Goal: Task Accomplishment & Management: Manage account settings

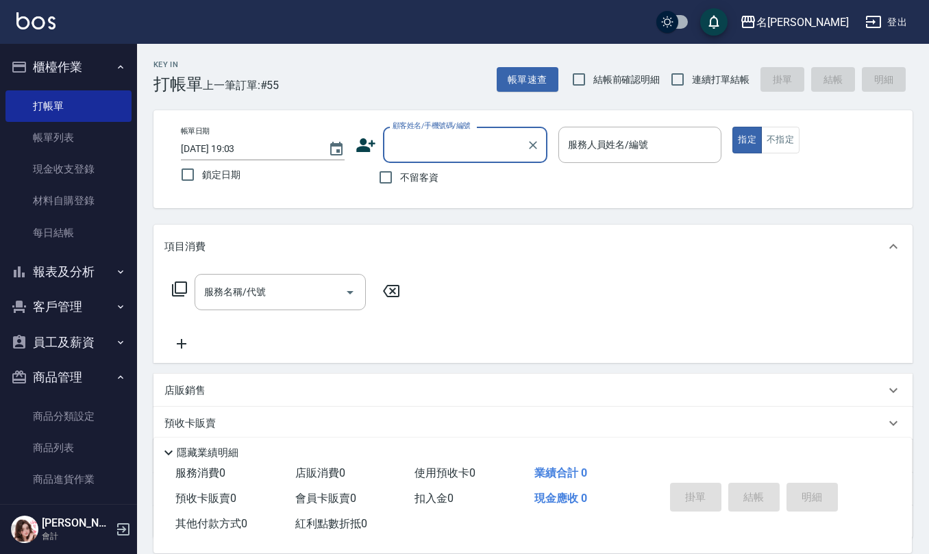
drag, startPoint x: 579, startPoint y: 93, endPoint x: 596, endPoint y: 88, distance: 17.1
click at [579, 92] on input "結帳前確認明細" at bounding box center [578, 79] width 29 height 29
checkbox input "true"
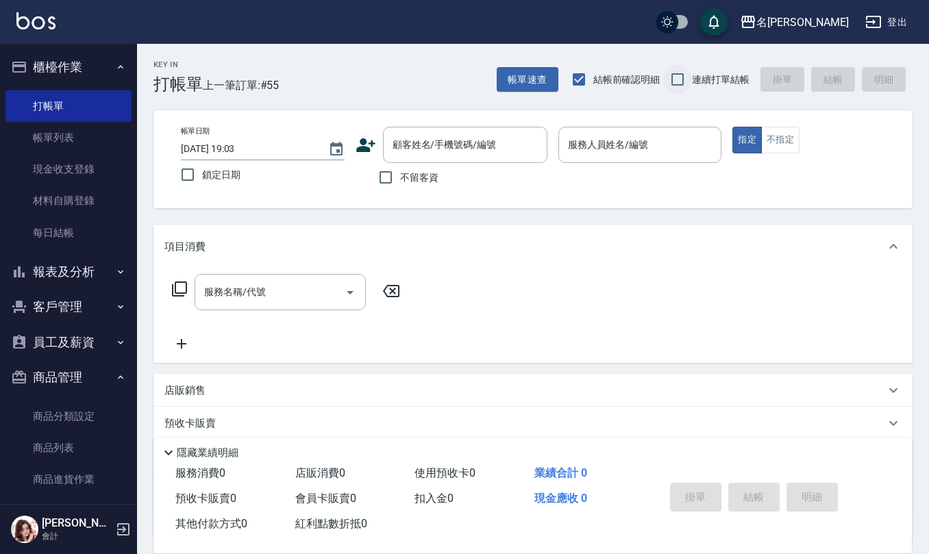
click at [664, 78] on input "連續打單結帳" at bounding box center [677, 79] width 29 height 29
checkbox input "true"
drag, startPoint x: 390, startPoint y: 176, endPoint x: 436, endPoint y: 176, distance: 45.9
click at [393, 176] on input "不留客資" at bounding box center [385, 177] width 29 height 29
checkbox input "true"
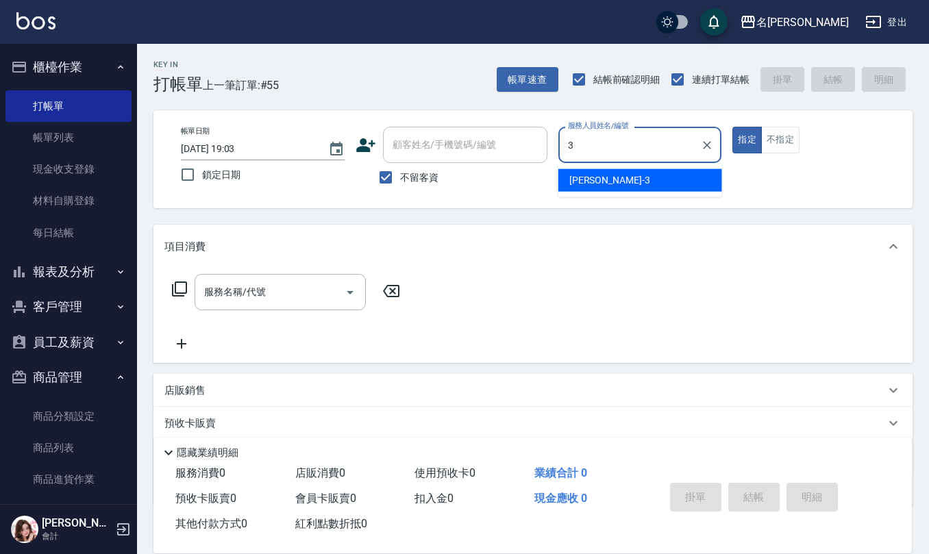
type input "[PERSON_NAME]-3"
type button "true"
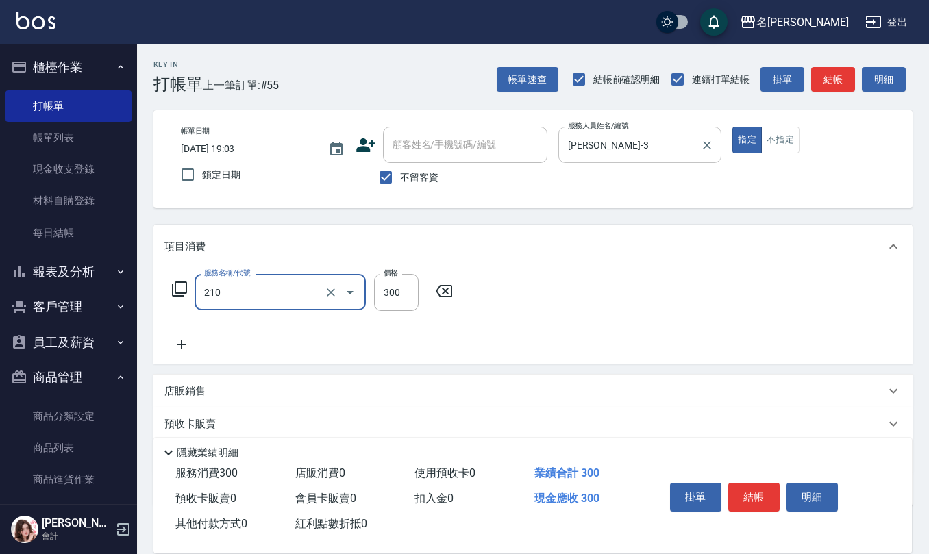
type input "[PERSON_NAME]洗髮精(210)"
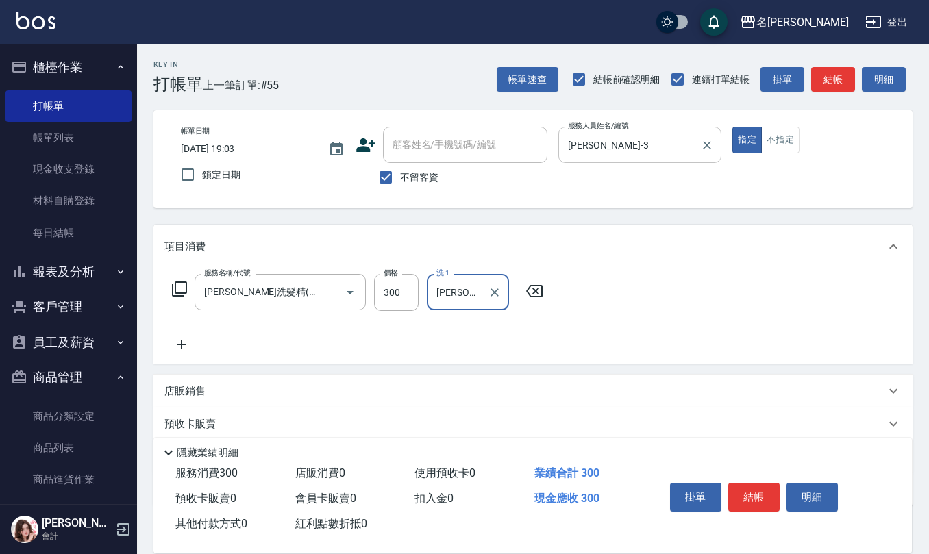
type input "[PERSON_NAME]-20"
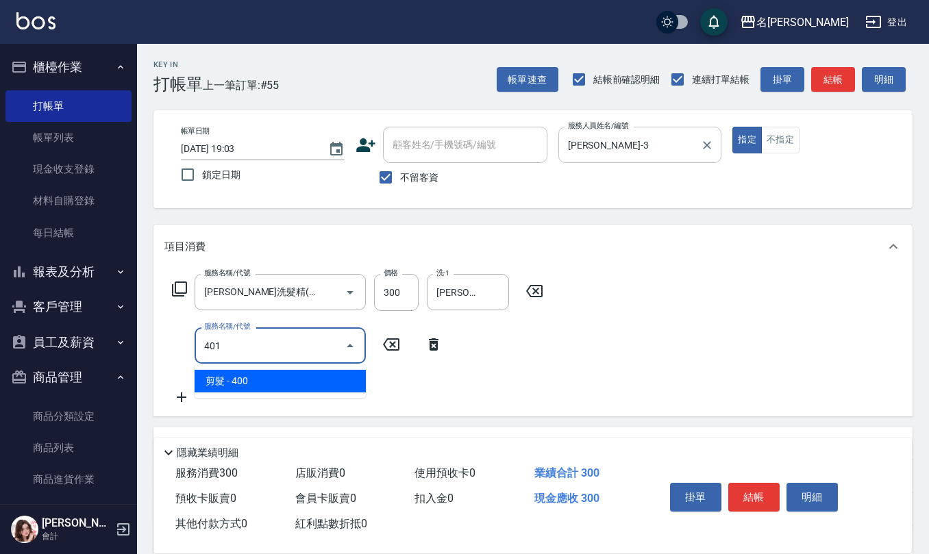
type input "剪髮(401)"
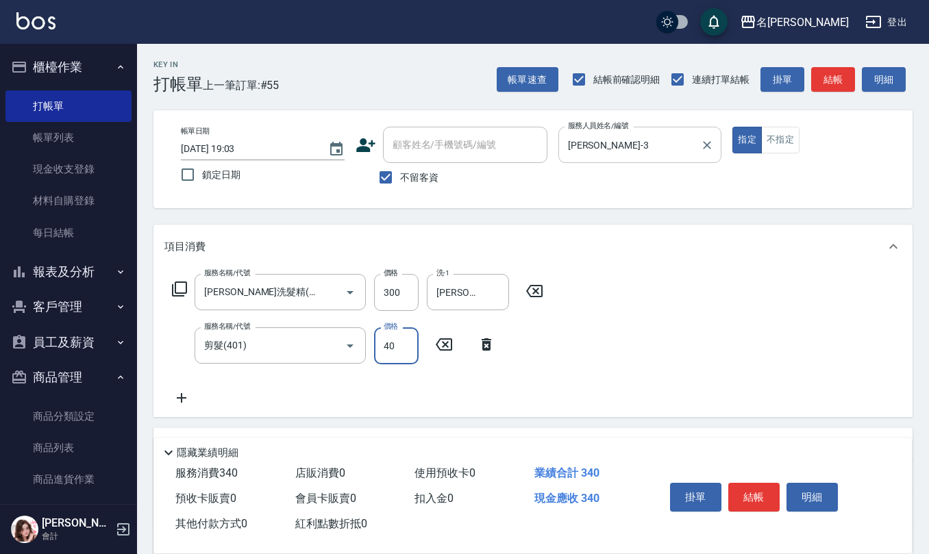
type input "400"
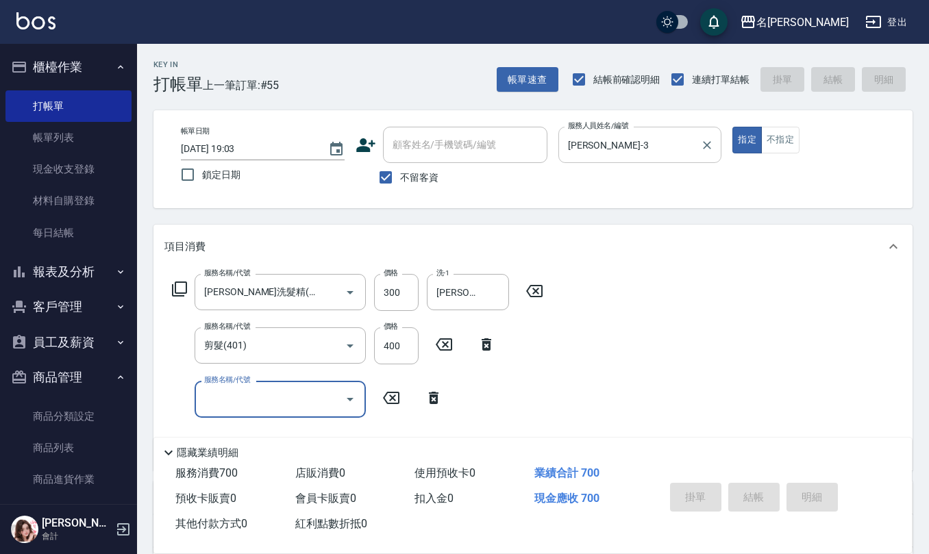
type input "[DATE] 19:41"
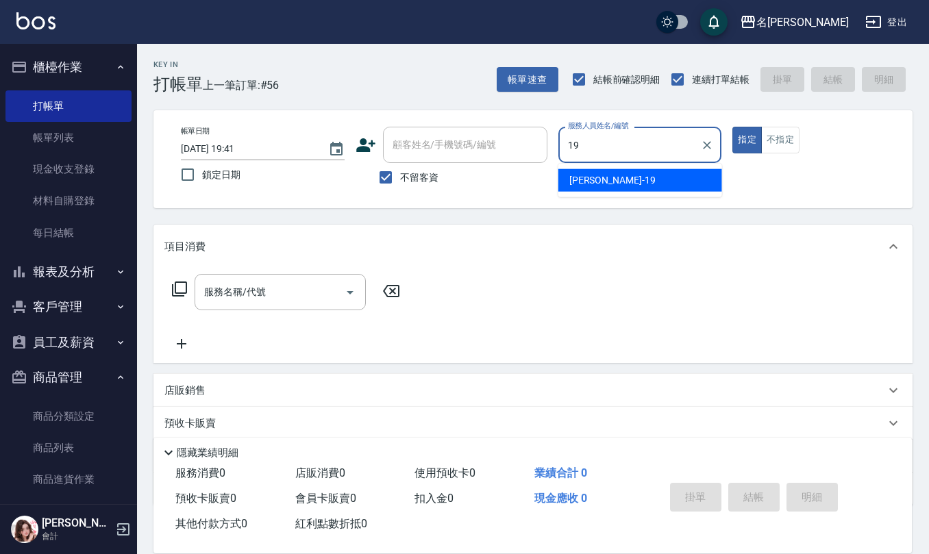
type input "[PERSON_NAME]-19"
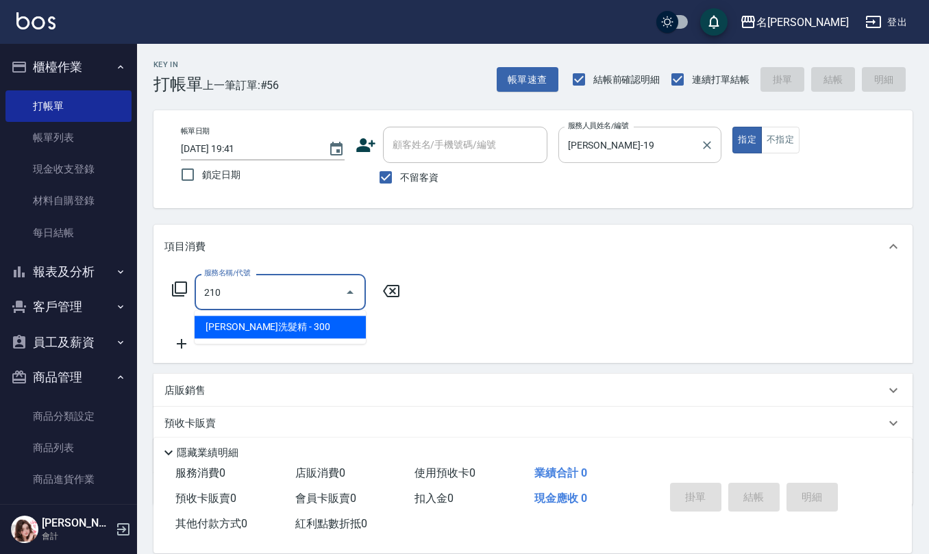
type input "[PERSON_NAME]洗髮精(210)"
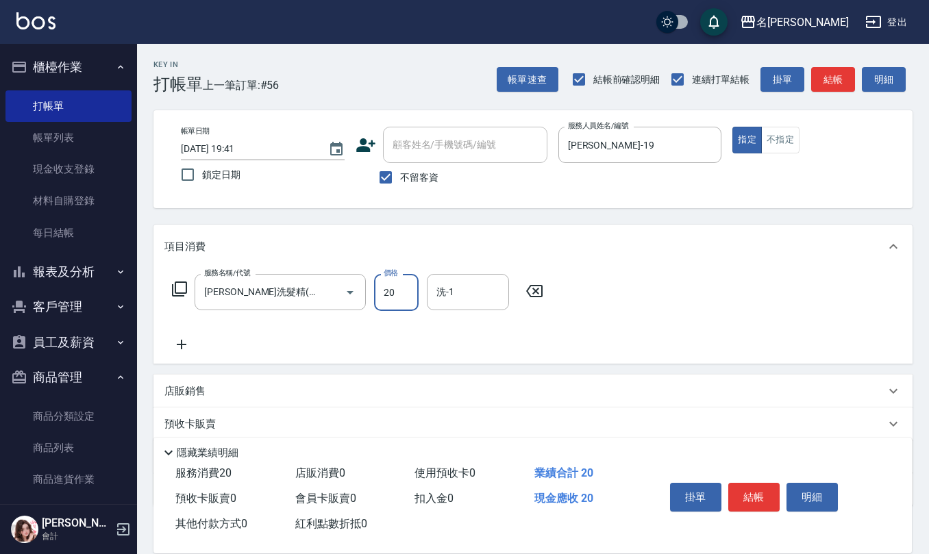
click at [406, 296] on input "20" at bounding box center [396, 292] width 45 height 37
type input "300"
type input "[PERSON_NAME]-20"
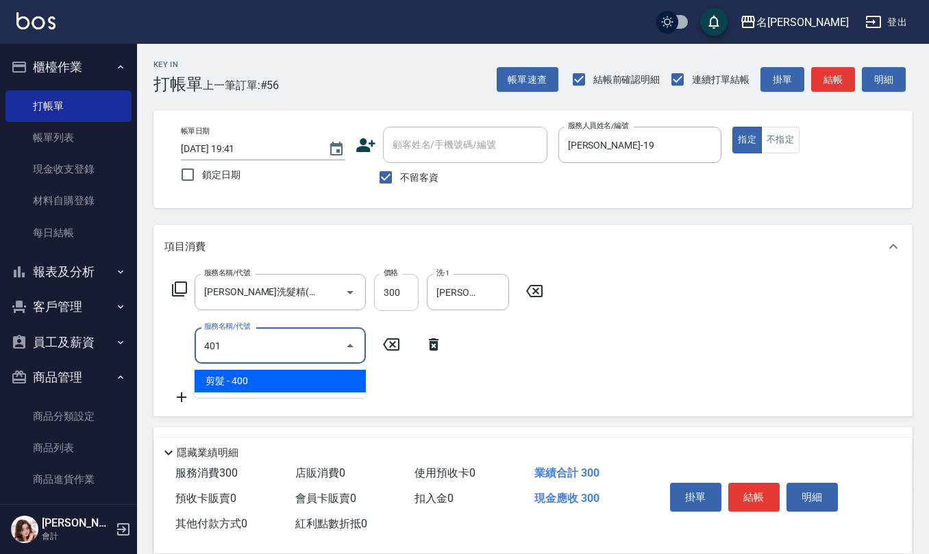
type input "剪髮(401)"
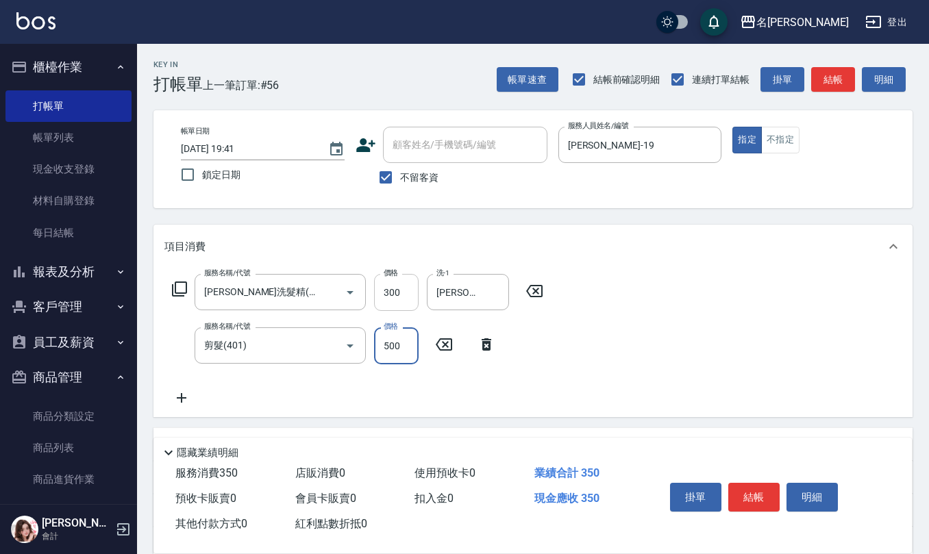
type input "500"
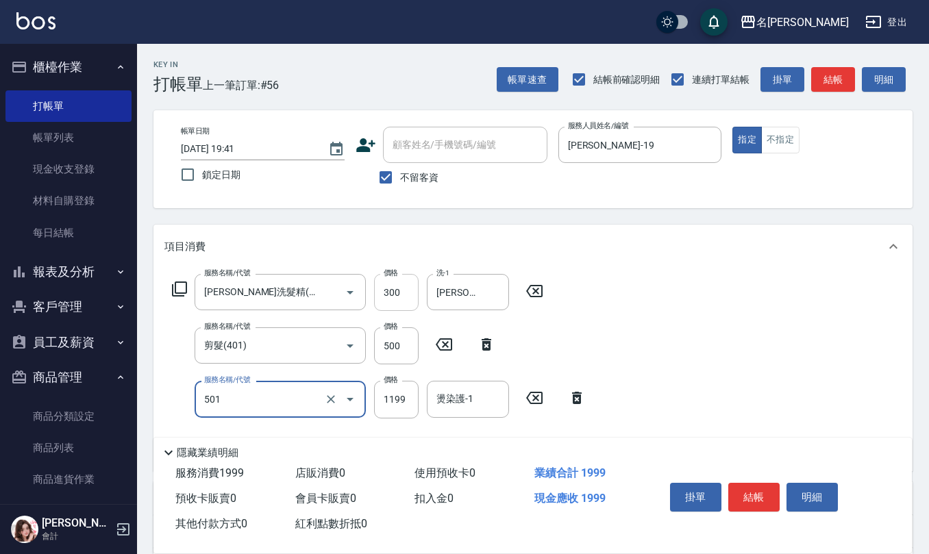
type input "染髮(501)"
type input "1600"
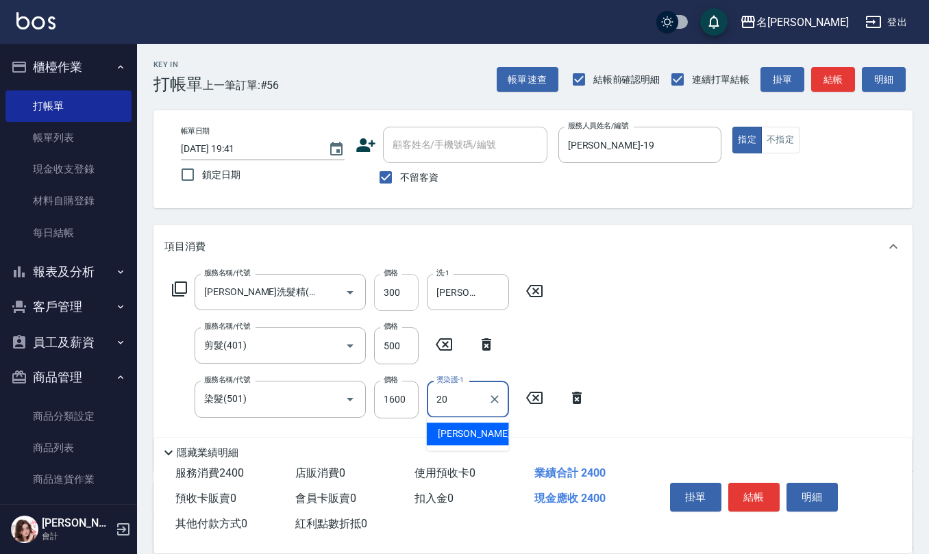
type input "[PERSON_NAME]-20"
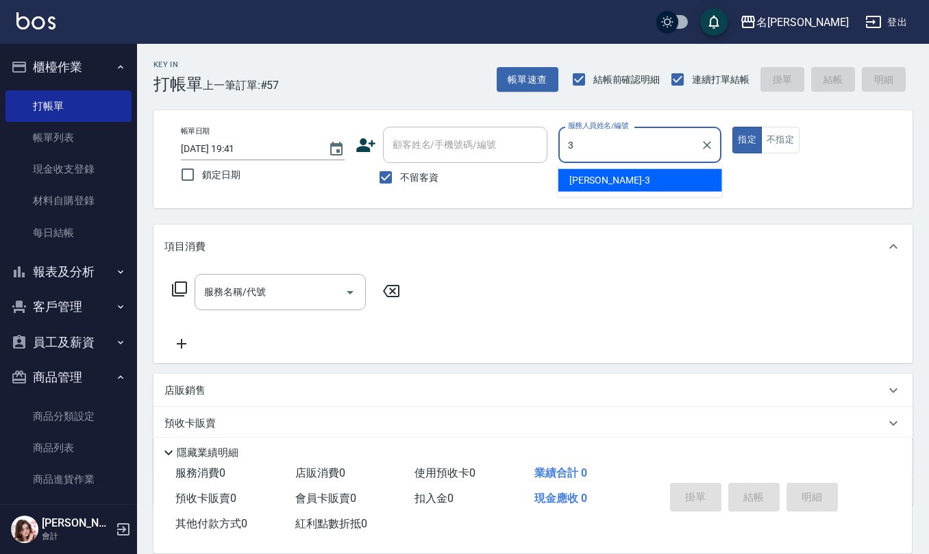
type input "[PERSON_NAME]-3"
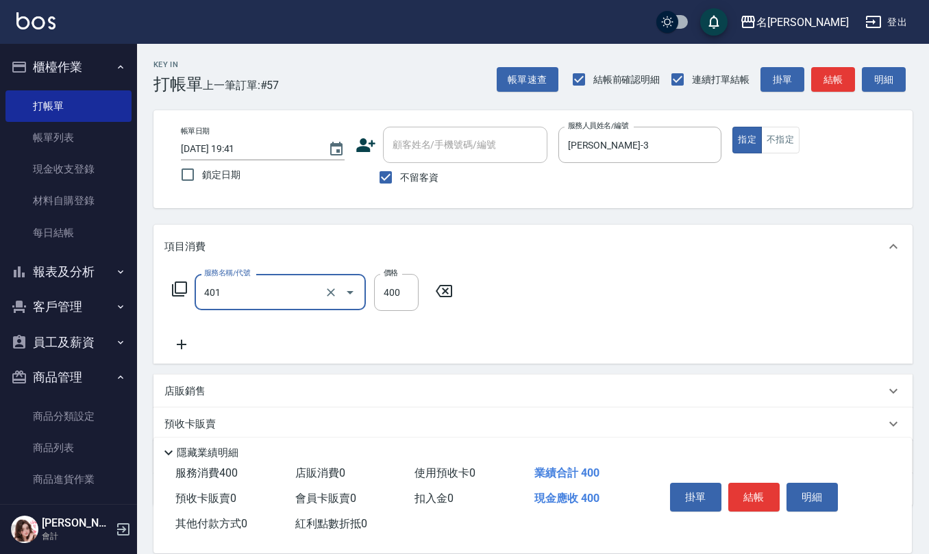
type input "剪髮(401)"
type input "400"
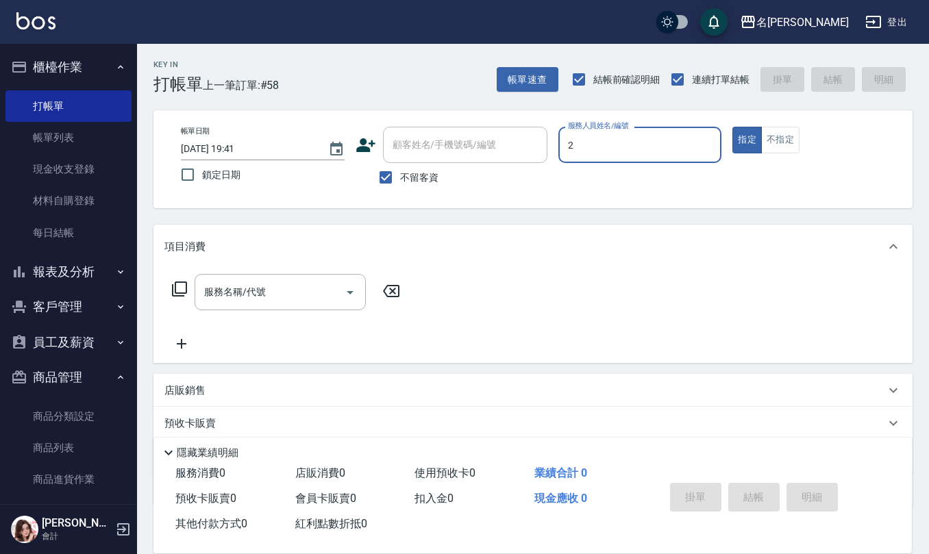
type input "[PERSON_NAME]-2"
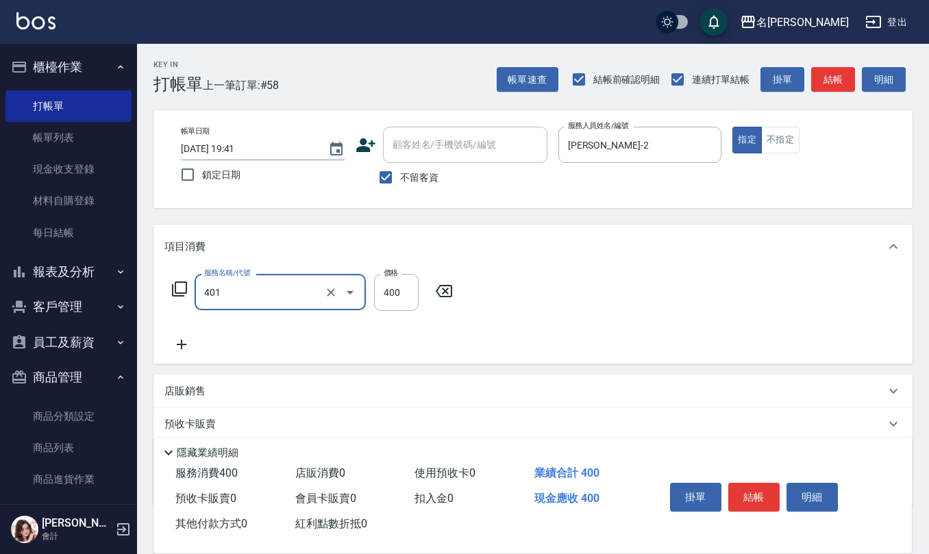
type input "剪髮(401)"
type input "350"
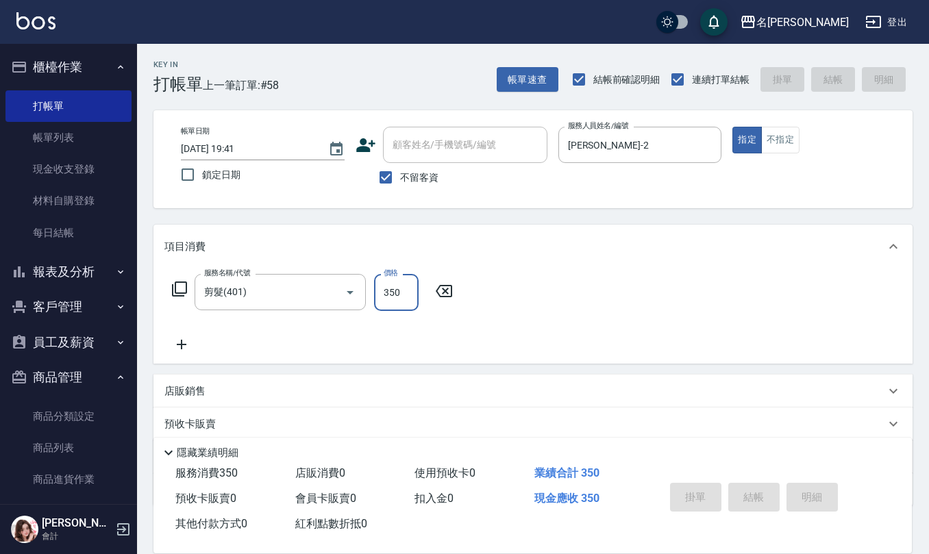
type input "[DATE] 19:57"
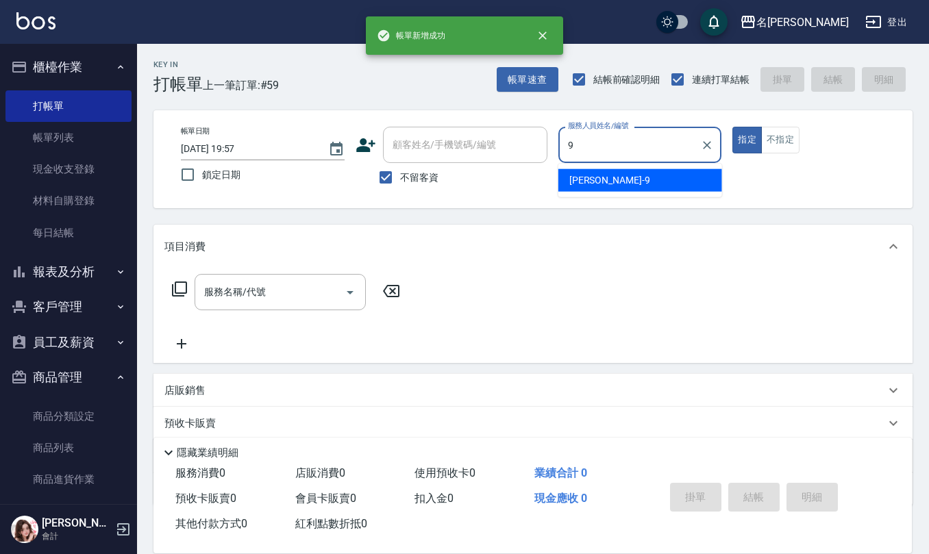
type input "[PERSON_NAME]-9"
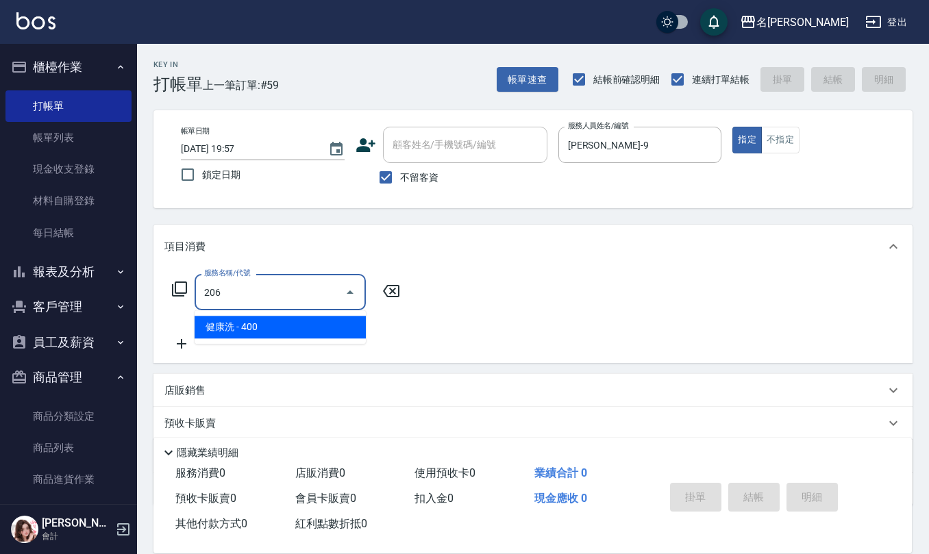
type input "健康洗(206)"
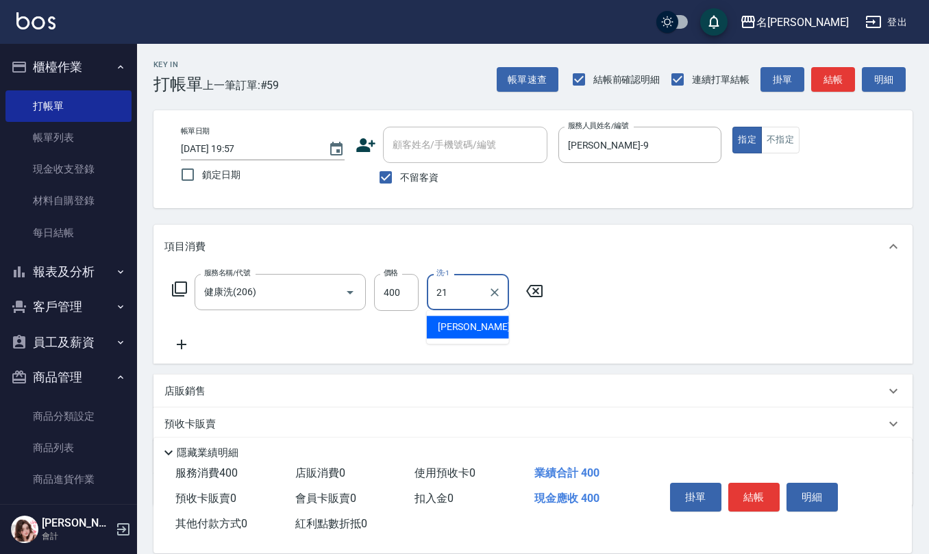
type input "[PERSON_NAME]-21"
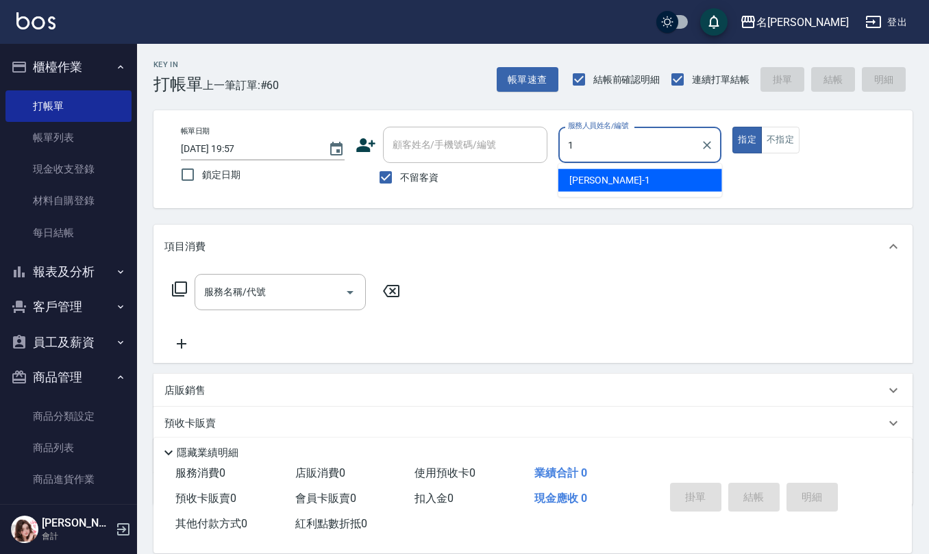
type input "[PERSON_NAME]1"
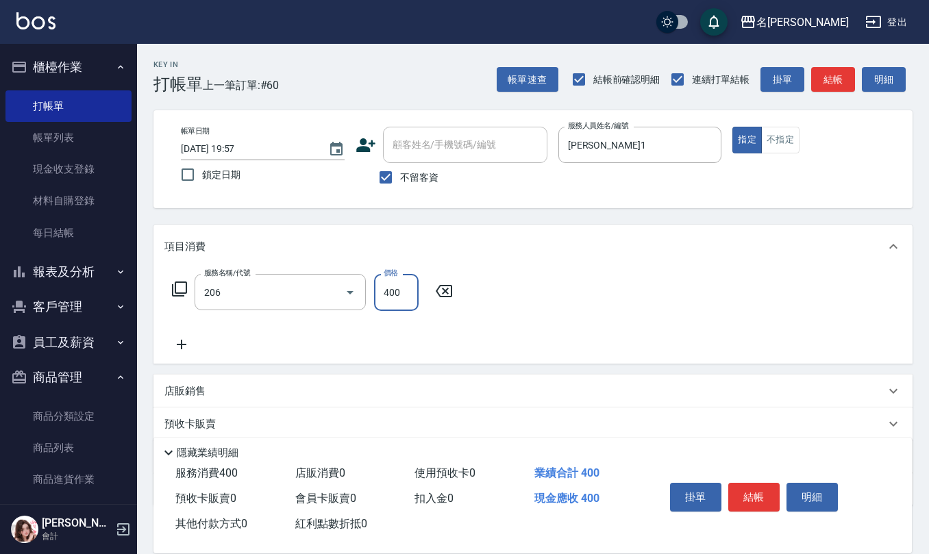
type input "健康洗(206)"
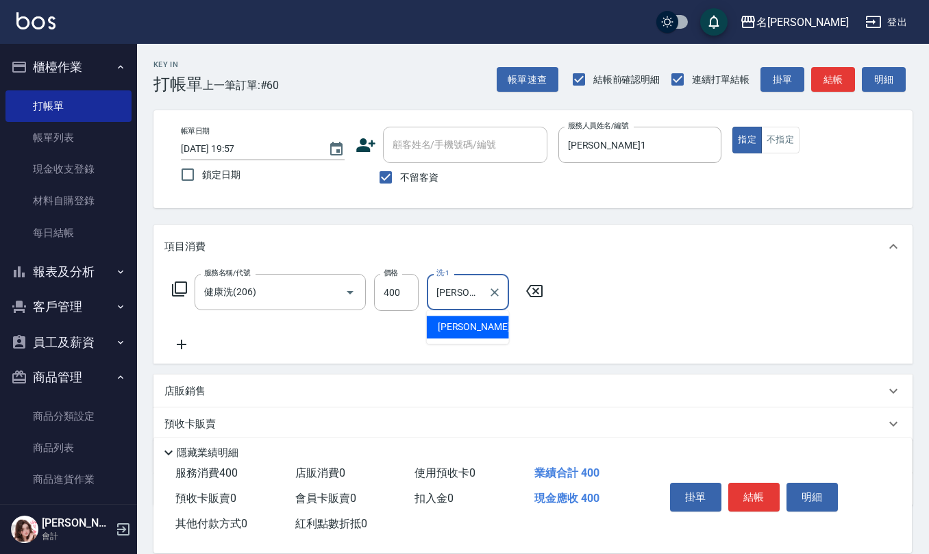
type input "[PERSON_NAME]-25"
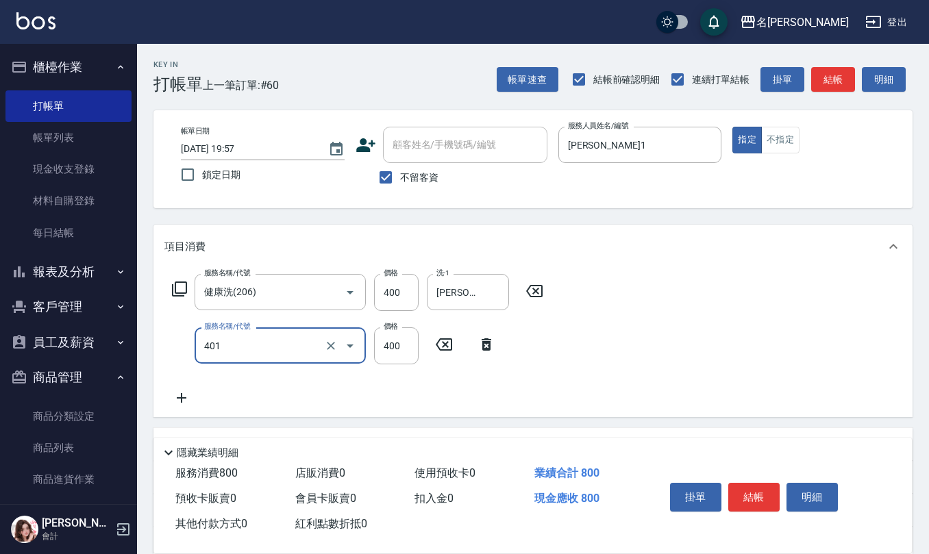
type input "剪髮(401)"
type input "405"
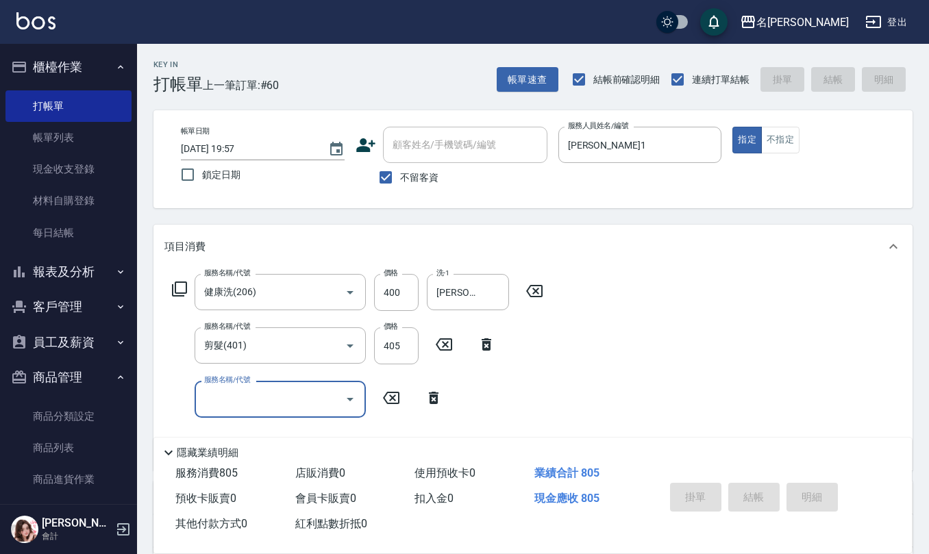
type input "[DATE] 19:58"
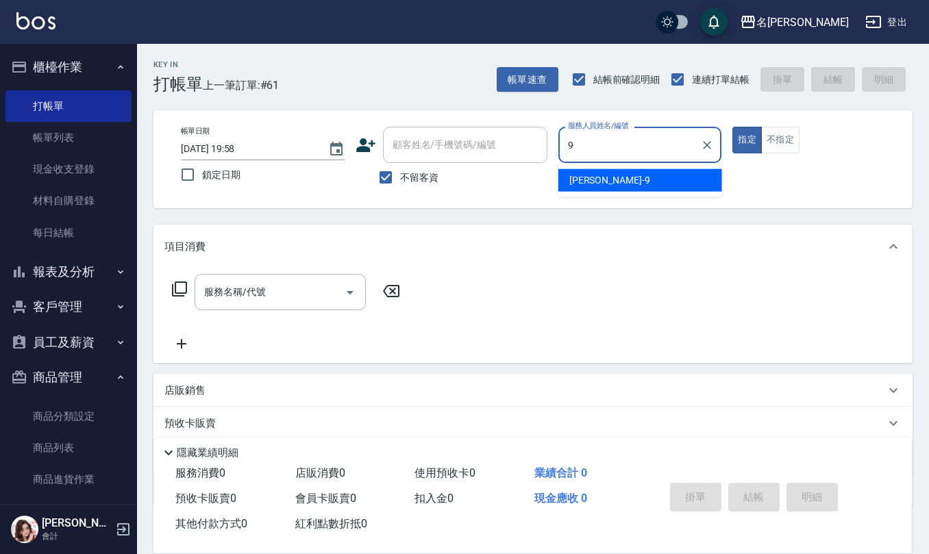
type input "[PERSON_NAME]-9"
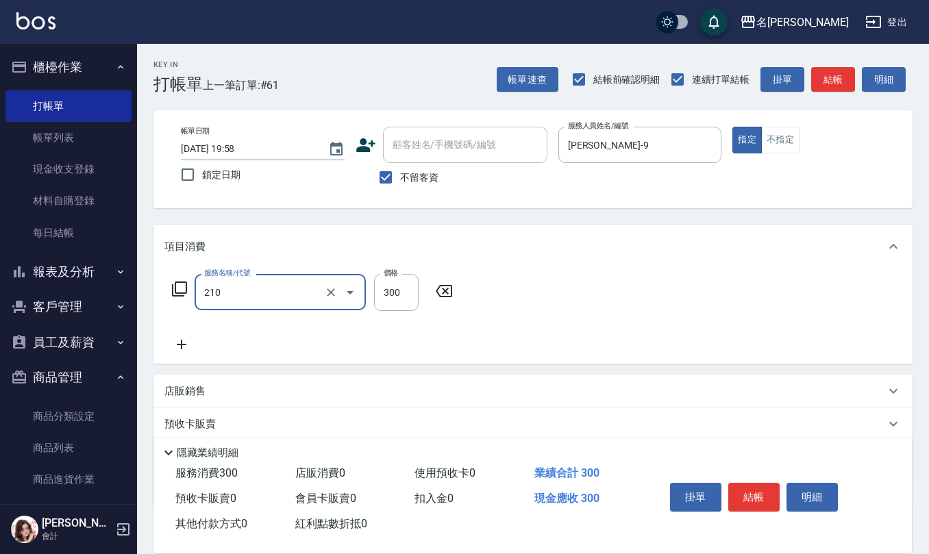
type input "[PERSON_NAME]洗髮精(210)"
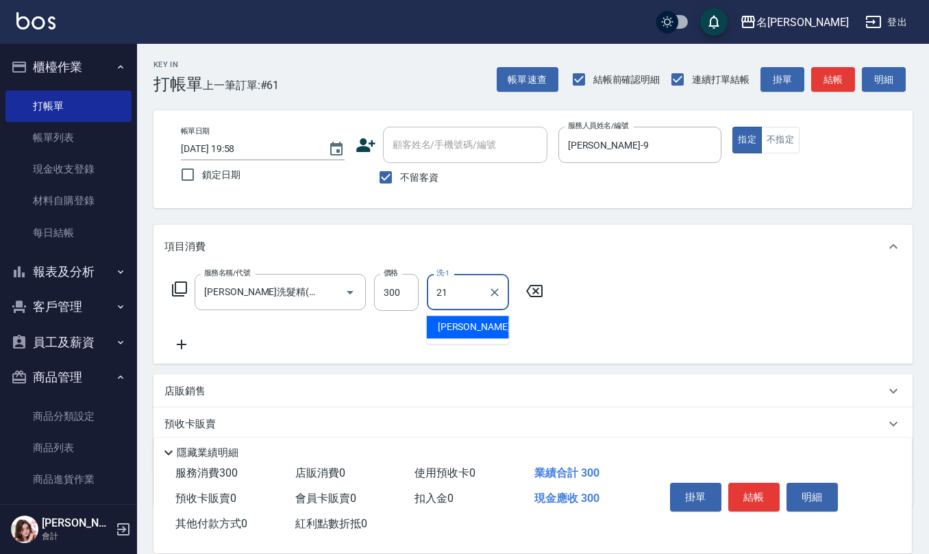
type input "[PERSON_NAME]-21"
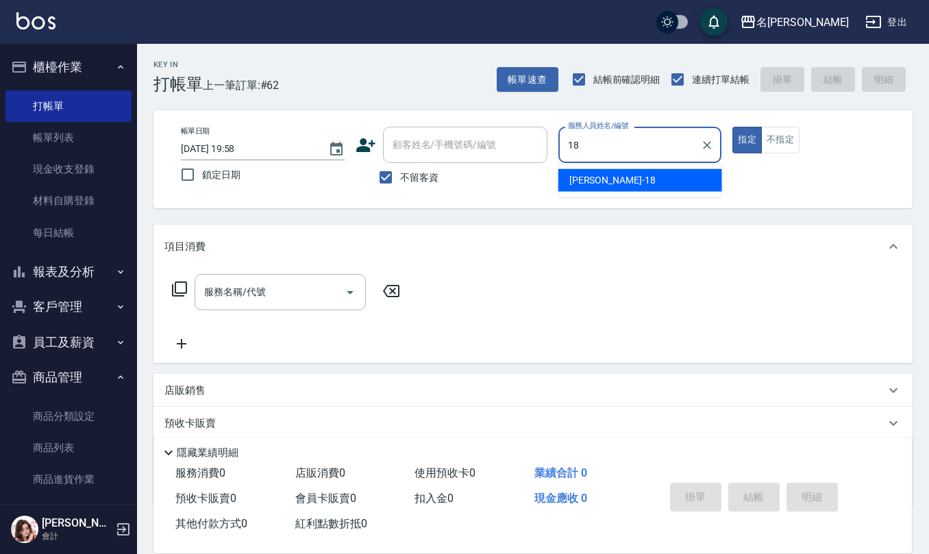
type input "[PERSON_NAME]-18"
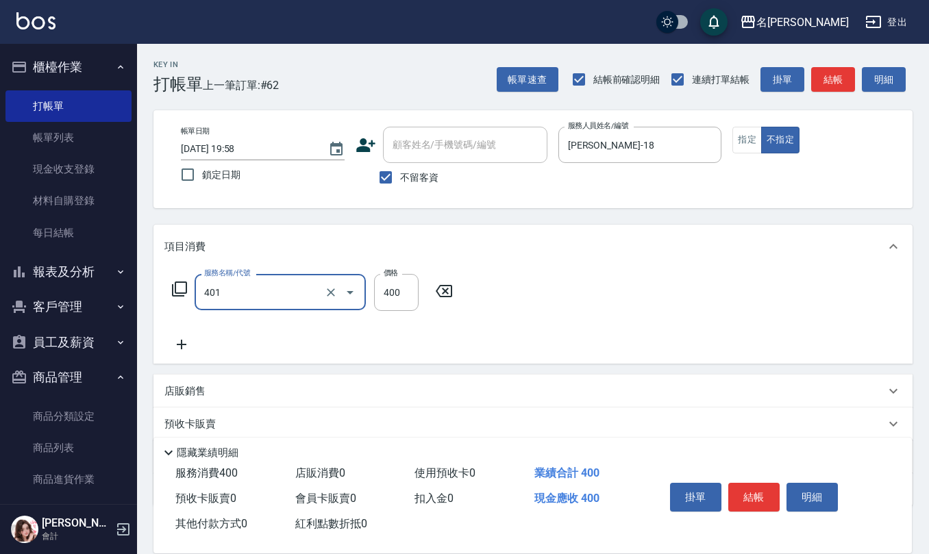
type input "剪髮(401)"
type input "150"
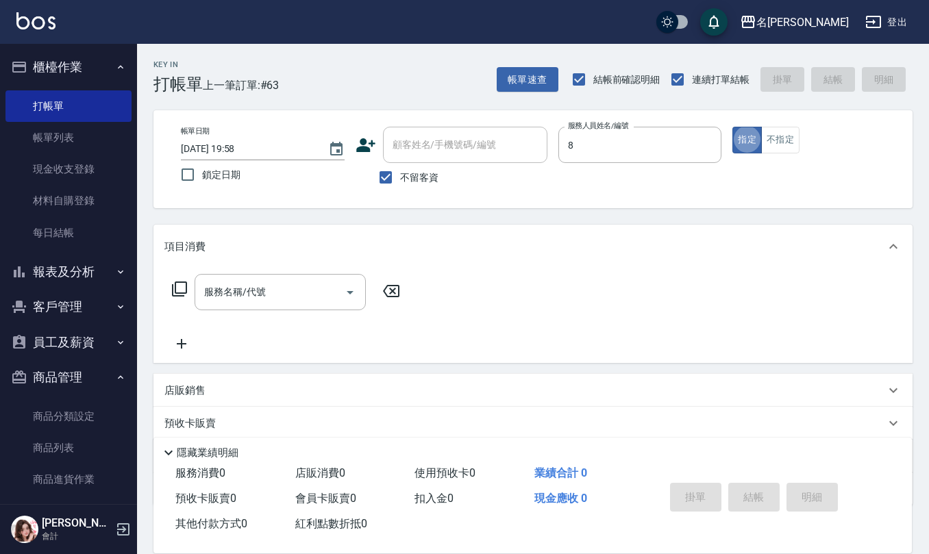
type input "[PERSON_NAME]-8"
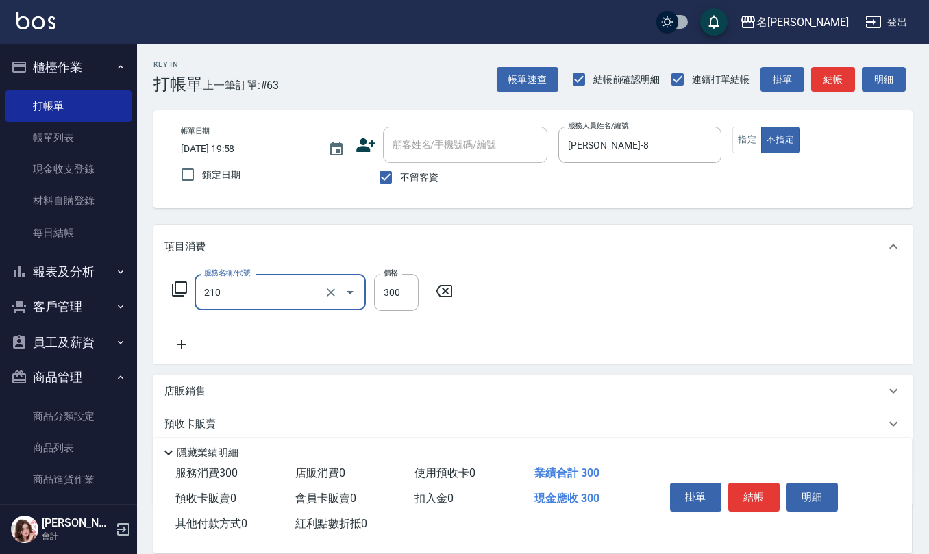
type input "[PERSON_NAME]洗髮精(210)"
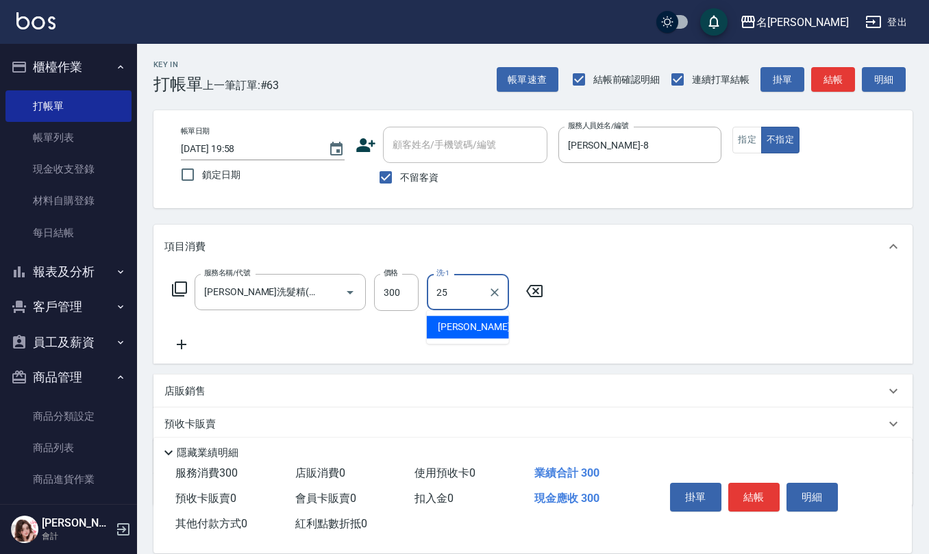
type input "[PERSON_NAME]-25"
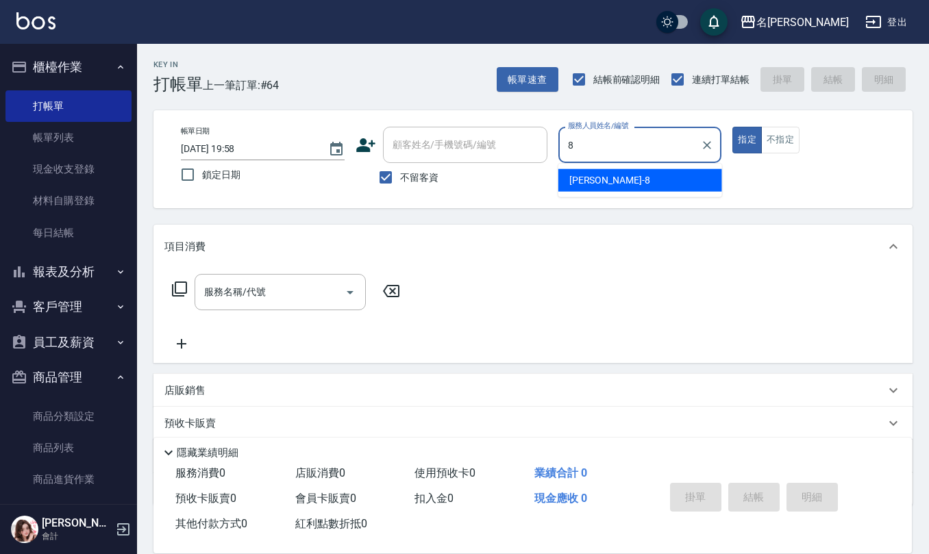
type input "[PERSON_NAME]-8"
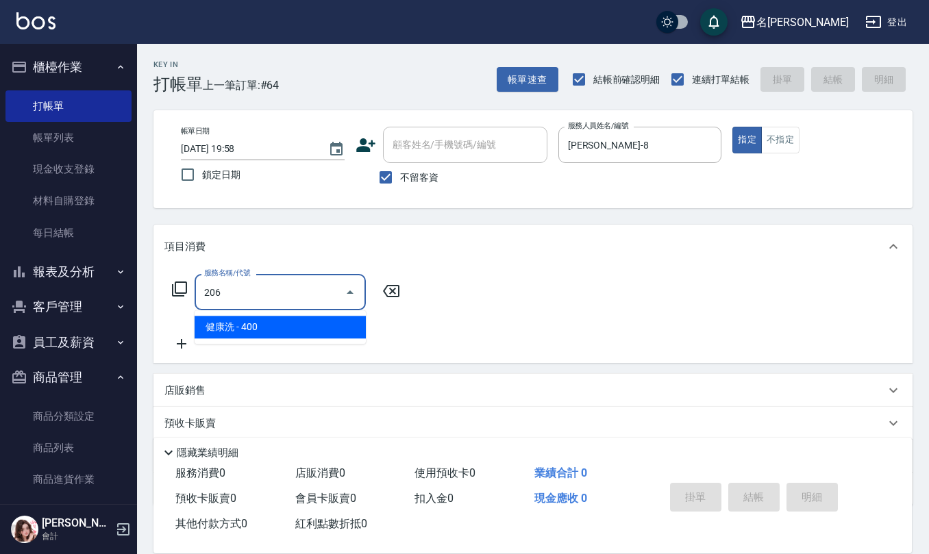
type input "健康洗(206)"
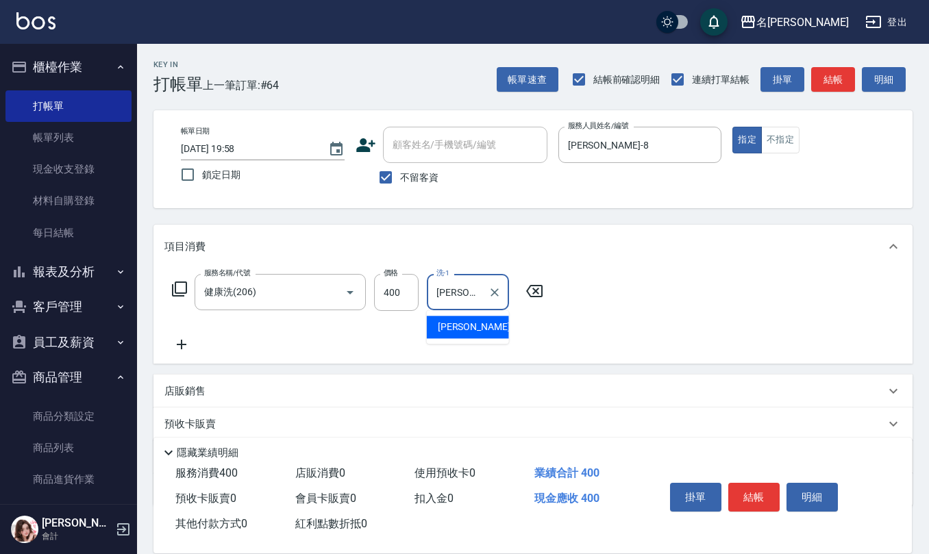
type input "[PERSON_NAME]-28"
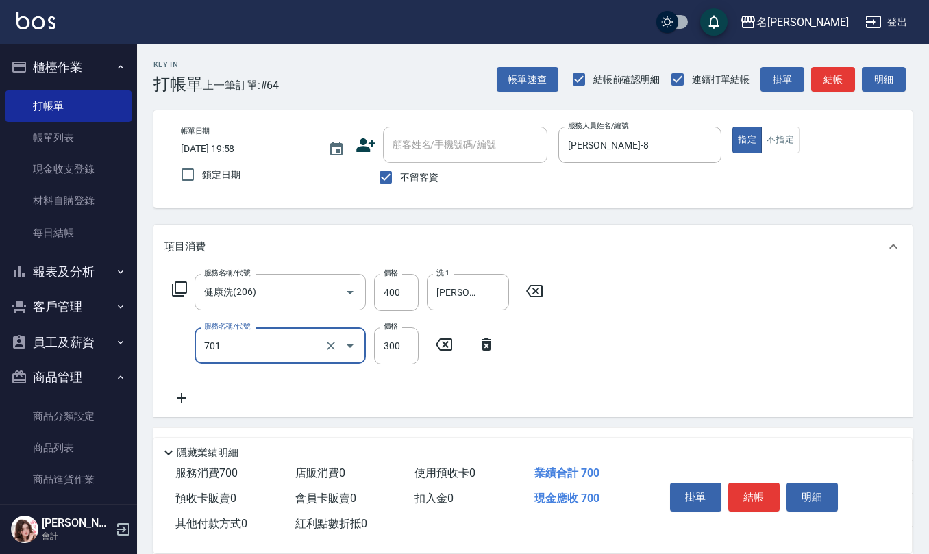
type input "自備護髮(701)"
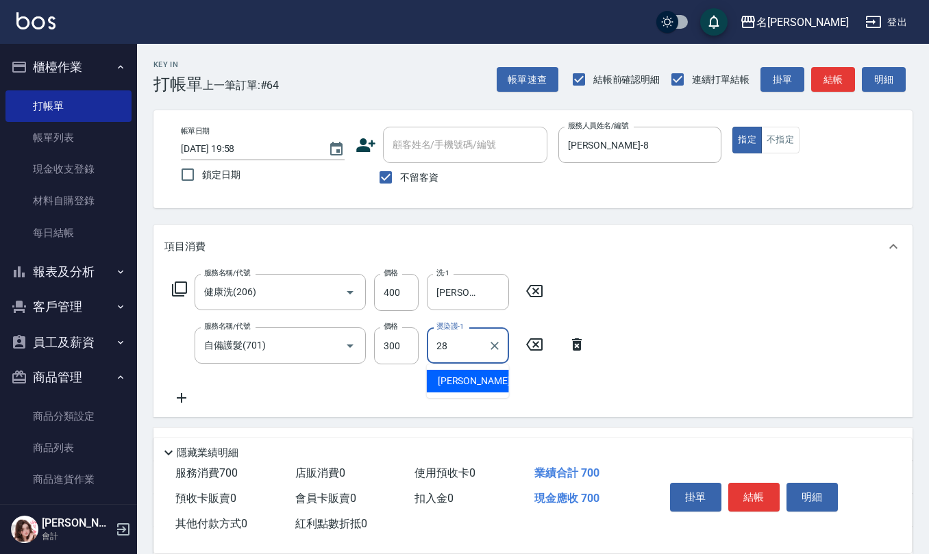
type input "[PERSON_NAME]-28"
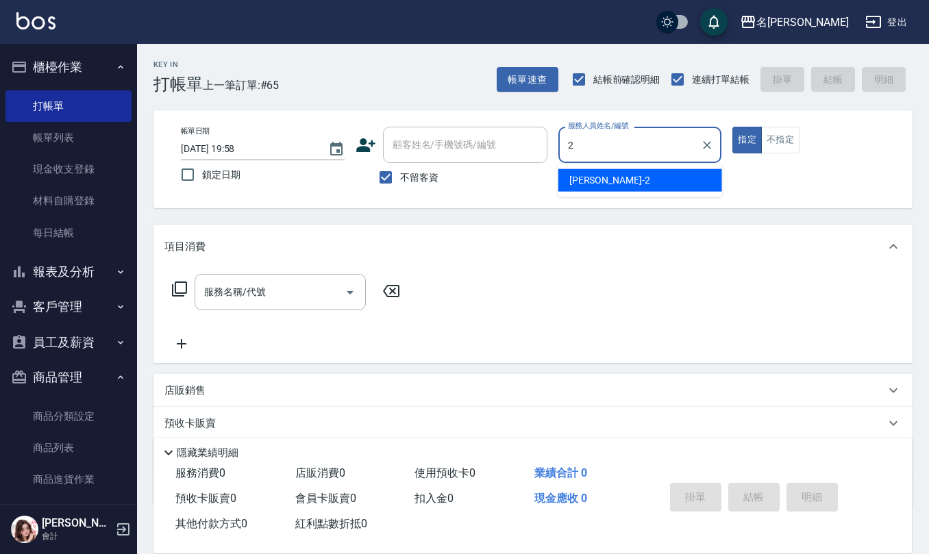
type input "[PERSON_NAME]-2"
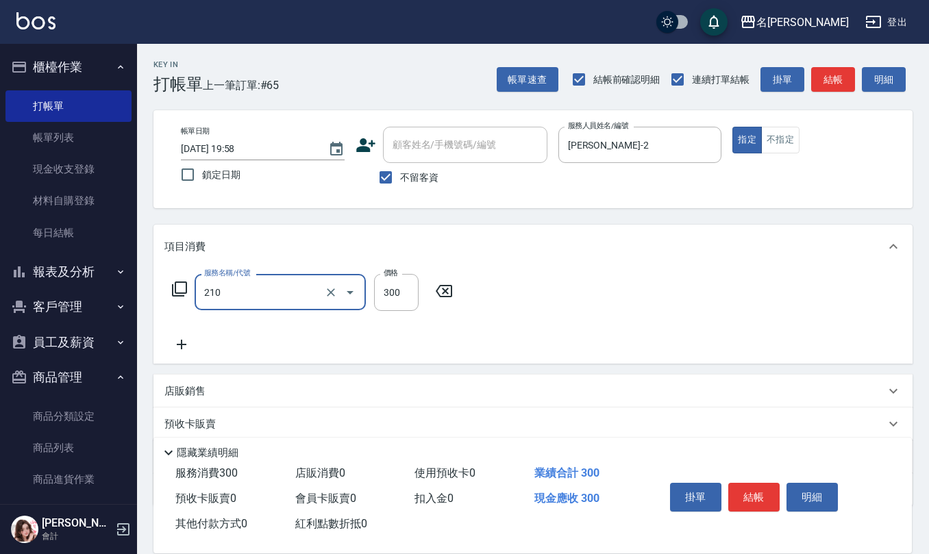
type input "[PERSON_NAME]洗髮精(210)"
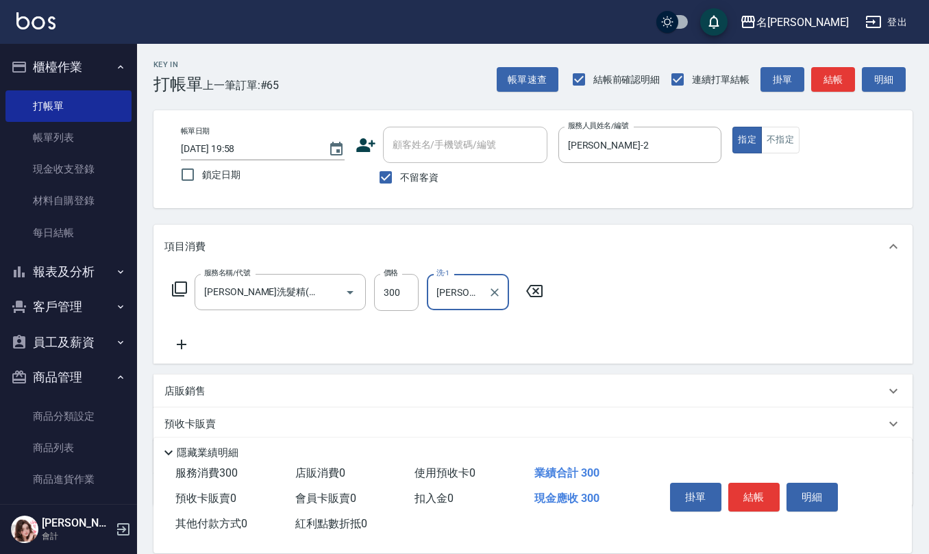
type input "[PERSON_NAME]-24"
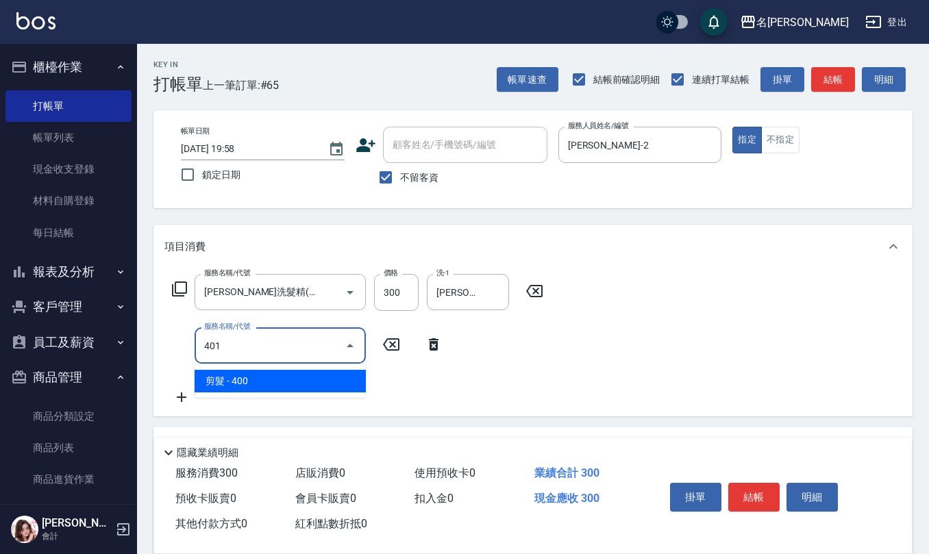
type input "剪髮(401)"
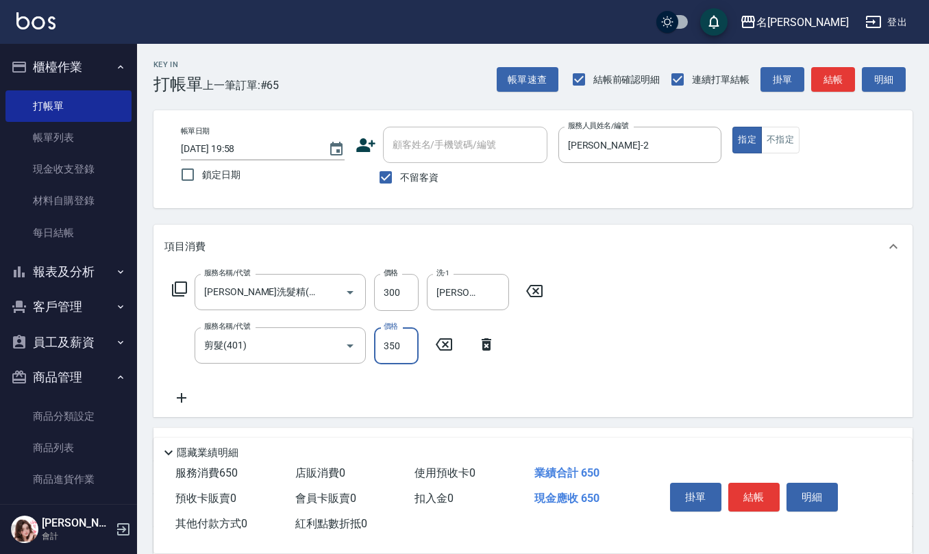
type input "350"
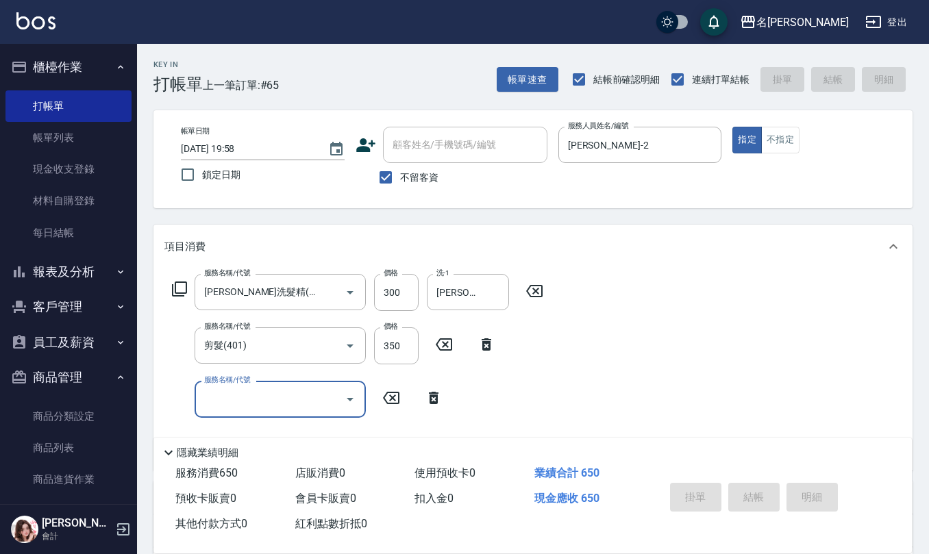
type input "[DATE] 19:59"
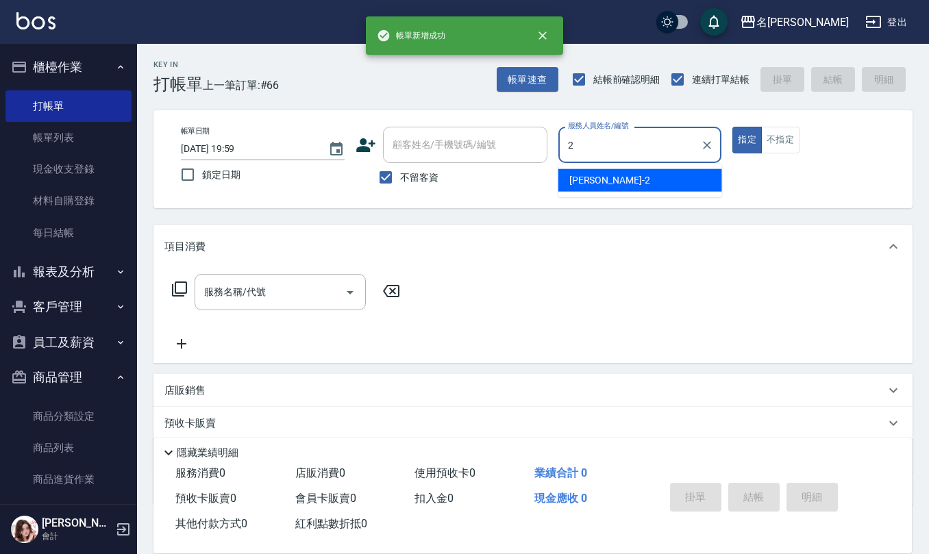
type input "[PERSON_NAME]-2"
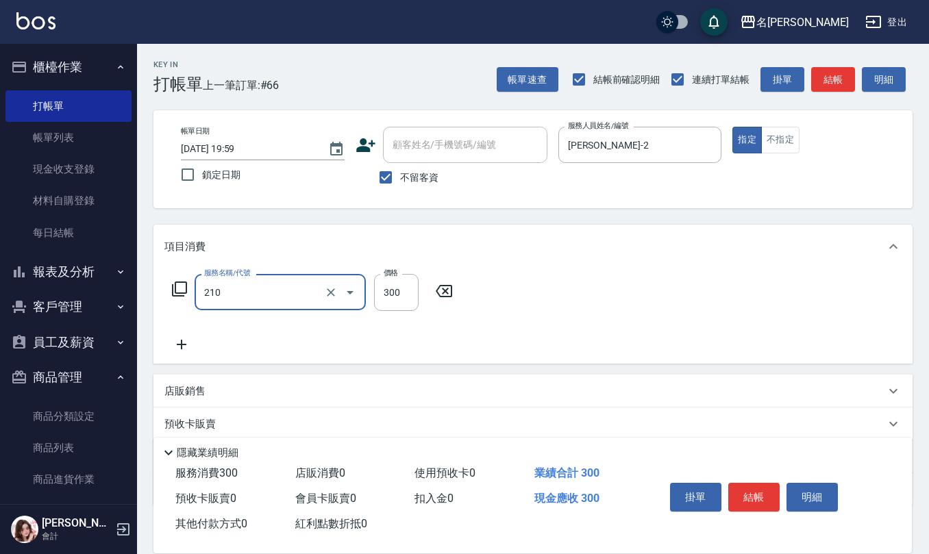
type input "[PERSON_NAME]洗髮精(210)"
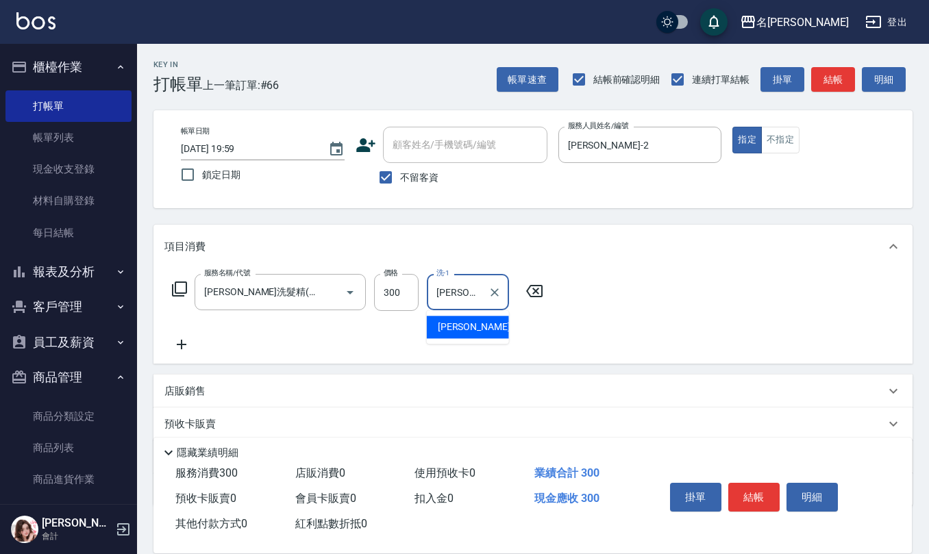
type input "[PERSON_NAME]-31"
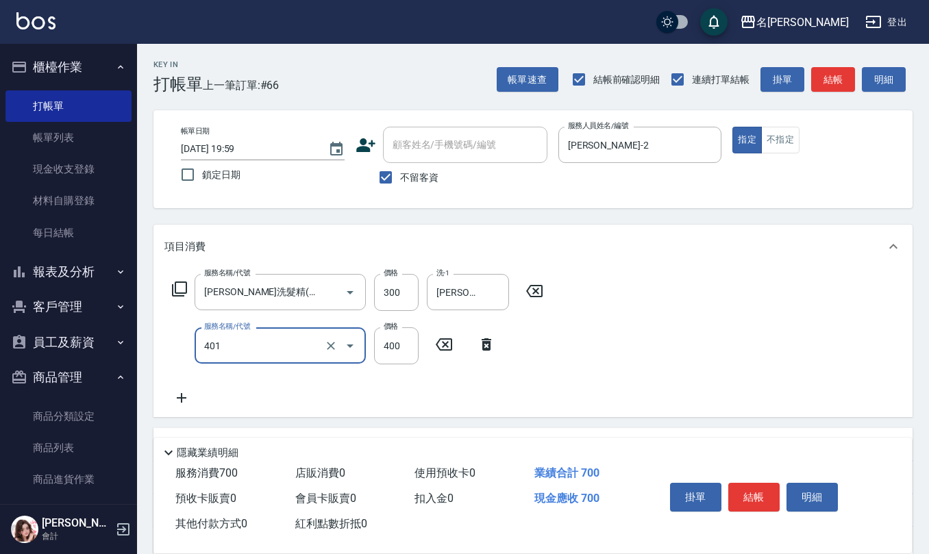
type input "剪髮(401)"
type input "350"
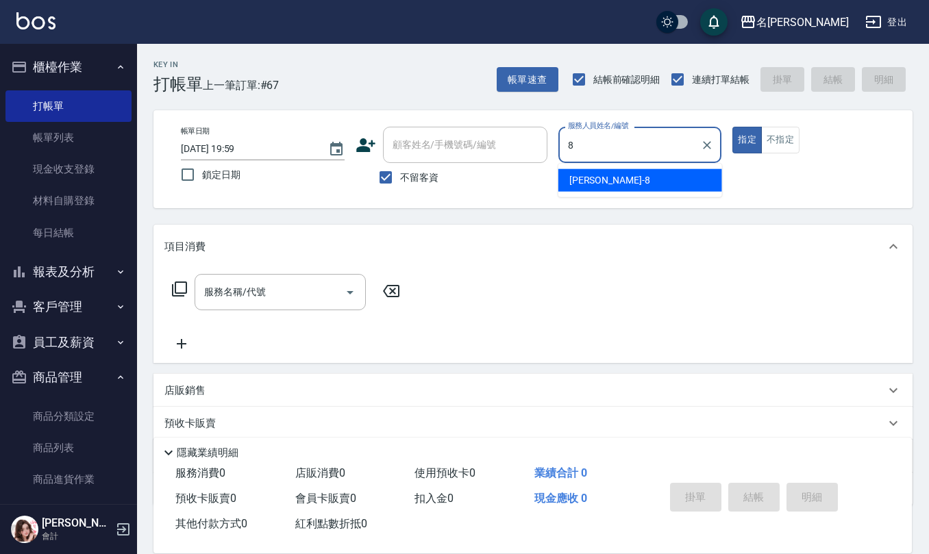
type input "[PERSON_NAME]-8"
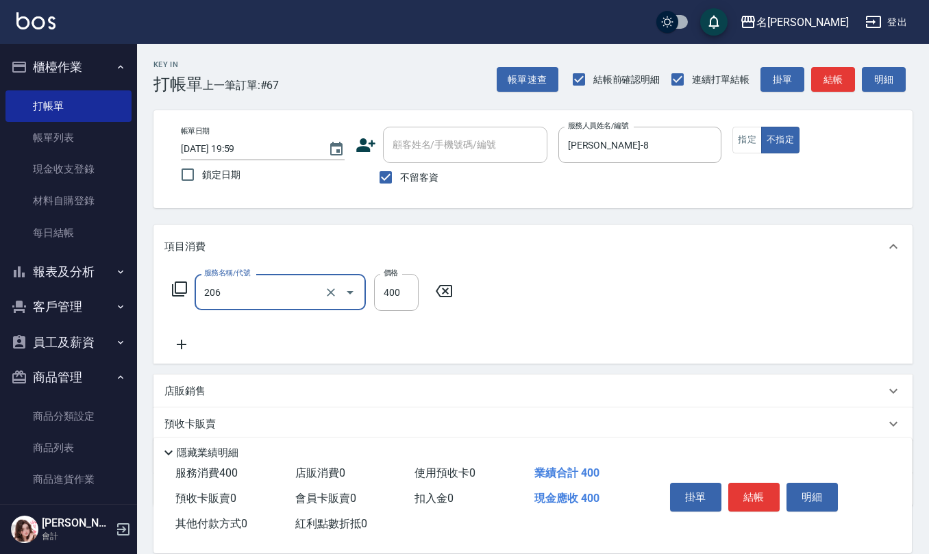
type input "健康洗(206)"
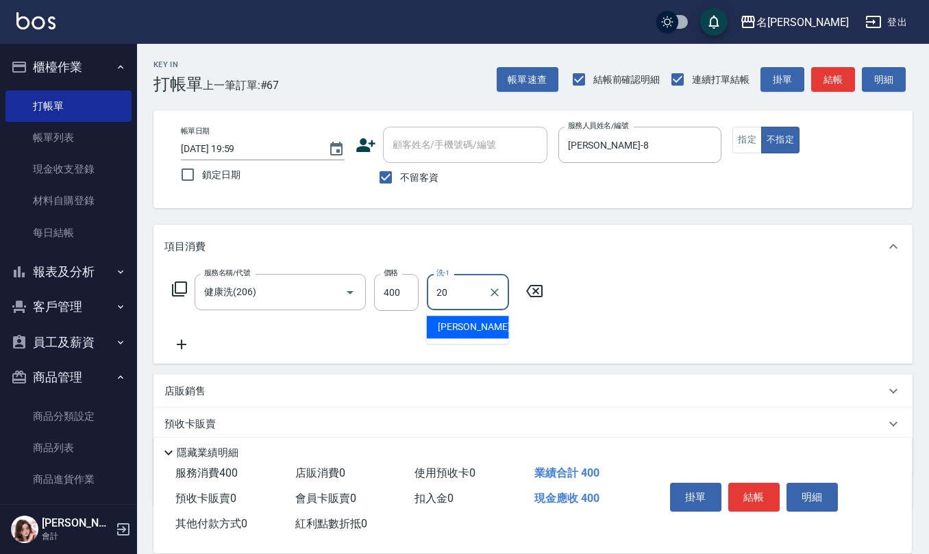
type input "[PERSON_NAME]-20"
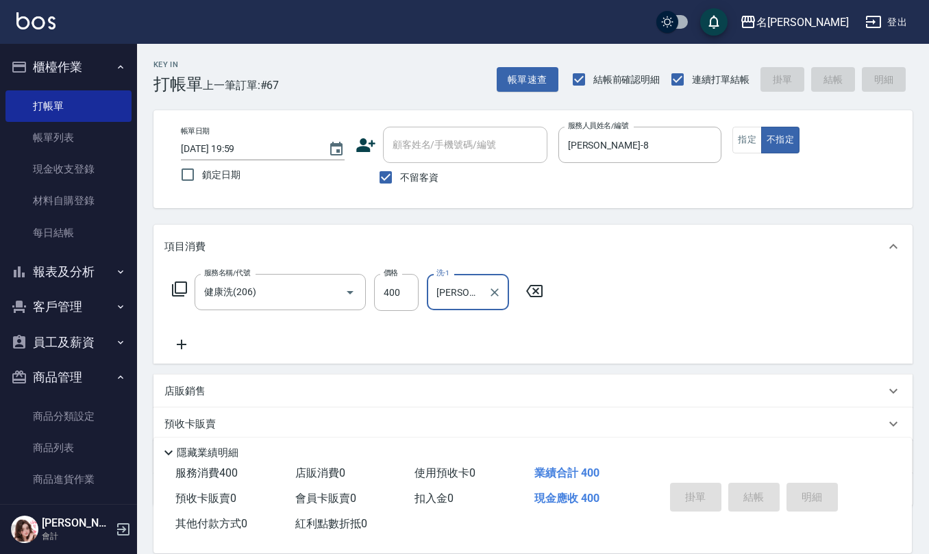
type input "[DATE] 20:08"
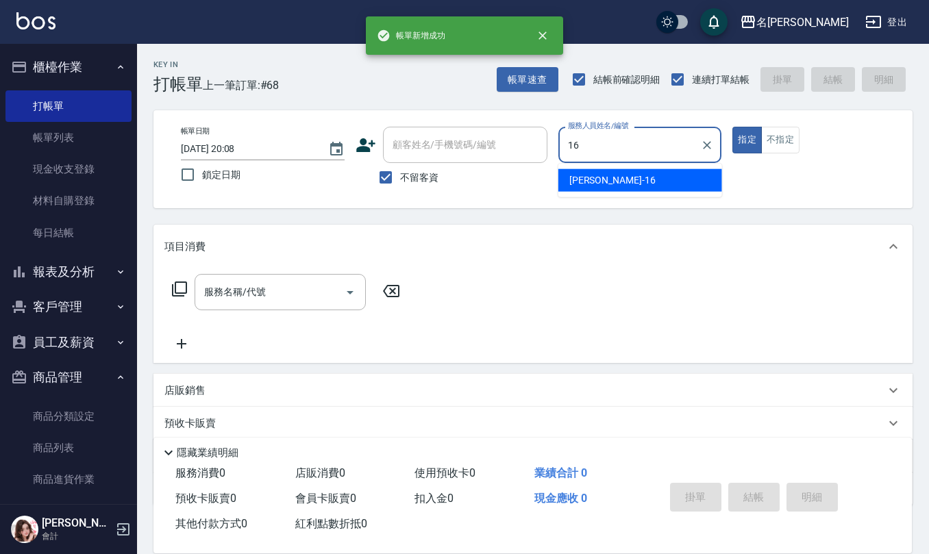
type input "[PERSON_NAME]-16"
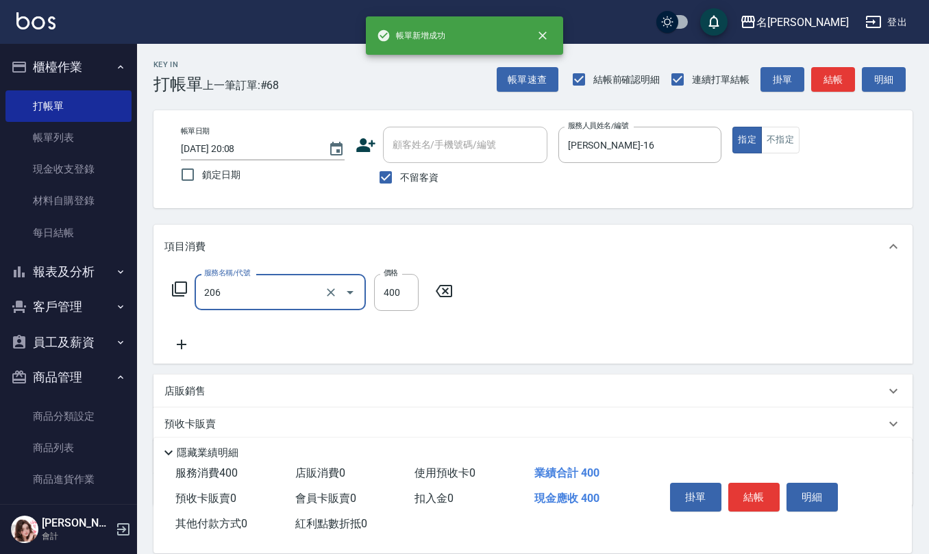
type input "健康洗(206)"
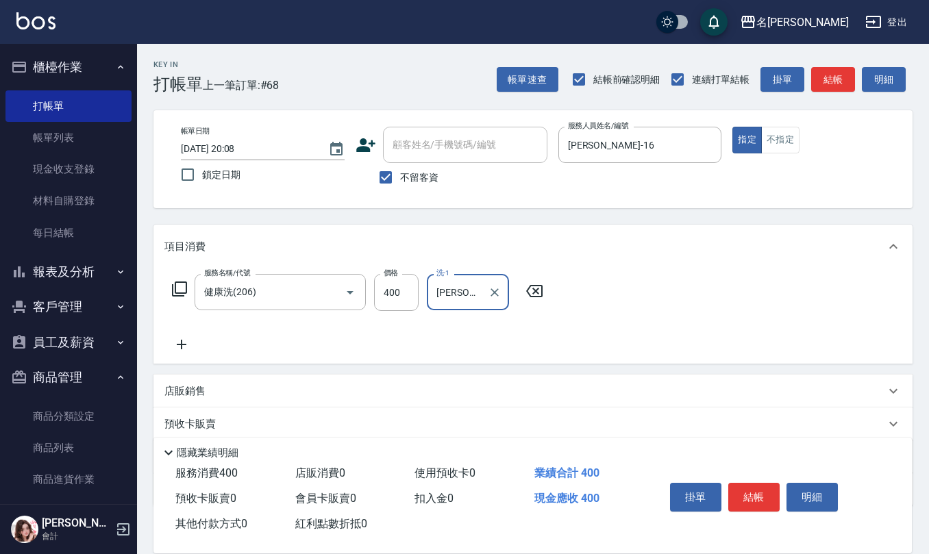
type input "[PERSON_NAME]-21"
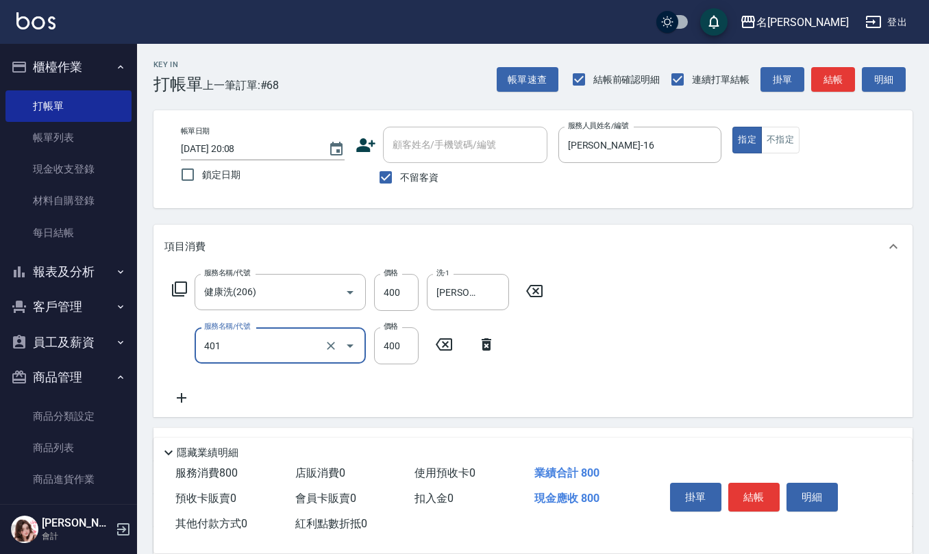
type input "剪髮(401)"
type input "400"
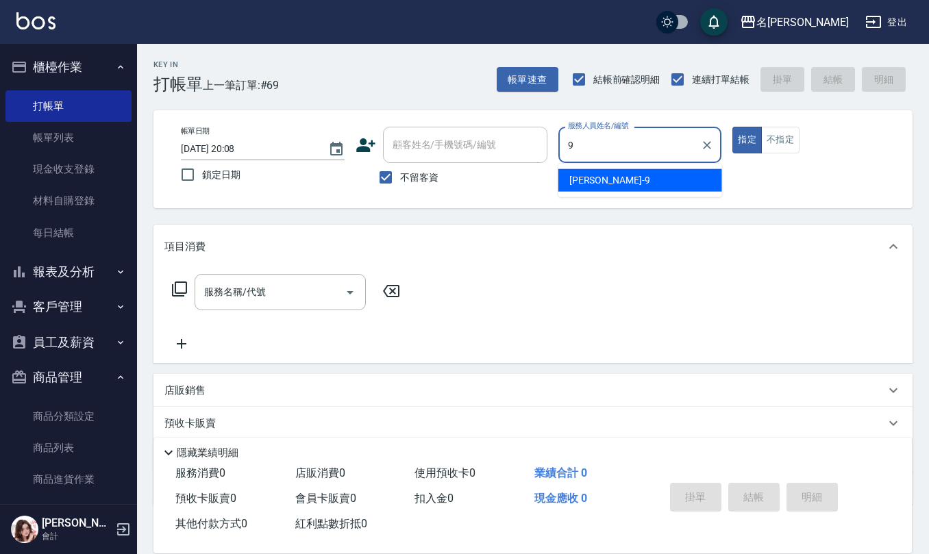
type input "[PERSON_NAME]-9"
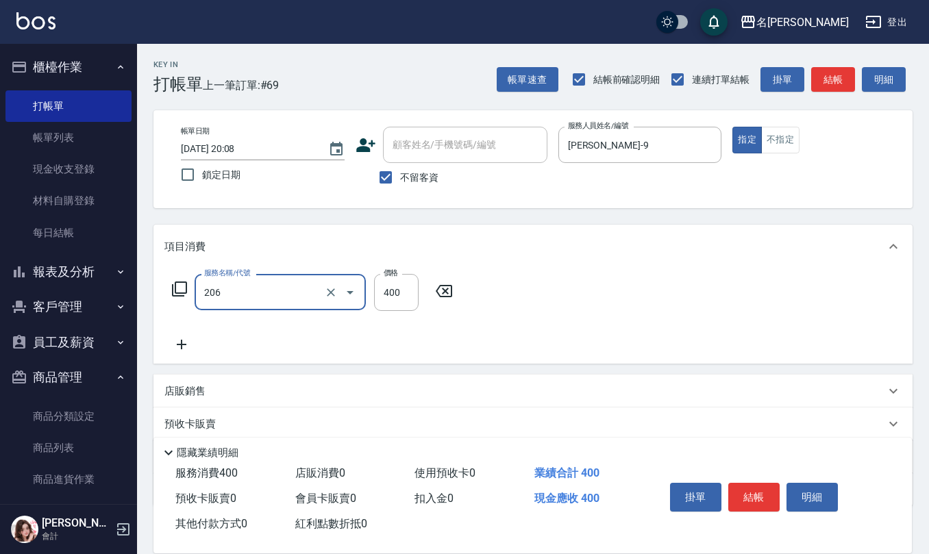
type input "健康洗(206)"
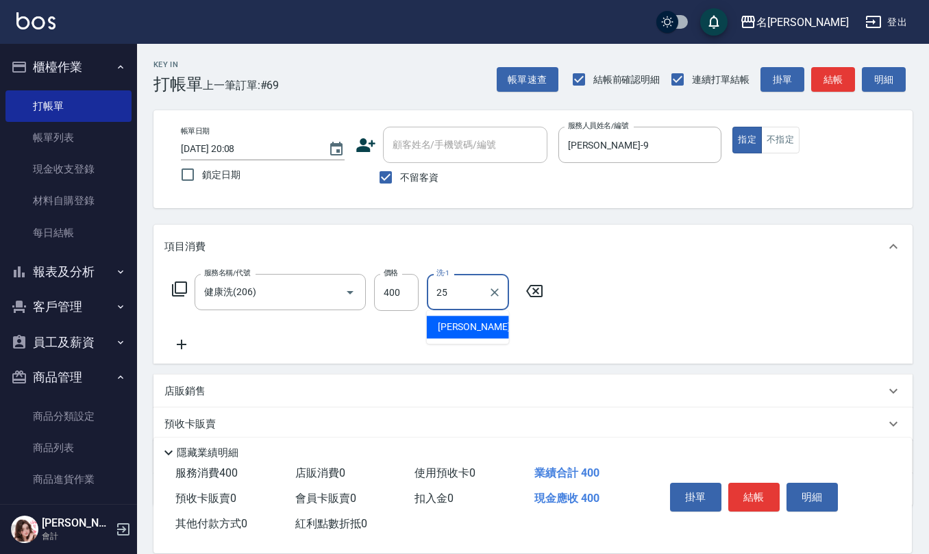
type input "[PERSON_NAME]-25"
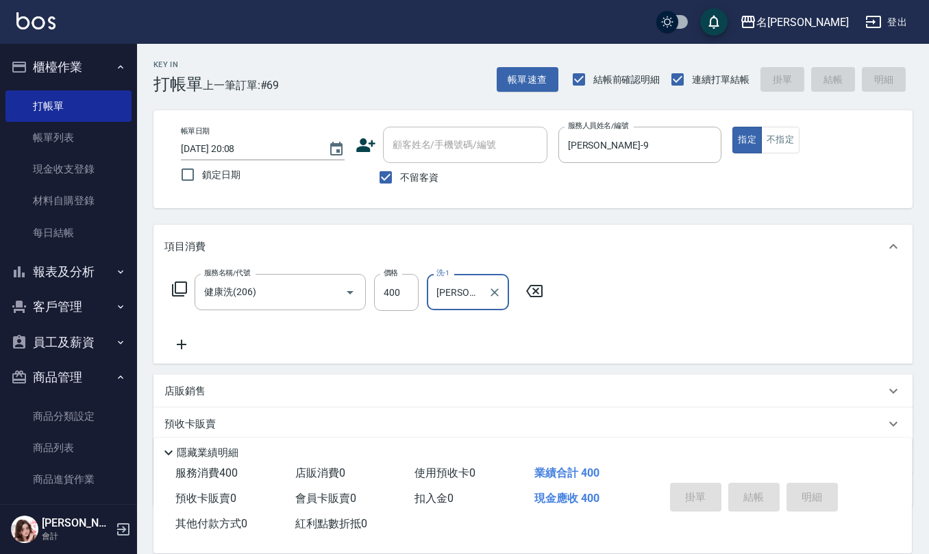
type input "[DATE] 20:09"
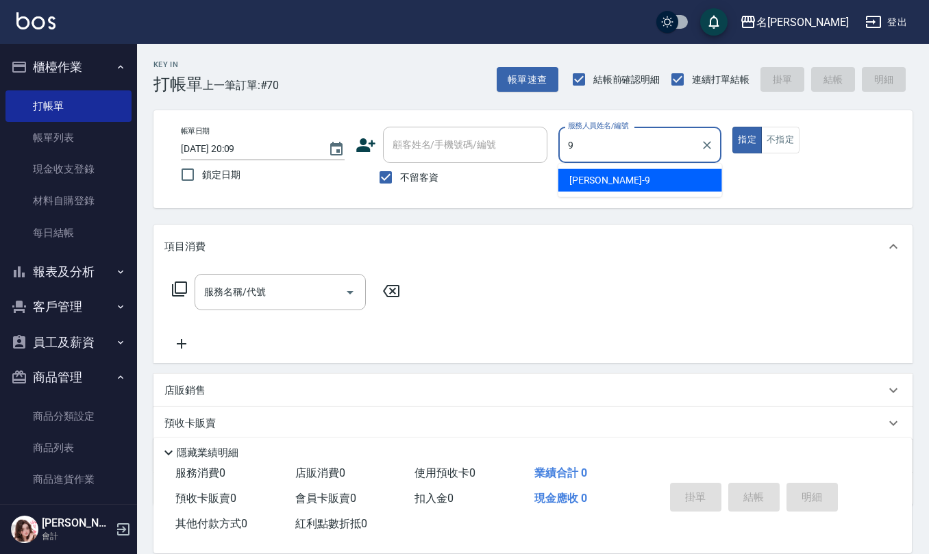
type input "[PERSON_NAME]-9"
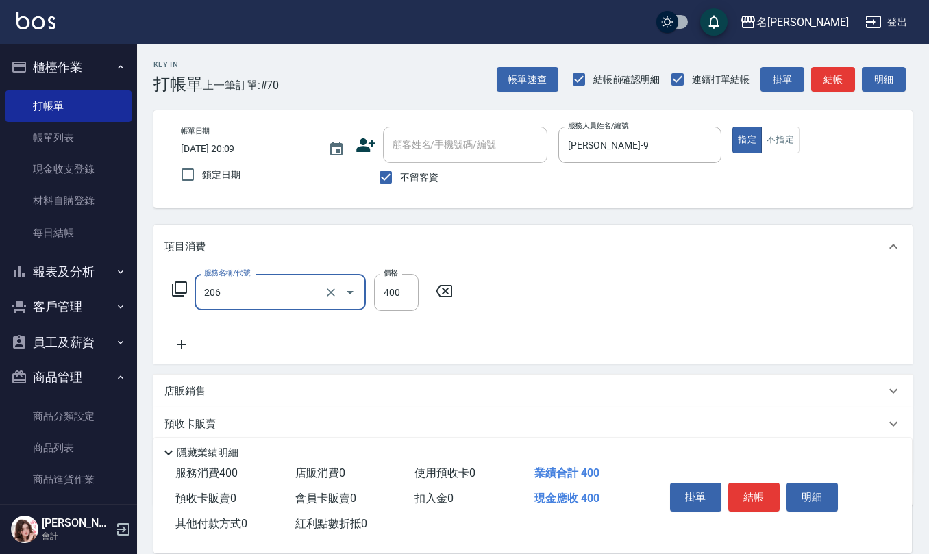
type input "健康洗(206)"
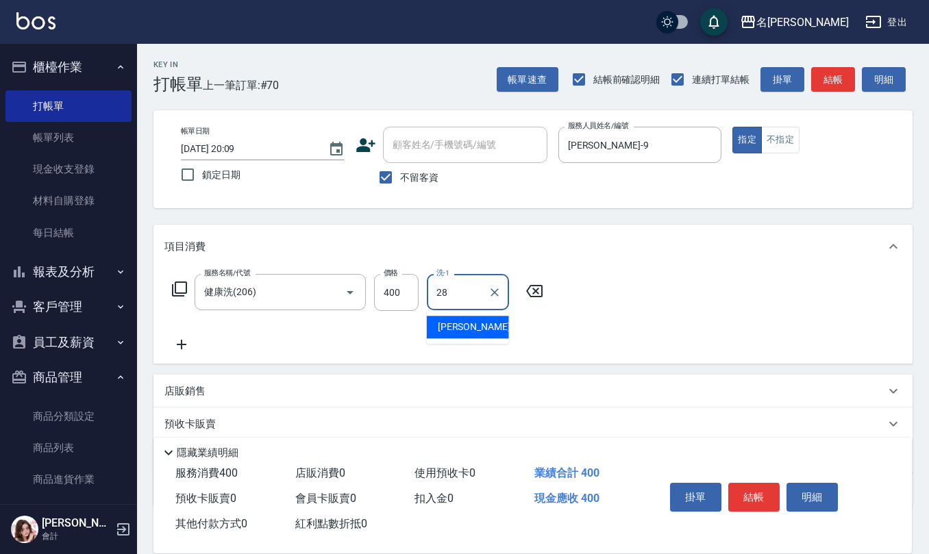
type input "[PERSON_NAME]-28"
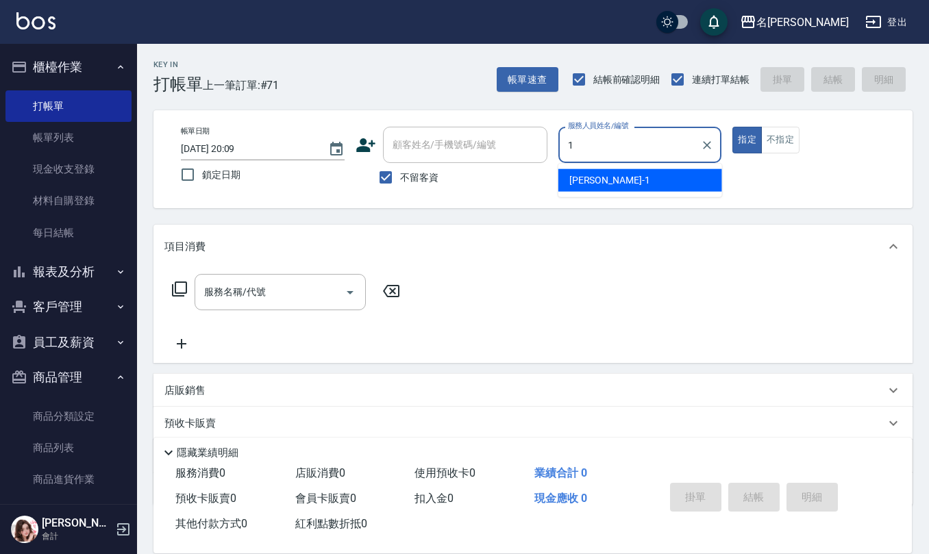
type input "[PERSON_NAME]1"
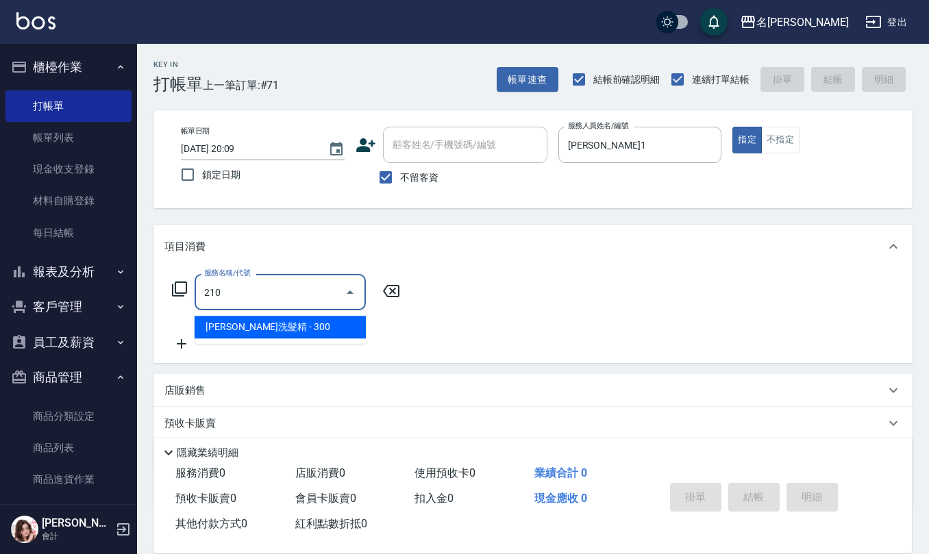
type input "[PERSON_NAME]洗髮精(210)"
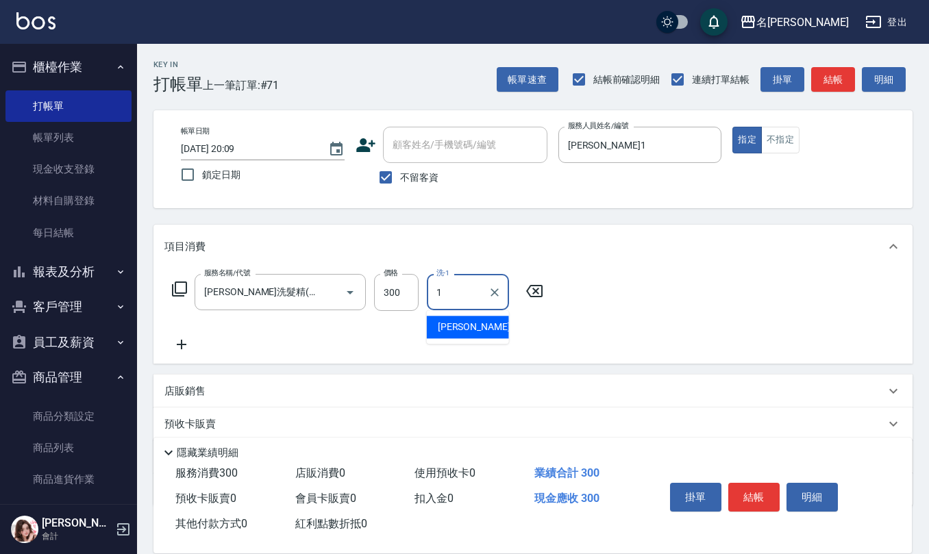
type input "[PERSON_NAME]1"
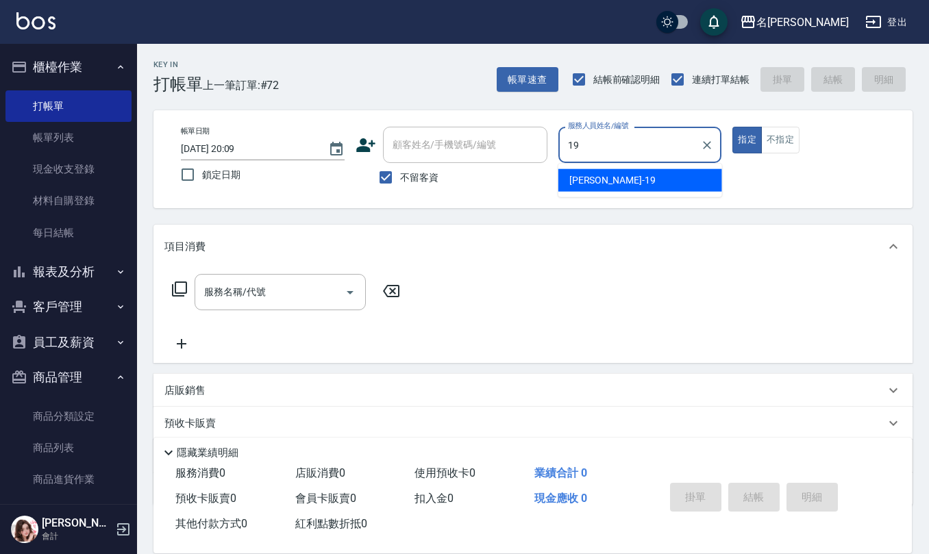
type input "[PERSON_NAME]-19"
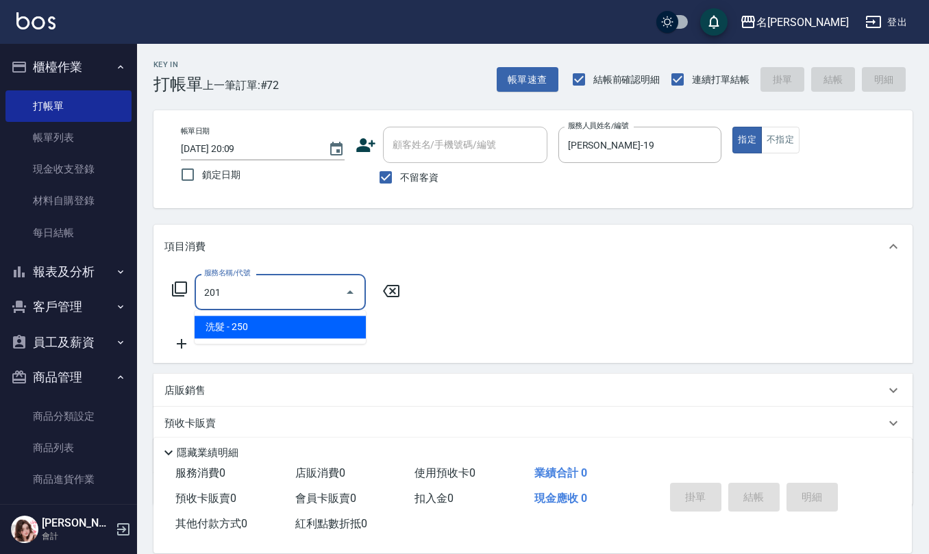
type input "洗髮(201)"
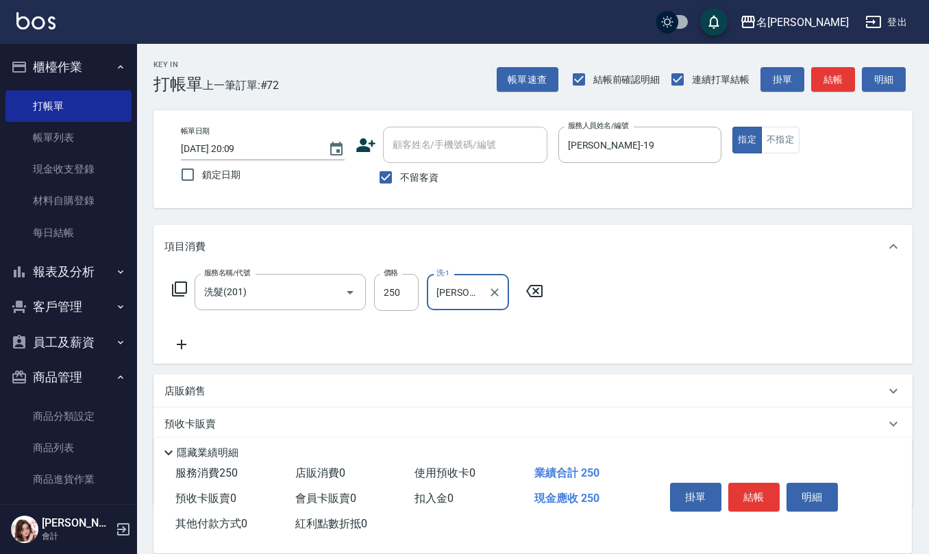
type input "[PERSON_NAME]-31"
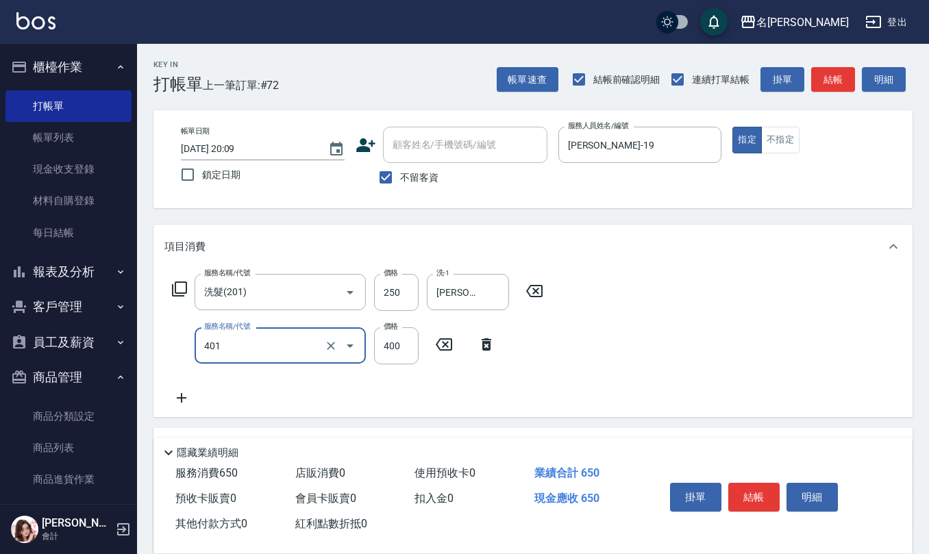
type input "剪髮(401)"
type input "500"
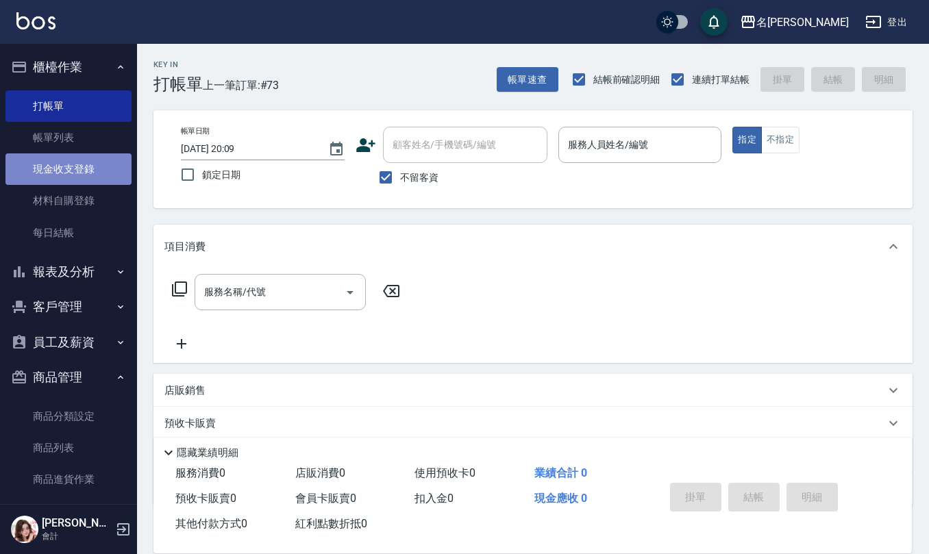
click at [77, 158] on link "現金收支登錄" at bounding box center [68, 169] width 126 height 32
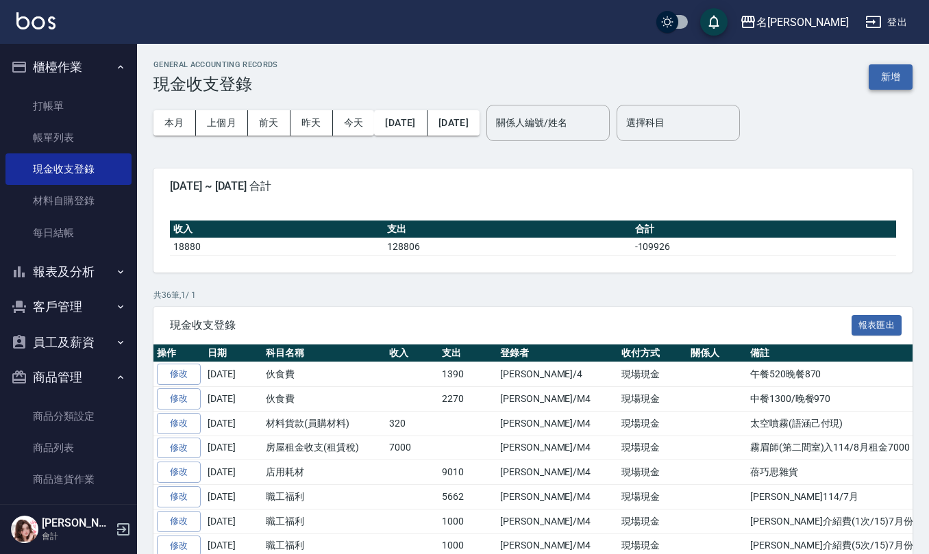
click at [904, 67] on button "新增" at bounding box center [891, 76] width 44 height 25
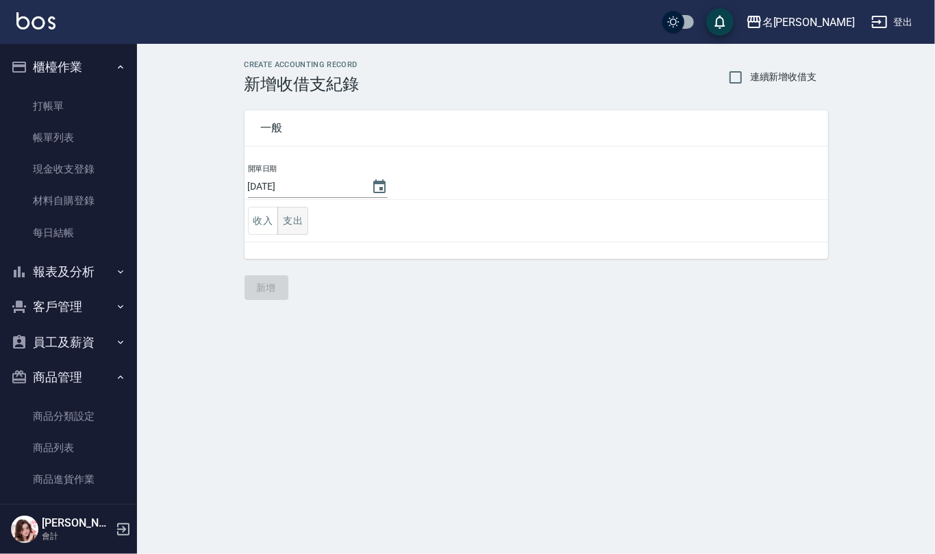
click at [300, 227] on button "支出" at bounding box center [292, 221] width 31 height 28
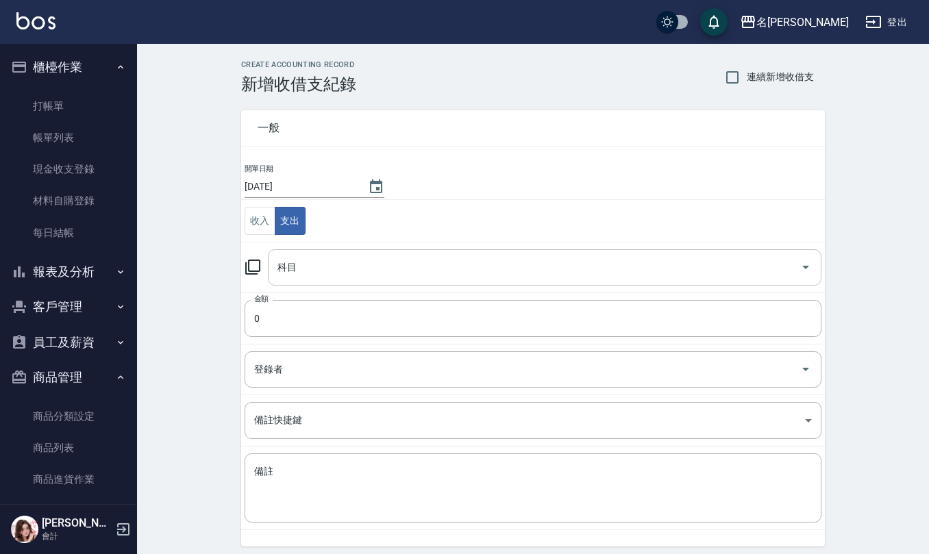
drag, startPoint x: 373, startPoint y: 271, endPoint x: 358, endPoint y: 284, distance: 20.0
click at [373, 272] on input "科目" at bounding box center [534, 267] width 521 height 24
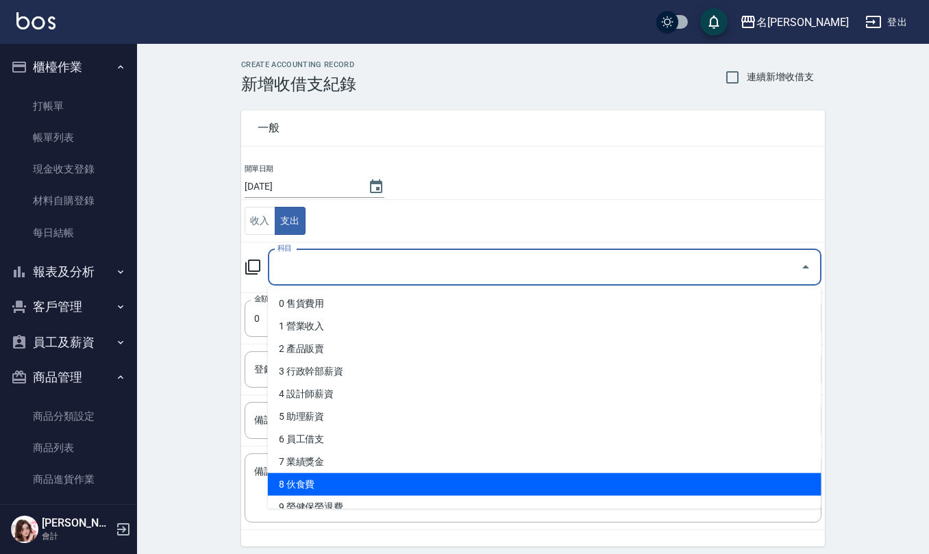
click at [316, 489] on li "8 伙食費" at bounding box center [544, 484] width 553 height 23
type input "8 伙食費"
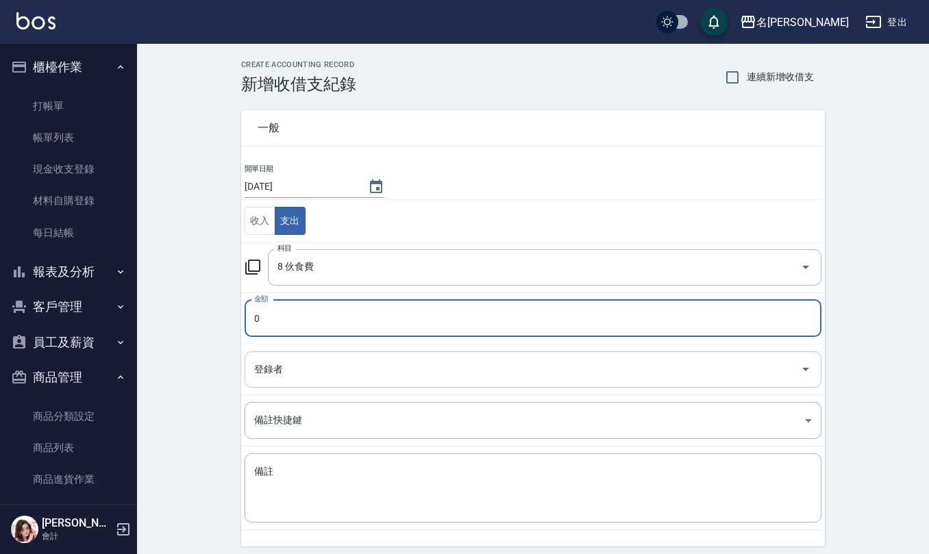
click at [299, 379] on input "登錄者" at bounding box center [523, 370] width 544 height 24
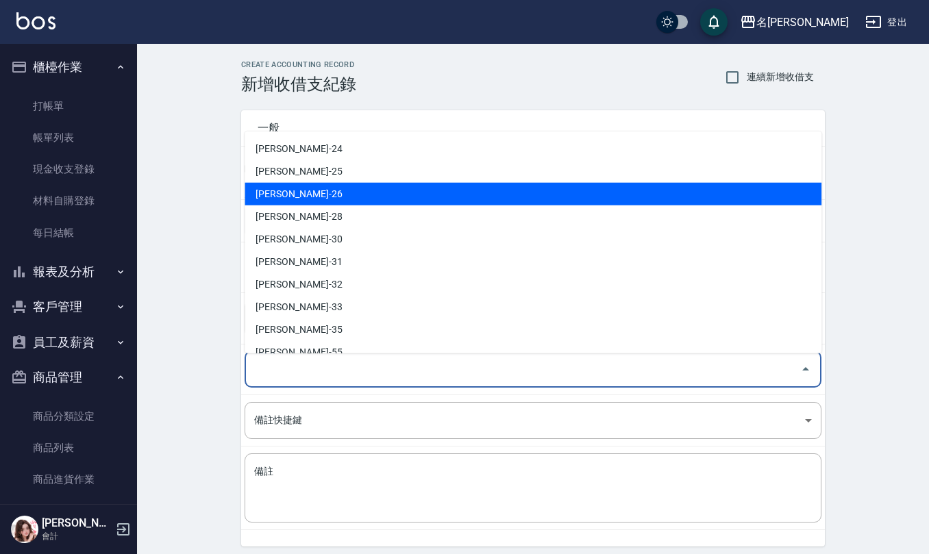
scroll to position [603, 0]
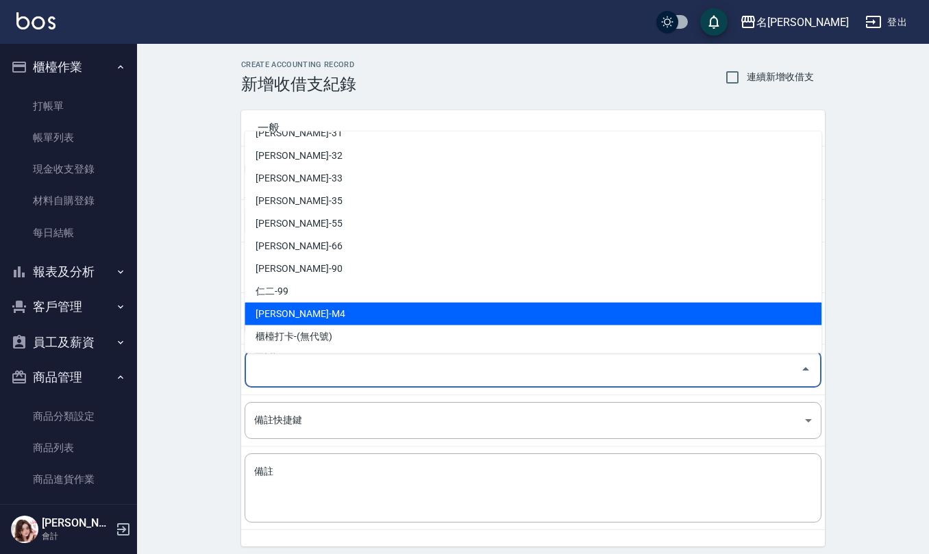
click at [348, 303] on li "[PERSON_NAME]-M4" at bounding box center [533, 314] width 577 height 23
type input "[PERSON_NAME]-M4"
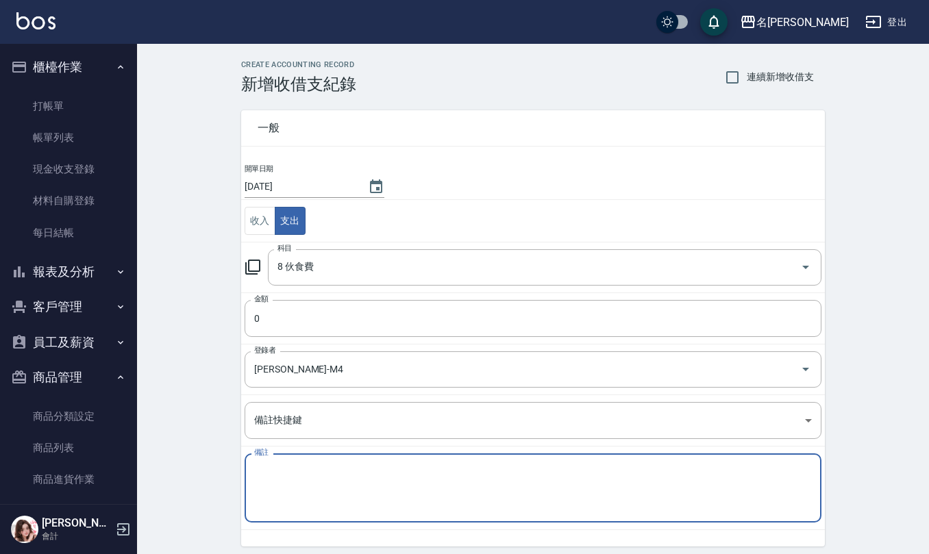
drag, startPoint x: 349, startPoint y: 475, endPoint x: 340, endPoint y: 456, distance: 21.1
click at [349, 471] on textarea "備註" at bounding box center [533, 488] width 558 height 47
type textarea "中餐320/晚餐801"
click at [304, 315] on input "0" at bounding box center [533, 318] width 577 height 37
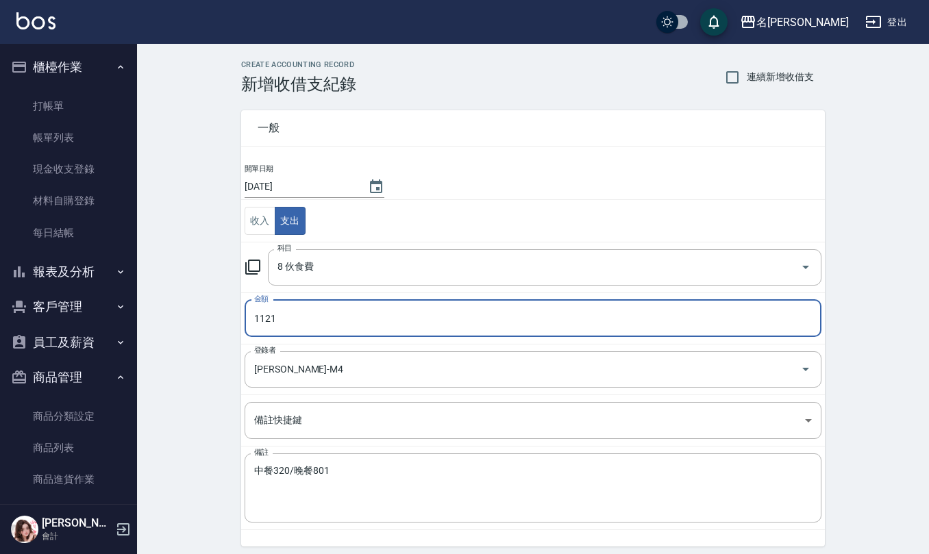
type input "1121"
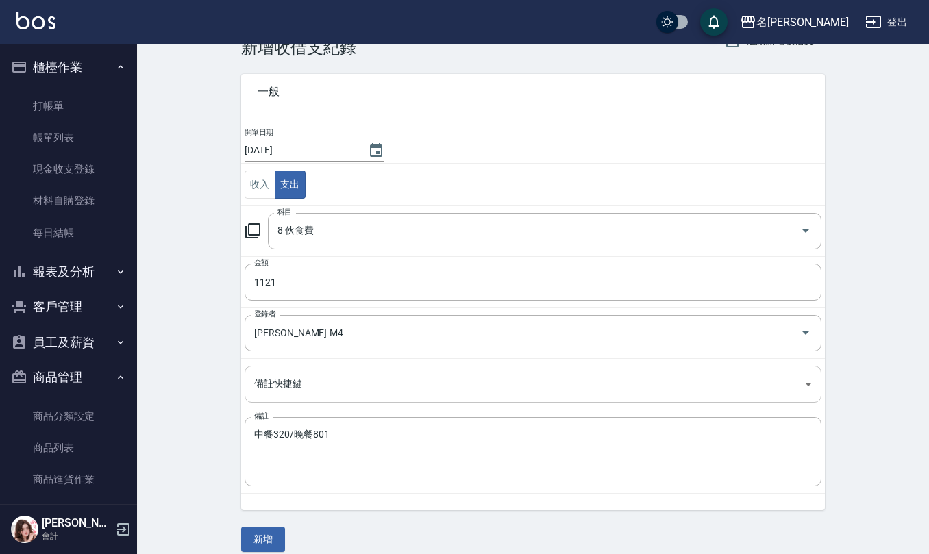
scroll to position [52, 0]
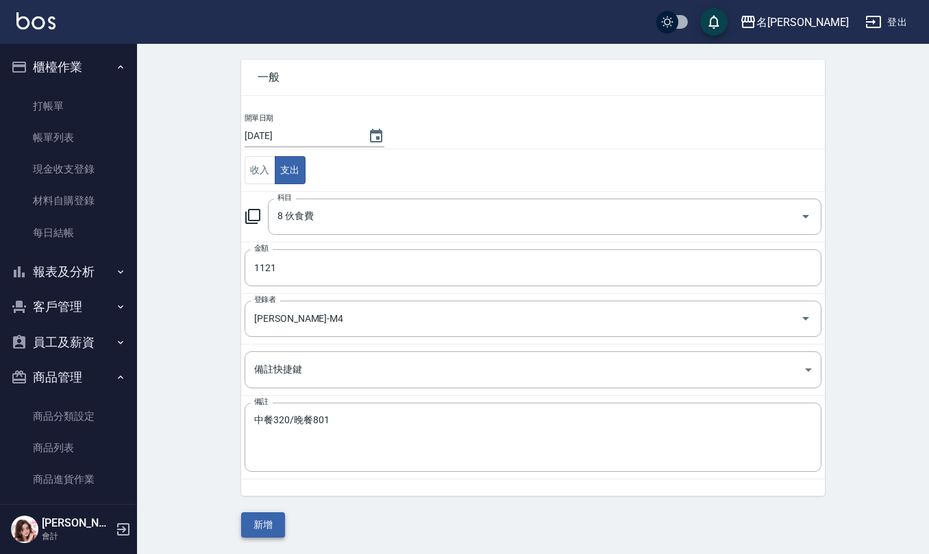
click at [279, 523] on button "新增" at bounding box center [263, 524] width 44 height 25
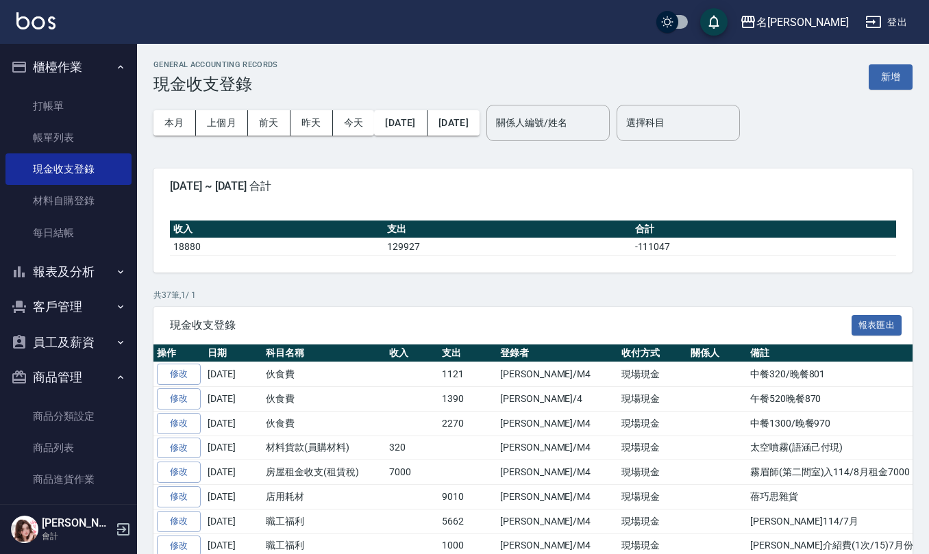
click at [70, 271] on button "報表及分析" at bounding box center [68, 272] width 126 height 36
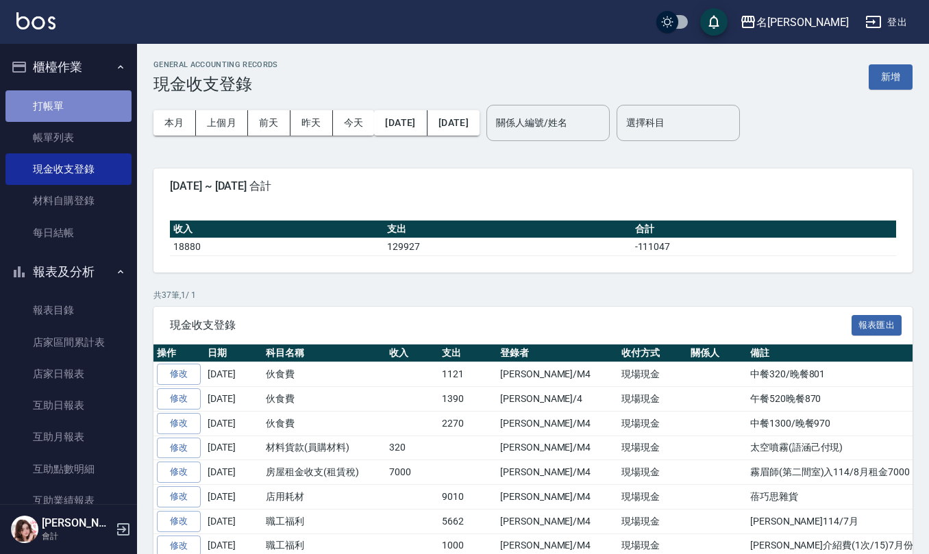
click at [71, 99] on link "打帳單" at bounding box center [68, 106] width 126 height 32
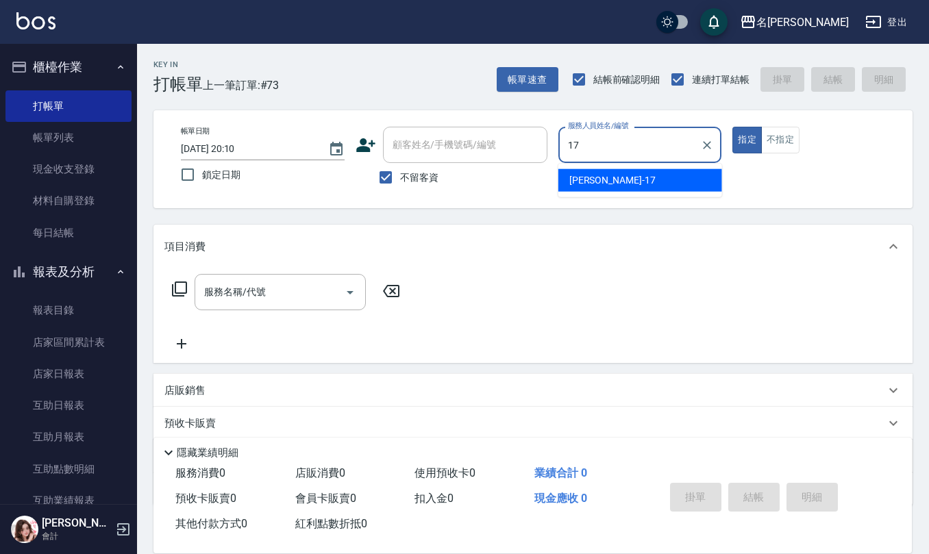
type input "[PERSON_NAME]-17"
type button "true"
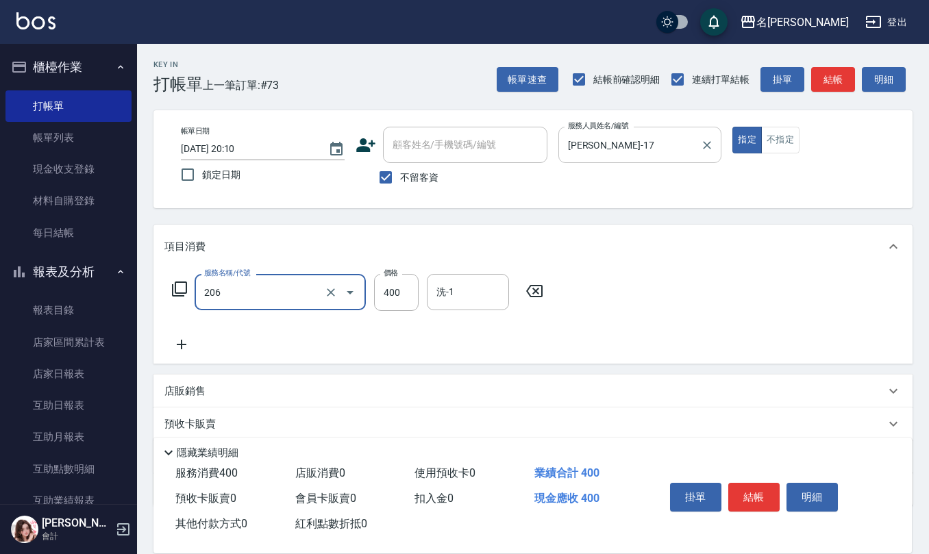
type input "健康洗(206)"
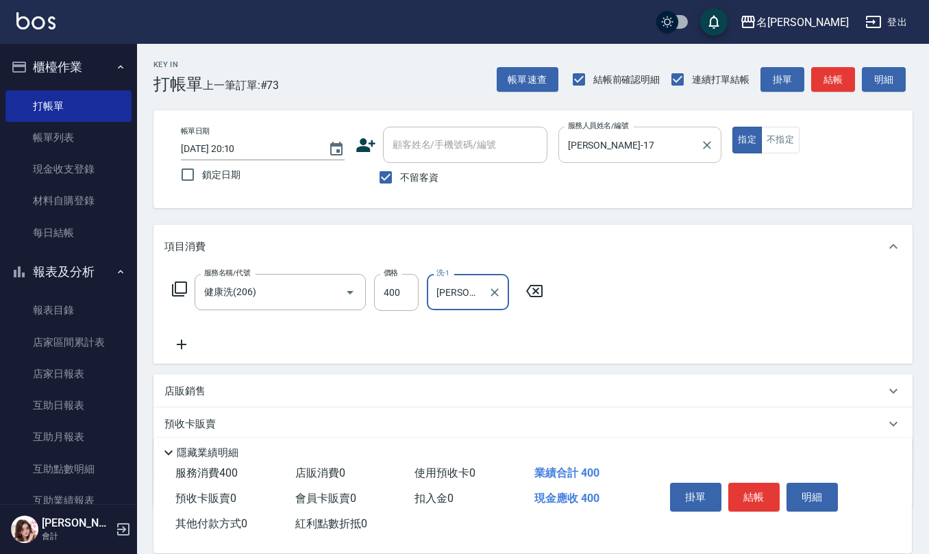
type input "[PERSON_NAME]-32"
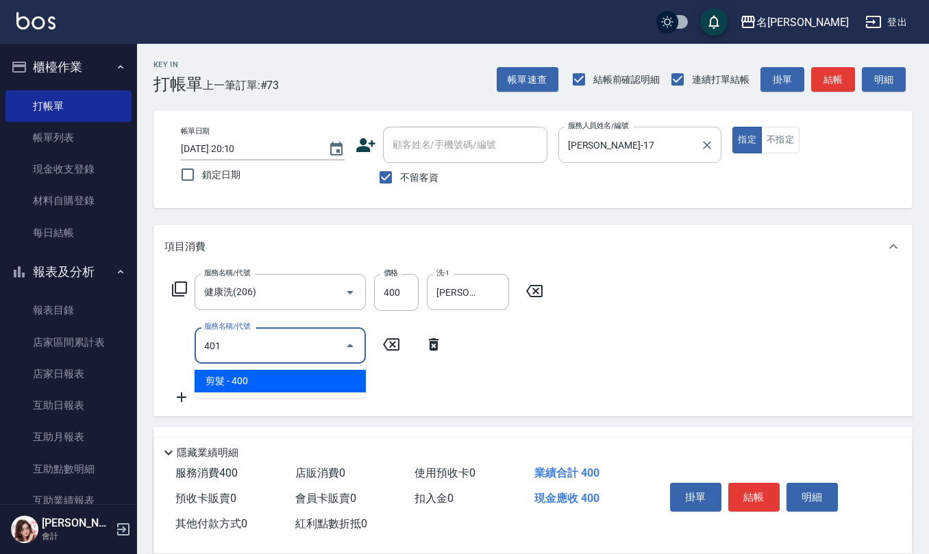
type input "剪髮(401)"
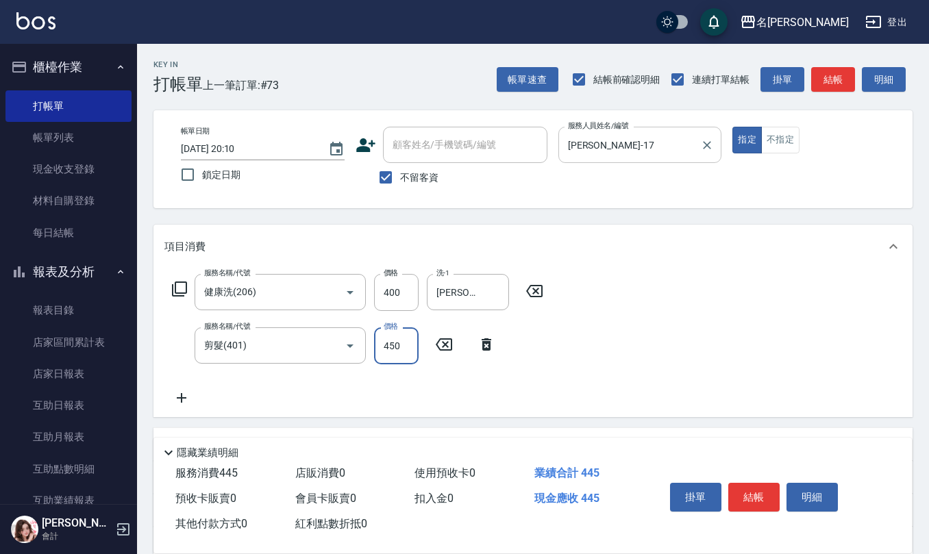
type input "450"
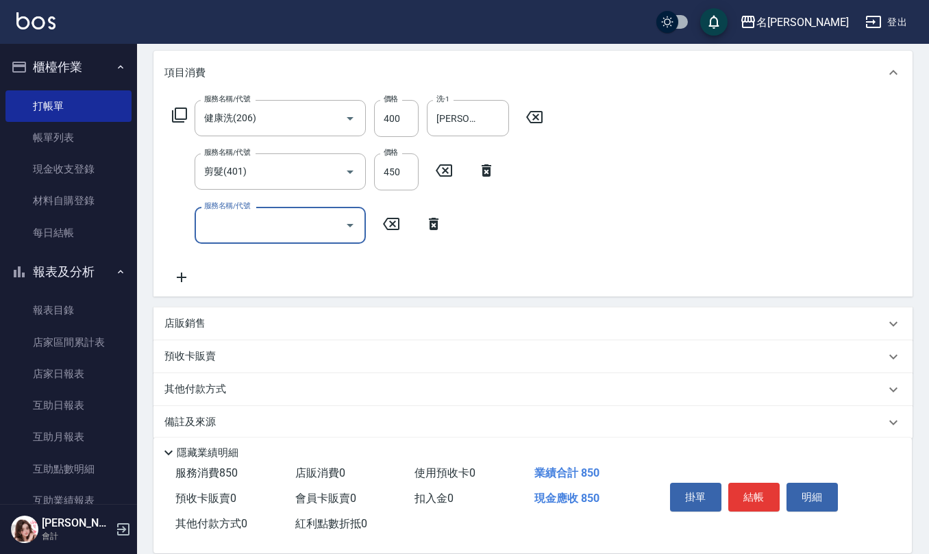
scroll to position [187, 0]
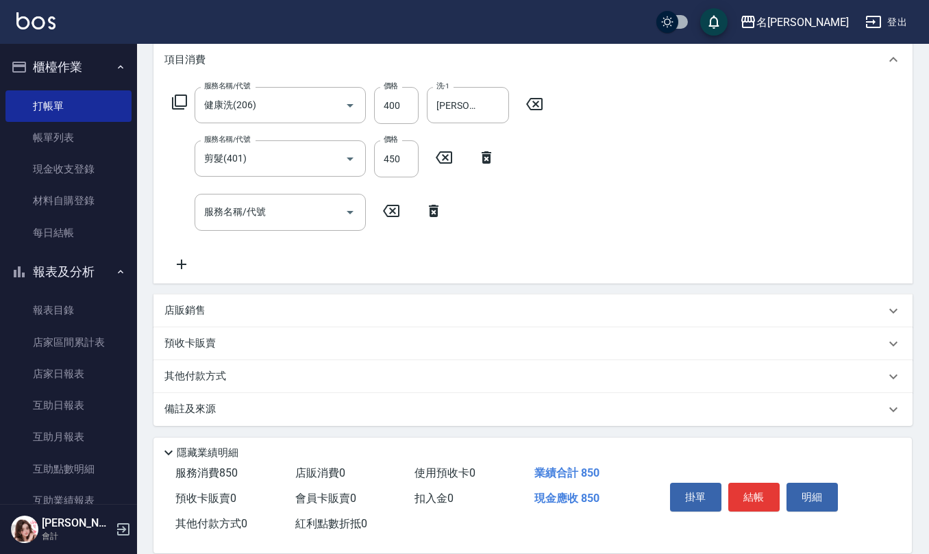
click at [297, 307] on div "店販銷售" at bounding box center [524, 310] width 721 height 14
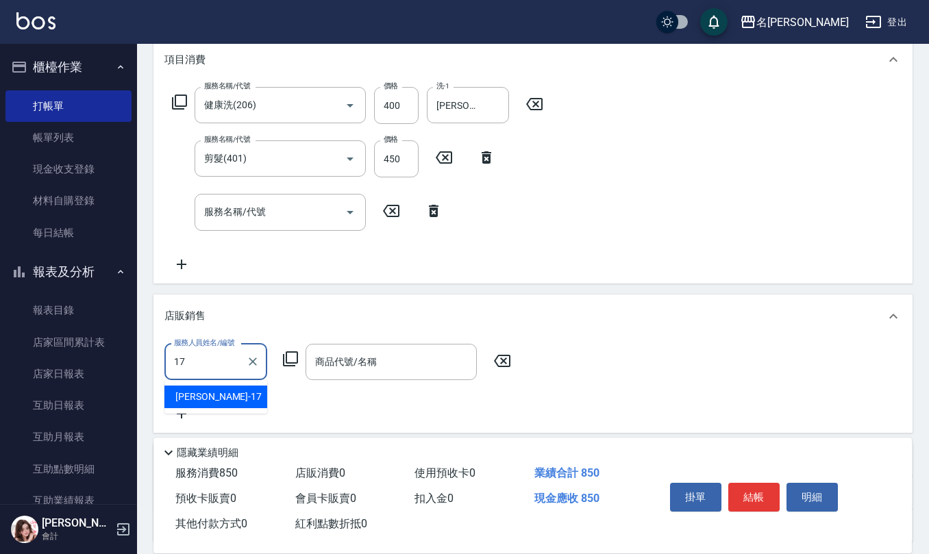
type input "[PERSON_NAME]-17"
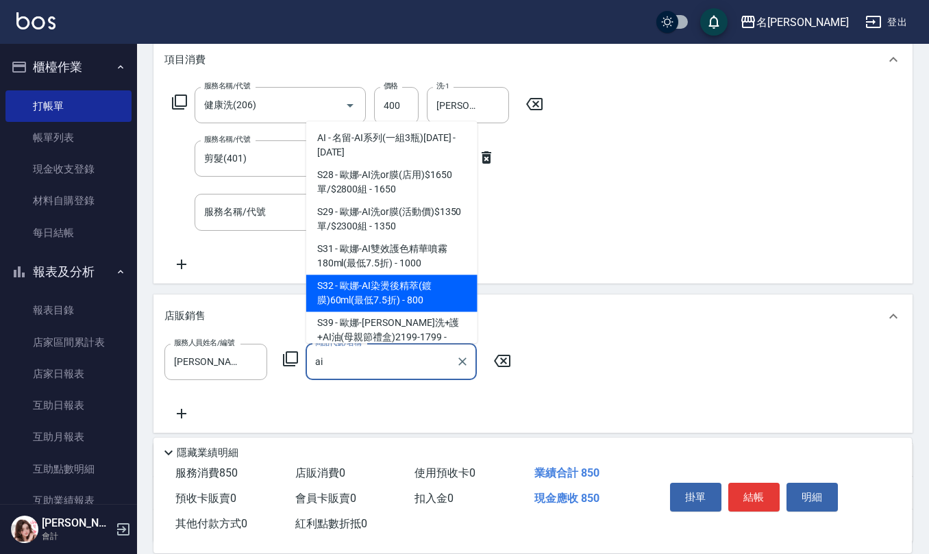
click at [365, 308] on span "S32 - 歐娜-AI染燙後精萃(鍍膜)60ml(最低7.5折) - 800" at bounding box center [391, 293] width 171 height 37
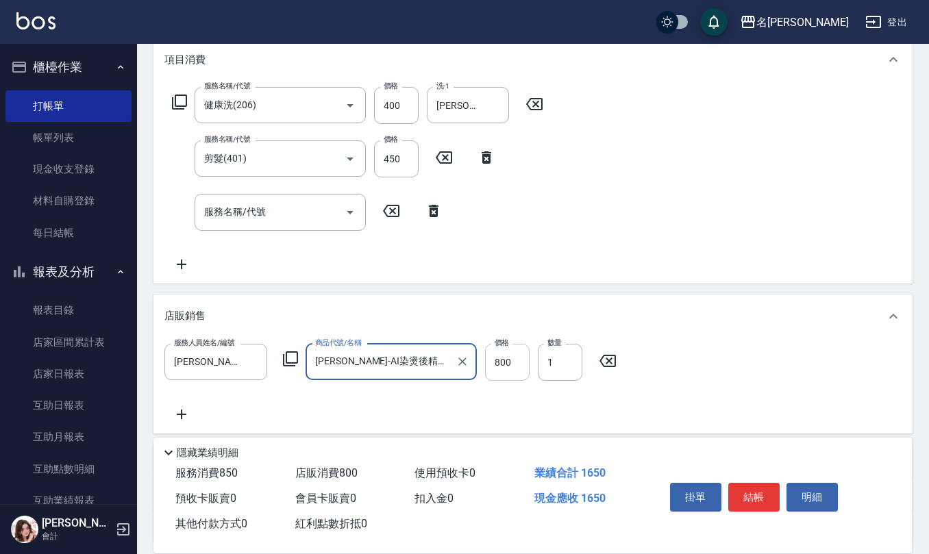
type input "[PERSON_NAME]-AI染燙後精萃(鍍膜)60ml(最低7.5折)"
type input "2"
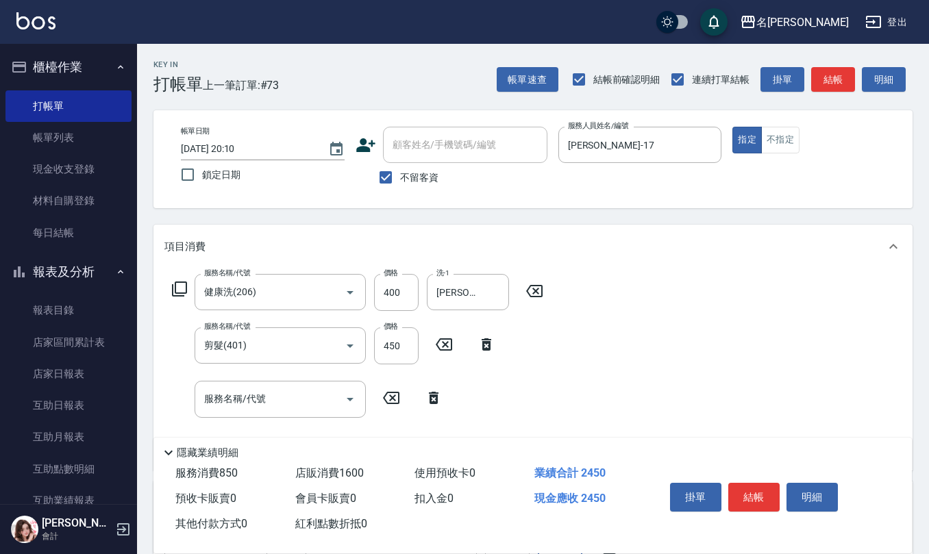
scroll to position [304, 0]
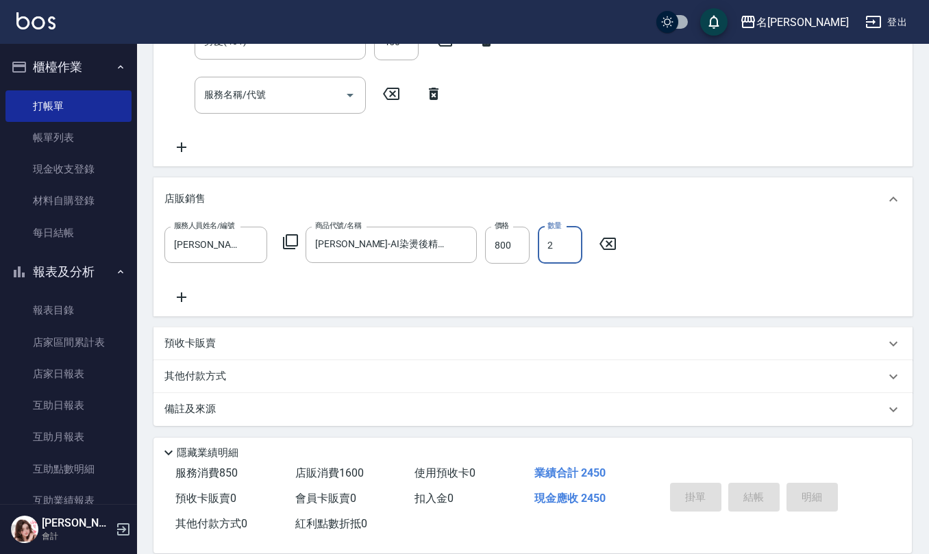
type input "[DATE] 20:11"
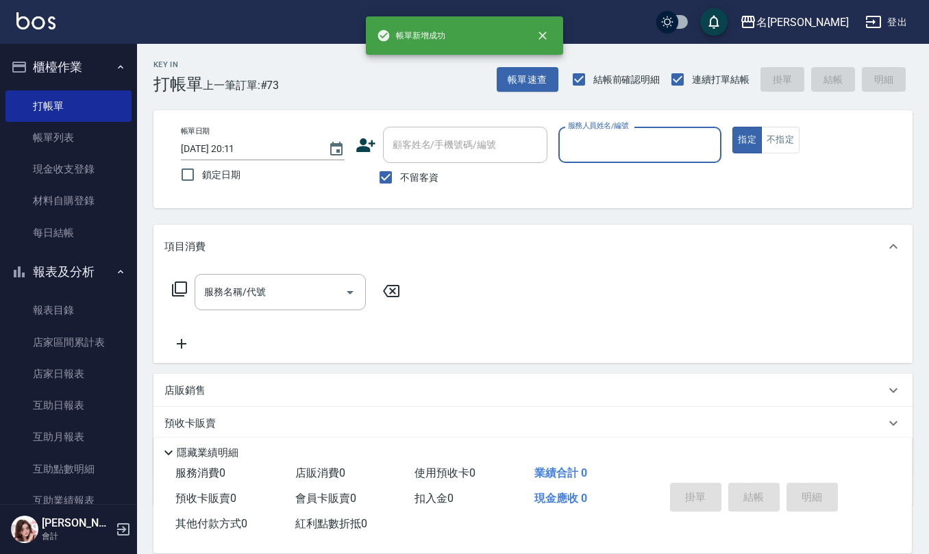
scroll to position [0, 0]
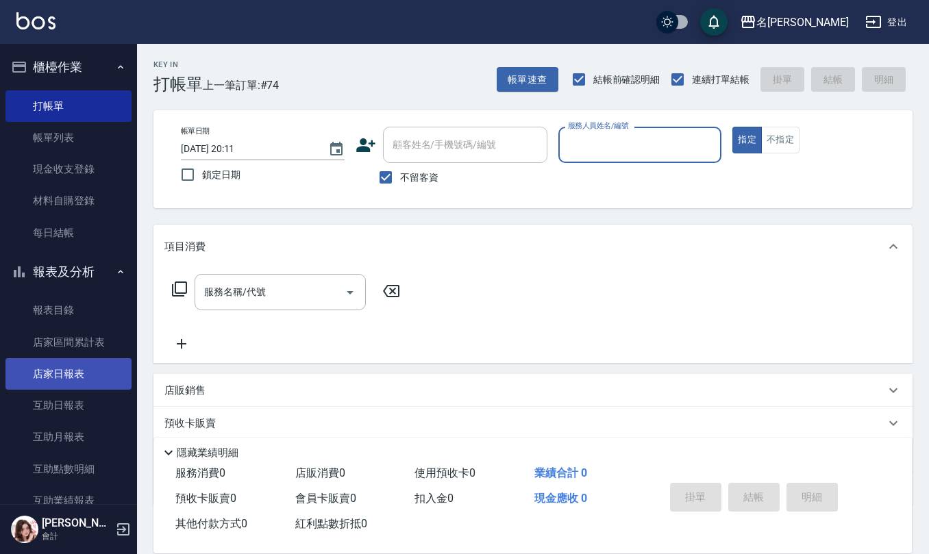
click at [77, 369] on link "店家日報表" at bounding box center [68, 374] width 126 height 32
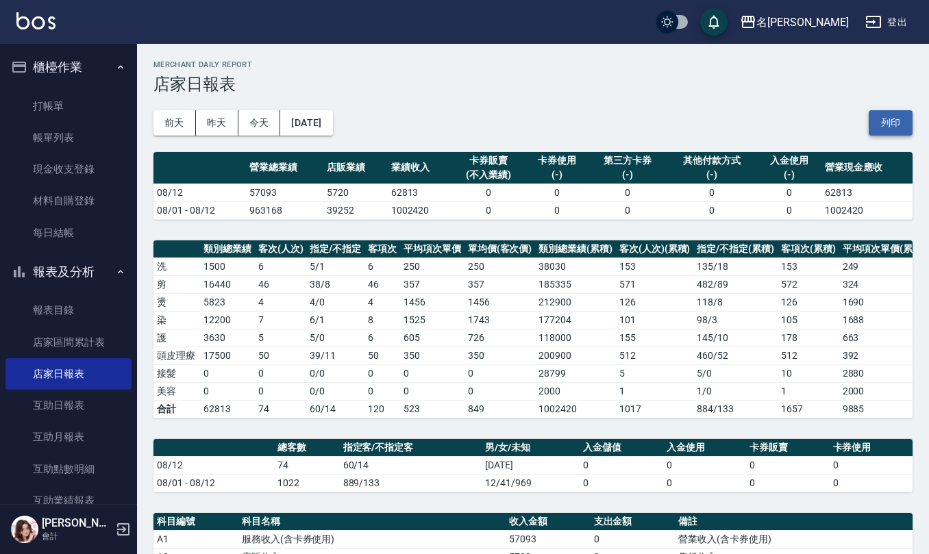
click at [895, 124] on button "列印" at bounding box center [891, 122] width 44 height 25
click at [78, 405] on link "互助日報表" at bounding box center [68, 406] width 126 height 32
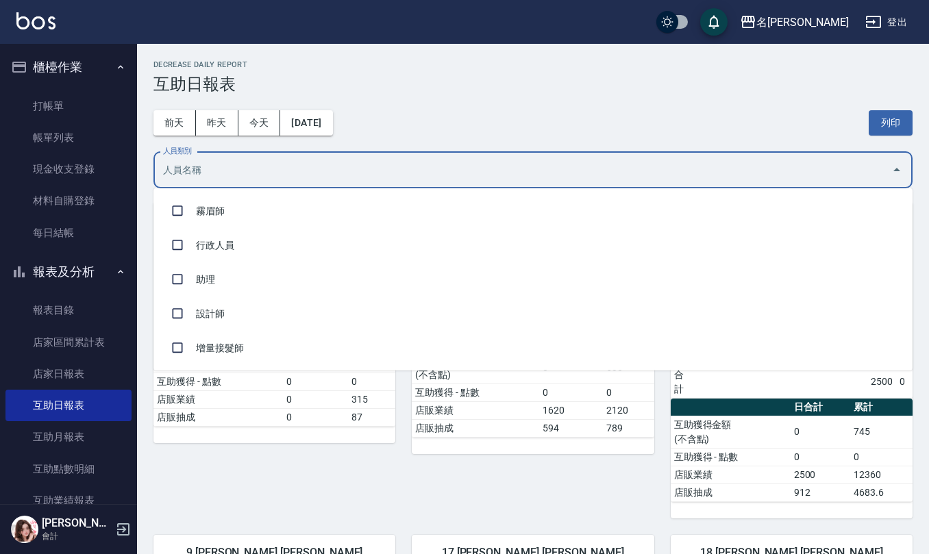
click at [338, 171] on input "人員類別" at bounding box center [523, 170] width 726 height 24
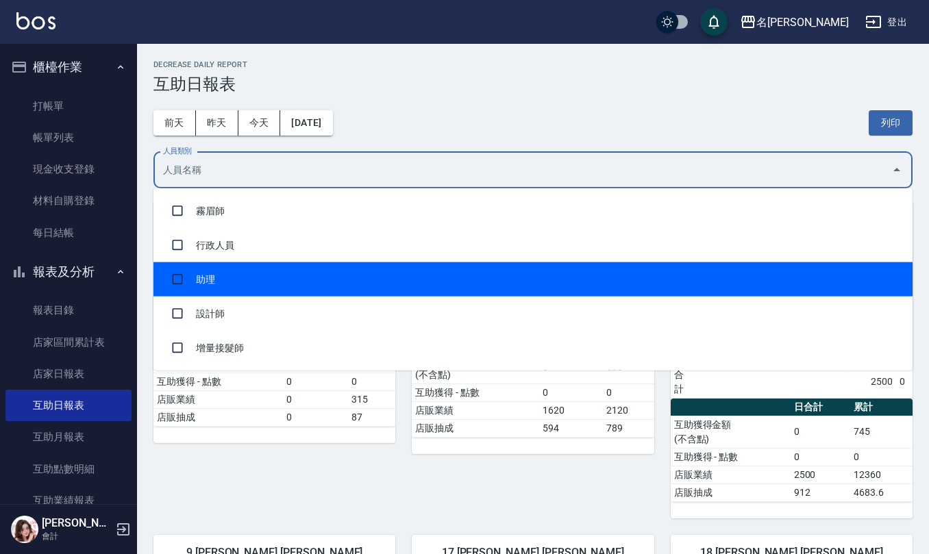
click at [297, 277] on li "助理" at bounding box center [532, 279] width 759 height 34
checkbox input "true"
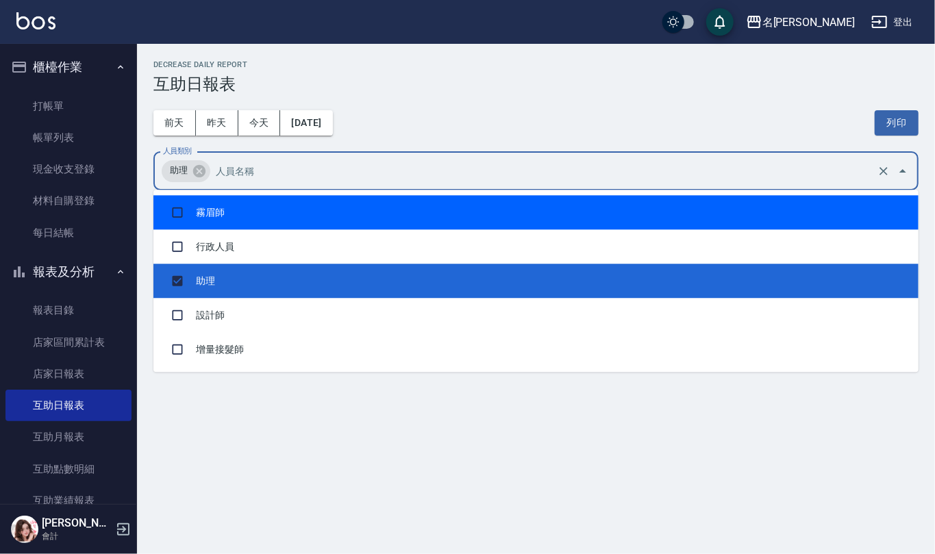
click at [485, 99] on div "[DATE] [DATE] [DATE] [DATE] 列印" at bounding box center [535, 123] width 765 height 58
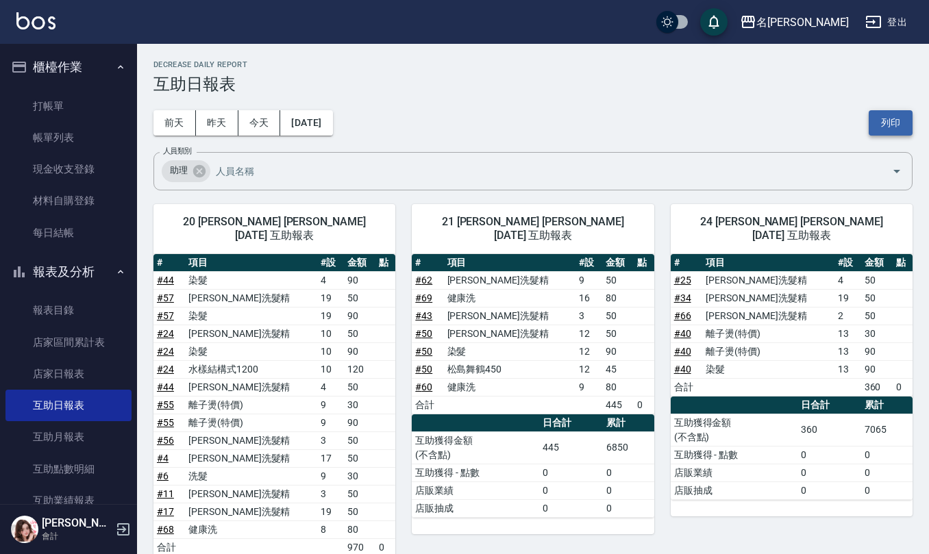
click at [901, 121] on button "列印" at bounding box center [891, 122] width 44 height 25
click at [899, 125] on button "列印" at bounding box center [891, 122] width 44 height 25
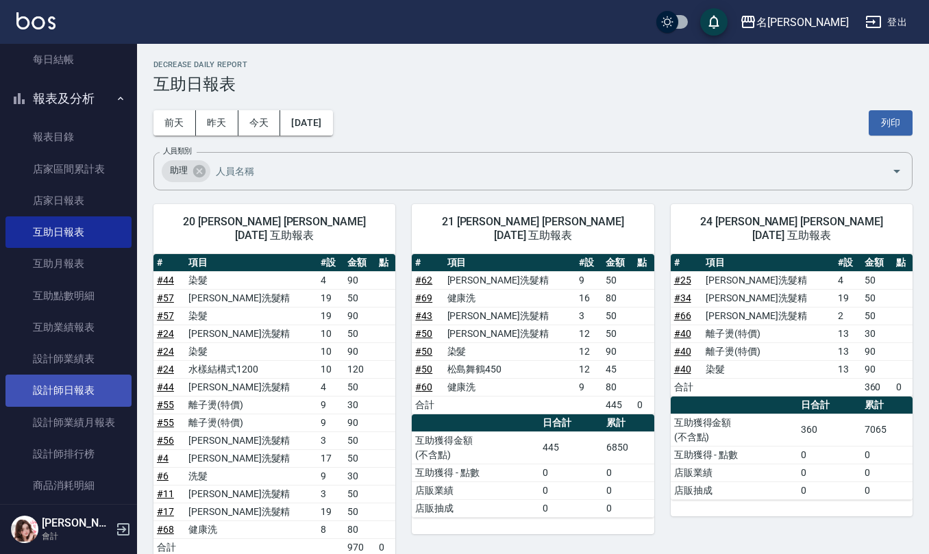
scroll to position [182, 0]
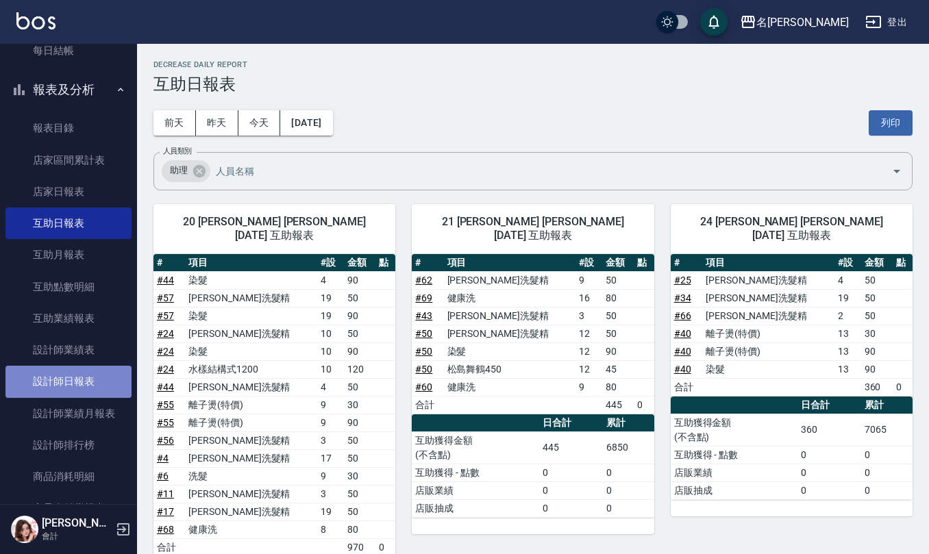
click at [71, 388] on link "設計師日報表" at bounding box center [68, 382] width 126 height 32
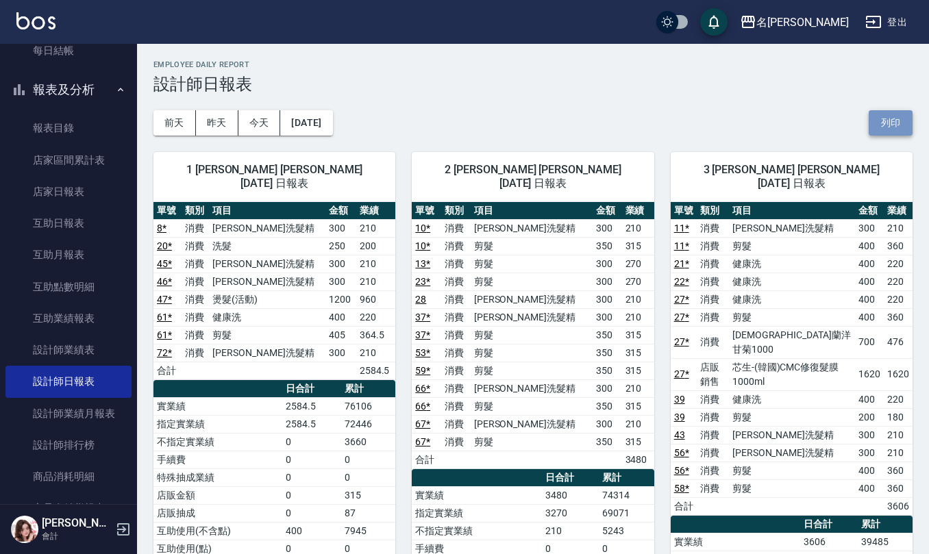
click at [900, 132] on button "列印" at bounding box center [891, 122] width 44 height 25
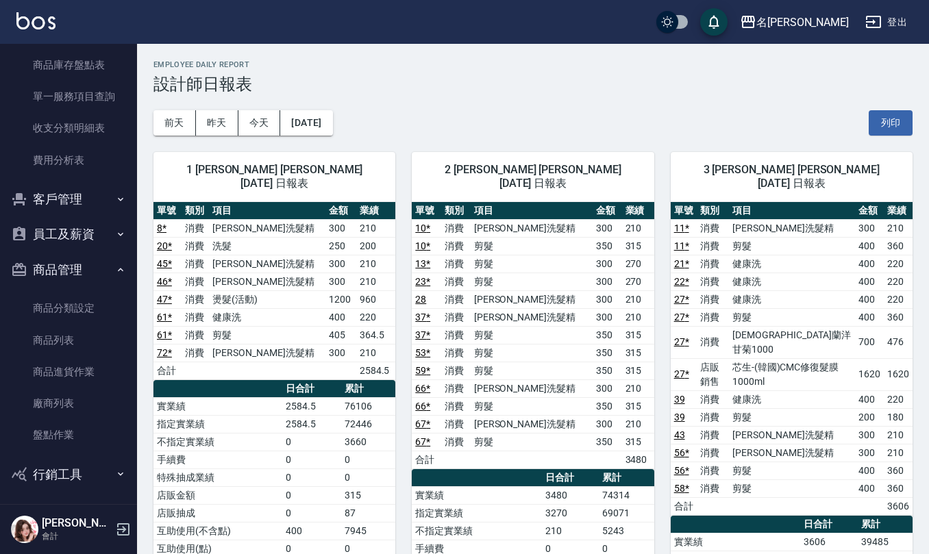
scroll to position [693, 0]
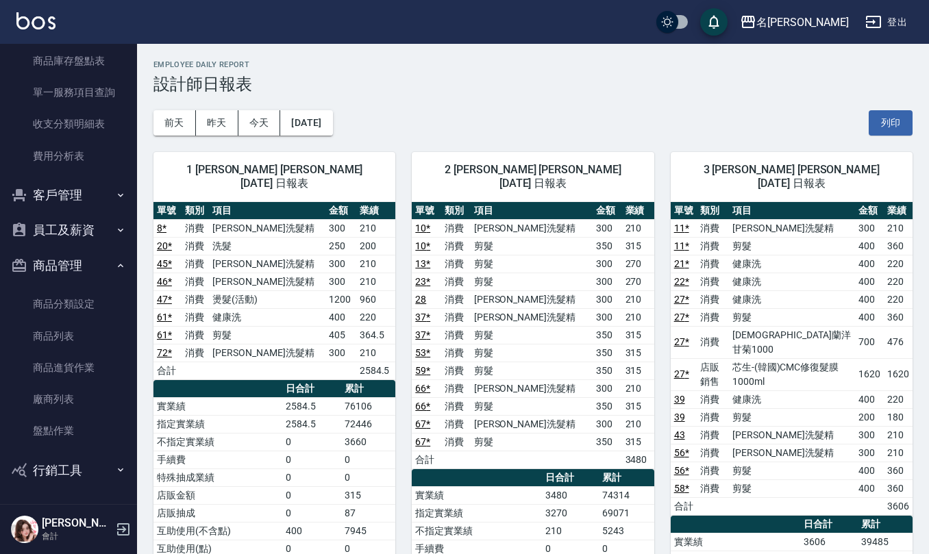
click at [66, 227] on button "員工及薪資" at bounding box center [68, 230] width 126 height 36
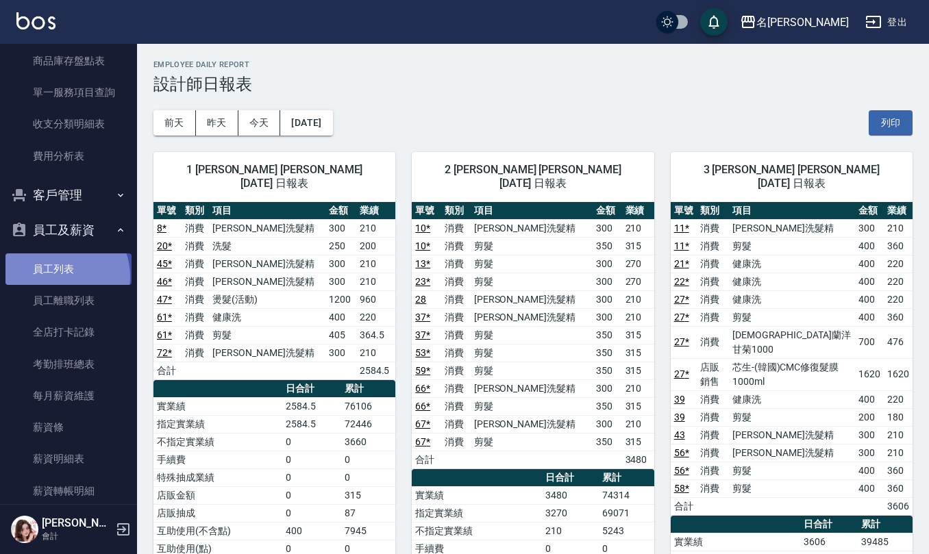
click at [55, 277] on link "員工列表" at bounding box center [68, 269] width 126 height 32
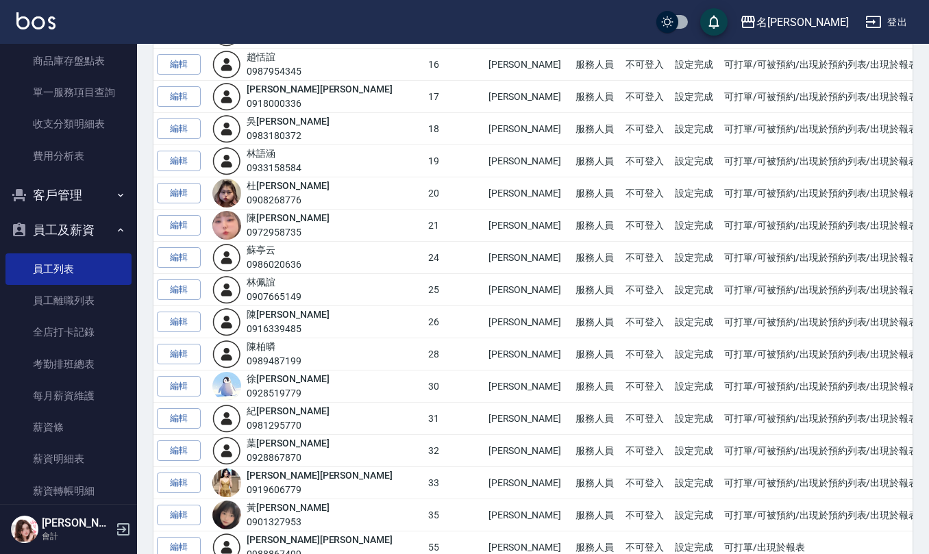
scroll to position [639, 0]
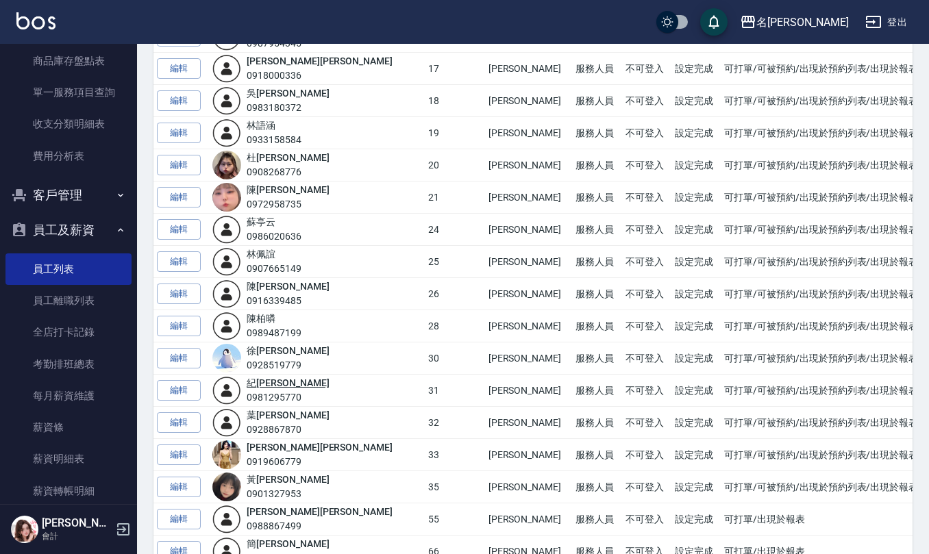
click at [275, 388] on link "[PERSON_NAME]" at bounding box center [288, 382] width 82 height 11
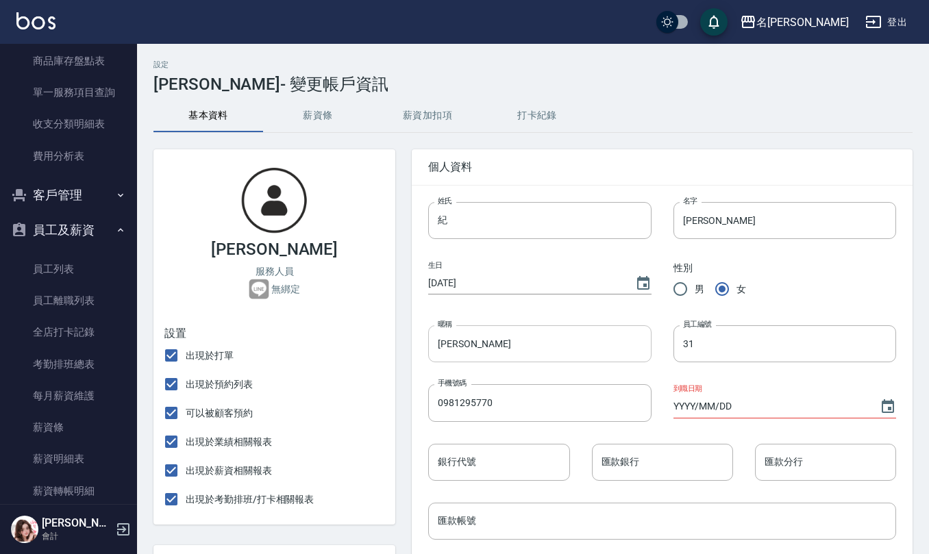
scroll to position [91, 0]
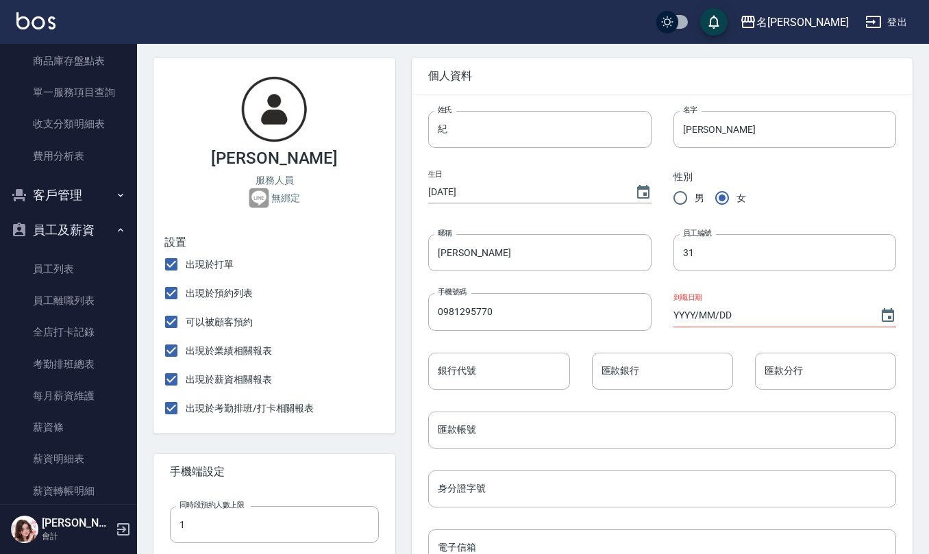
click at [675, 316] on input "YYYY/MM/DD" at bounding box center [769, 315] width 192 height 23
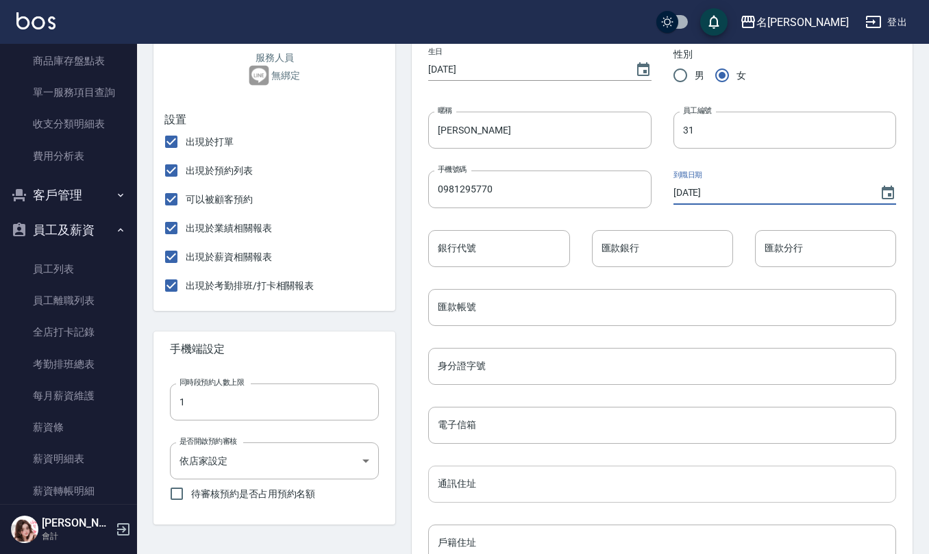
scroll to position [274, 0]
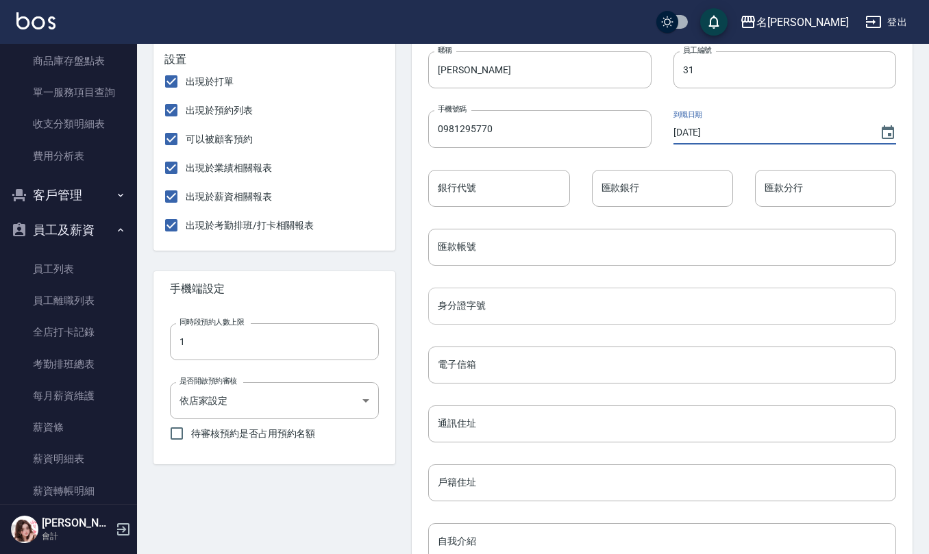
type input "[DATE]"
click at [486, 312] on input "身分證字號" at bounding box center [662, 306] width 468 height 37
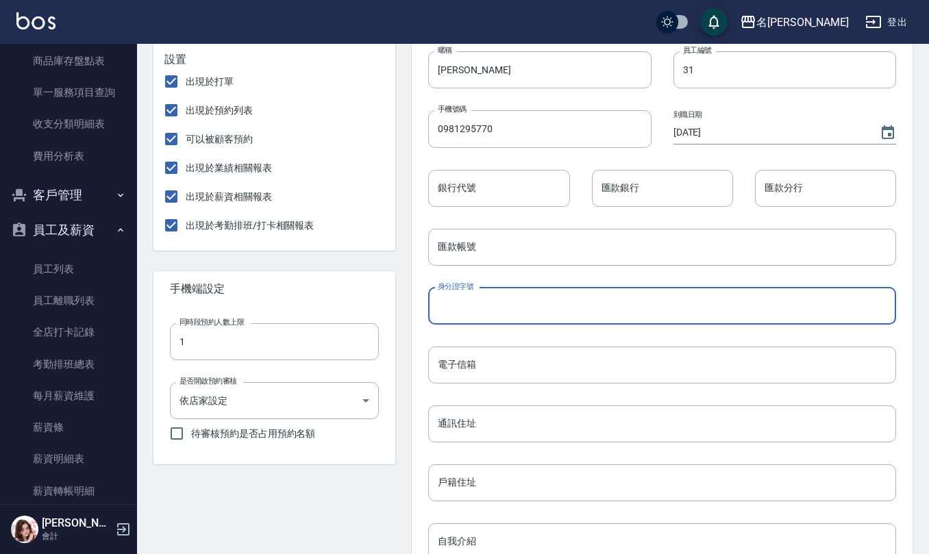
type input "c"
type input "C221756128"
click at [488, 431] on input "通訊住址" at bounding box center [662, 423] width 468 height 37
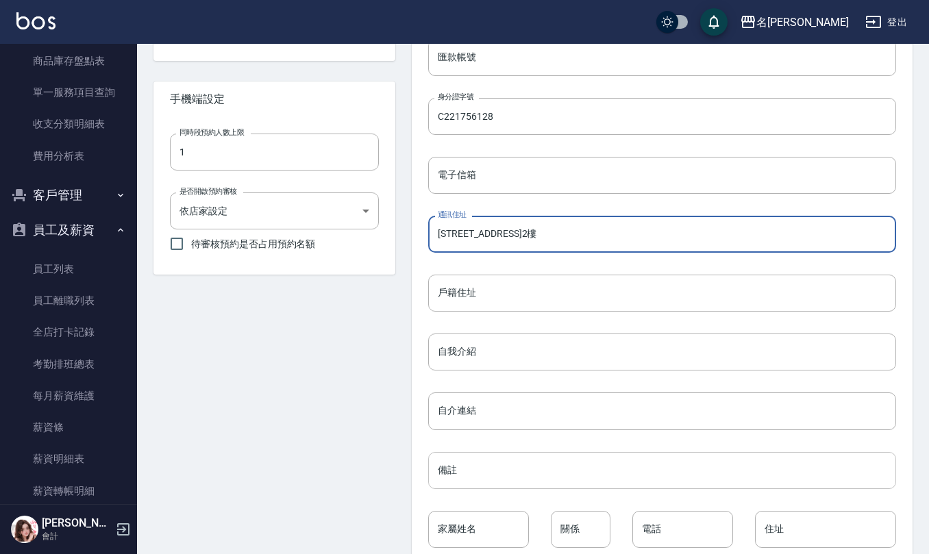
scroll to position [538, 0]
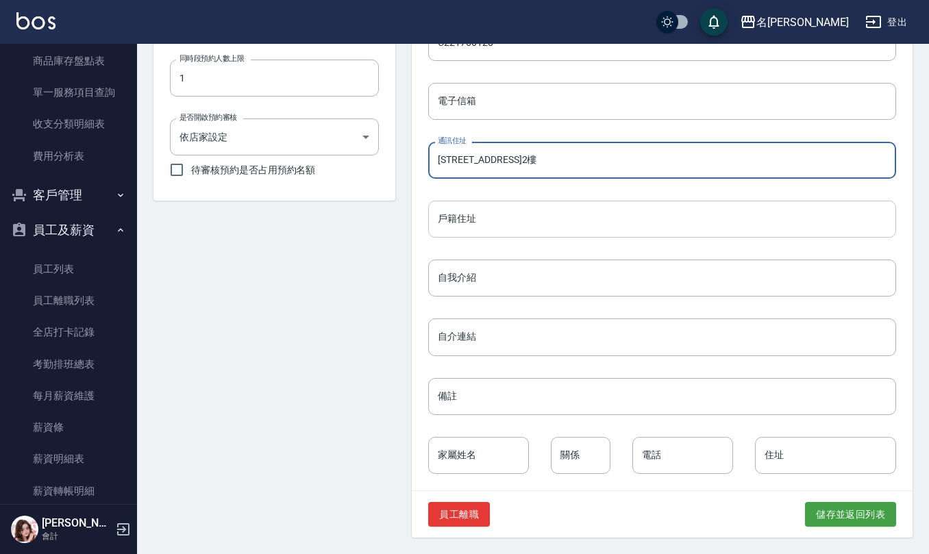
type input "[STREET_ADDRESS]2樓"
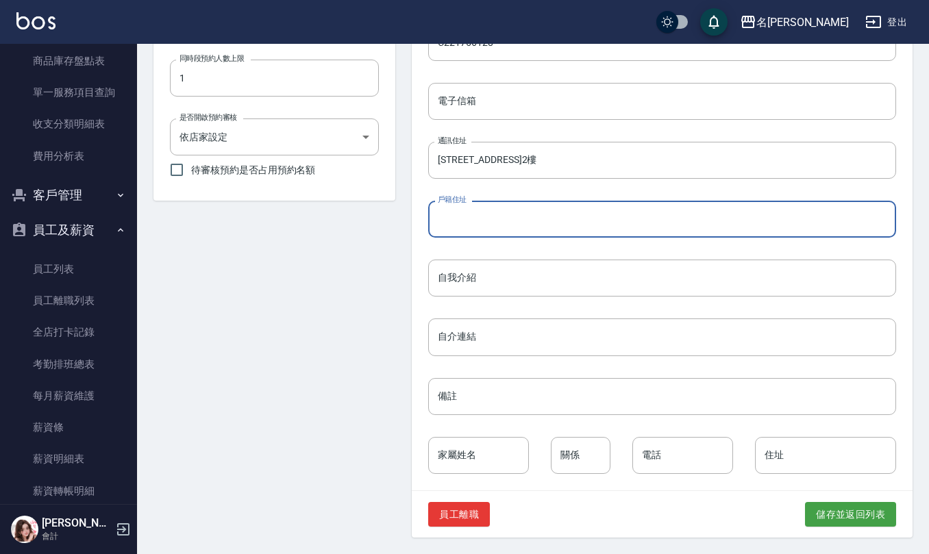
click at [504, 228] on input "戶籍住址" at bounding box center [662, 219] width 468 height 37
type input "同上"
click at [497, 455] on input "家屬姓名" at bounding box center [478, 455] width 101 height 37
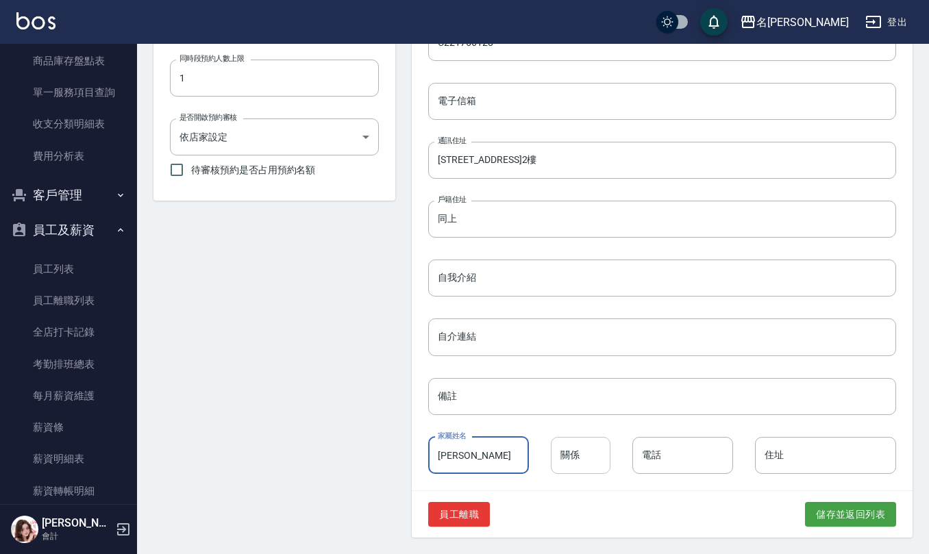
type input "[PERSON_NAME]"
click at [573, 458] on input "關係" at bounding box center [581, 455] width 60 height 37
type input "父"
click at [662, 460] on input "電話" at bounding box center [682, 455] width 101 height 37
type input "0981415620"
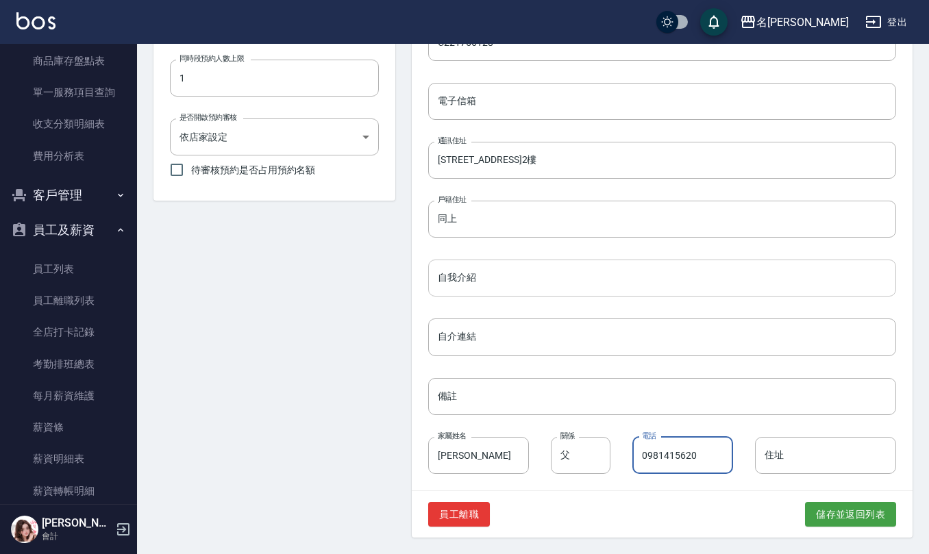
click at [503, 277] on input "自我介紹" at bounding box center [662, 278] width 468 height 37
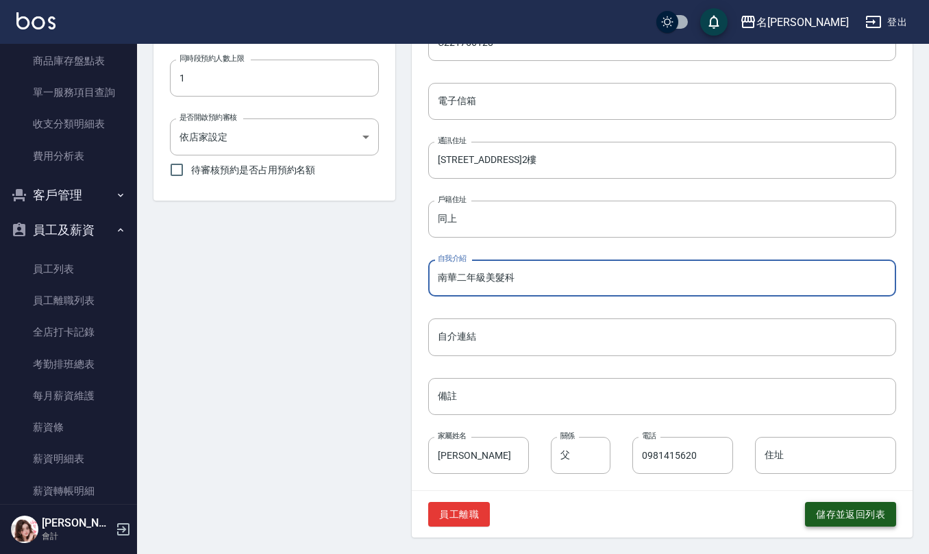
type input "南華二年級美髮科"
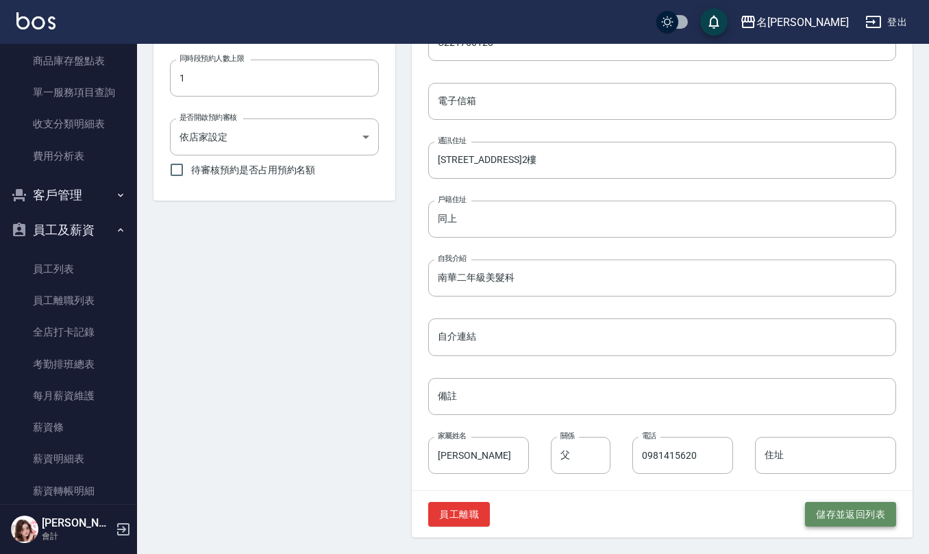
click at [830, 508] on button "儲存並返回列表" at bounding box center [850, 514] width 91 height 25
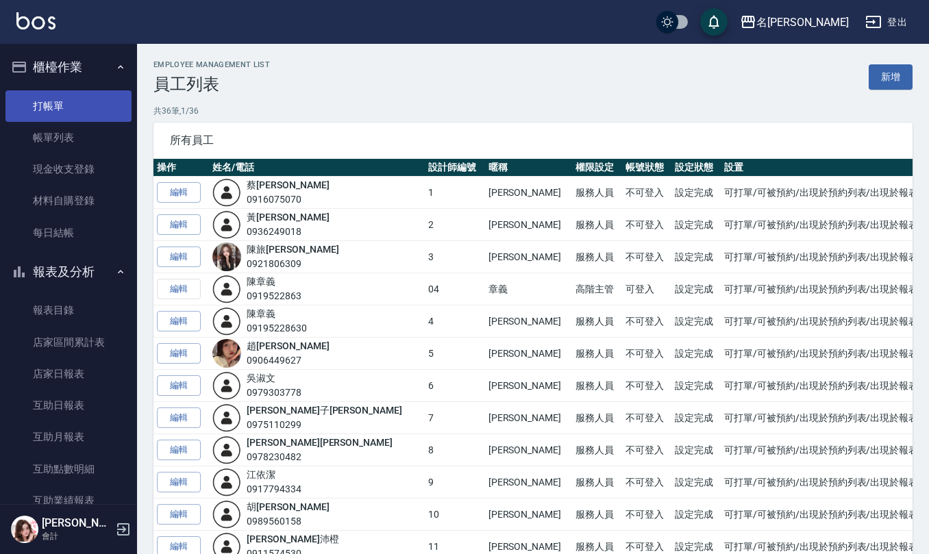
click at [69, 107] on link "打帳單" at bounding box center [68, 106] width 126 height 32
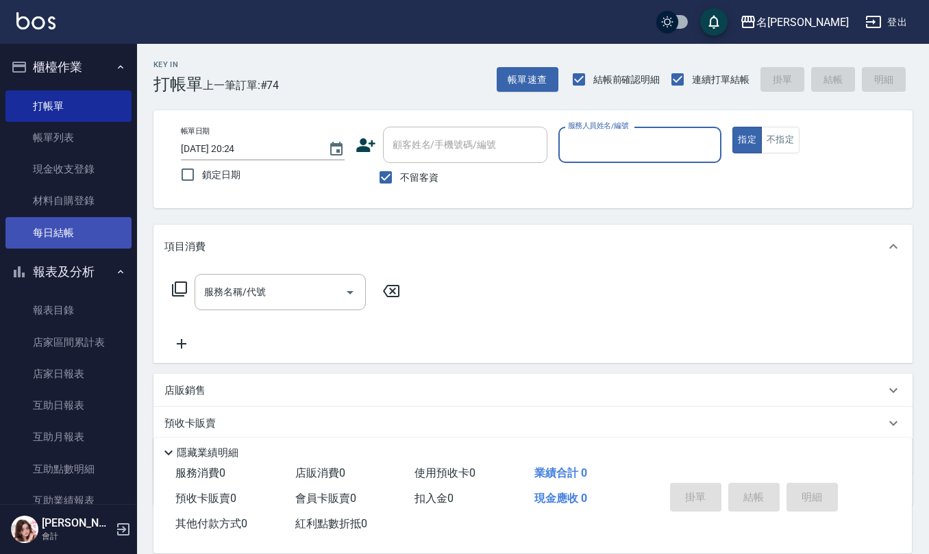
click at [75, 225] on link "每日結帳" at bounding box center [68, 233] width 126 height 32
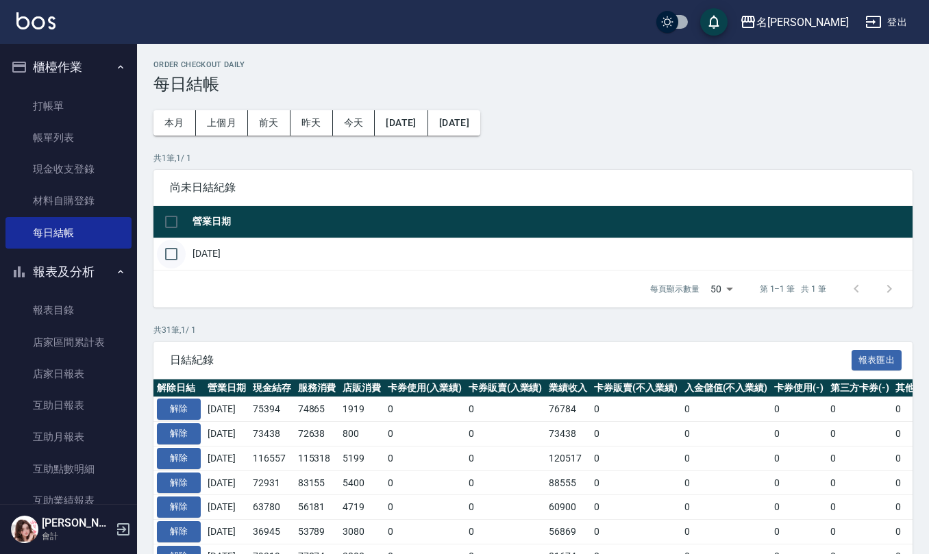
click at [173, 249] on input "checkbox" at bounding box center [171, 254] width 29 height 29
checkbox input "true"
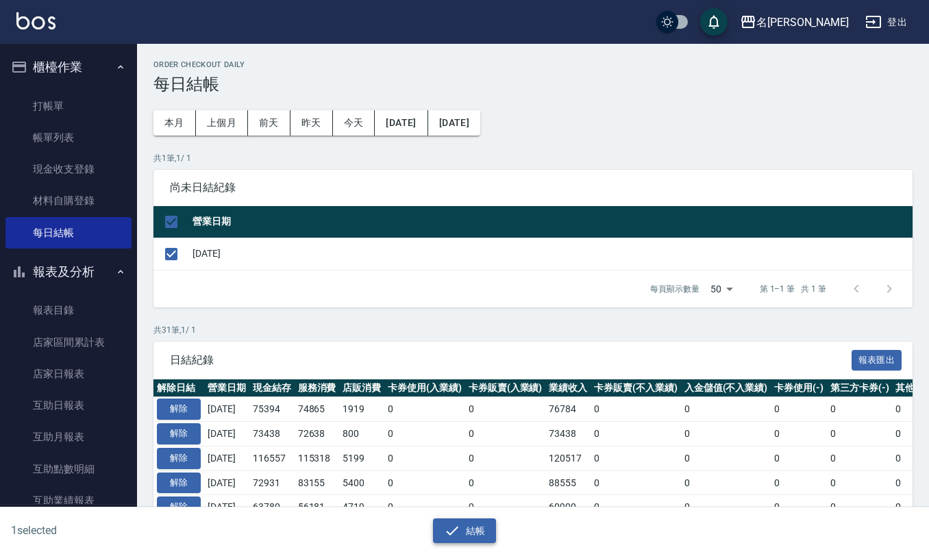
click at [449, 533] on icon "button" at bounding box center [452, 531] width 16 height 16
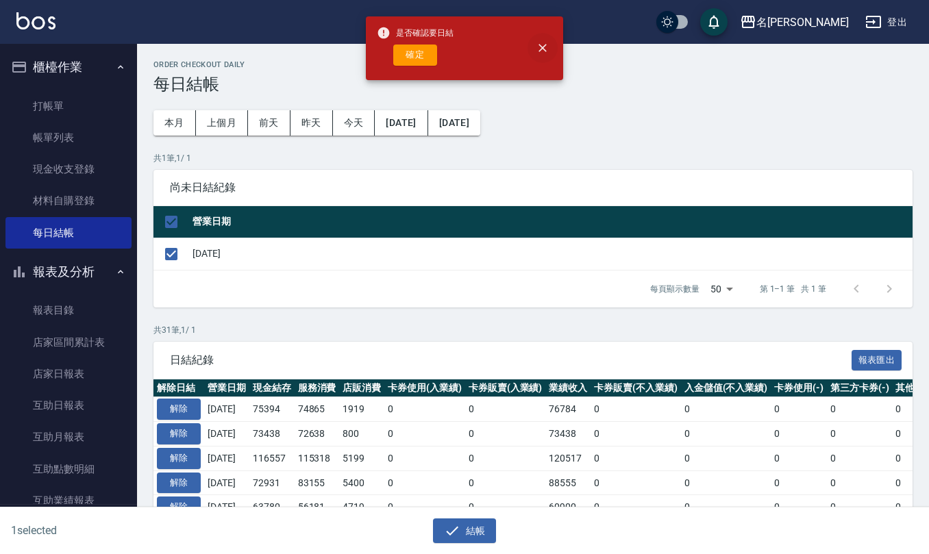
click at [543, 47] on icon "close" at bounding box center [542, 49] width 8 height 8
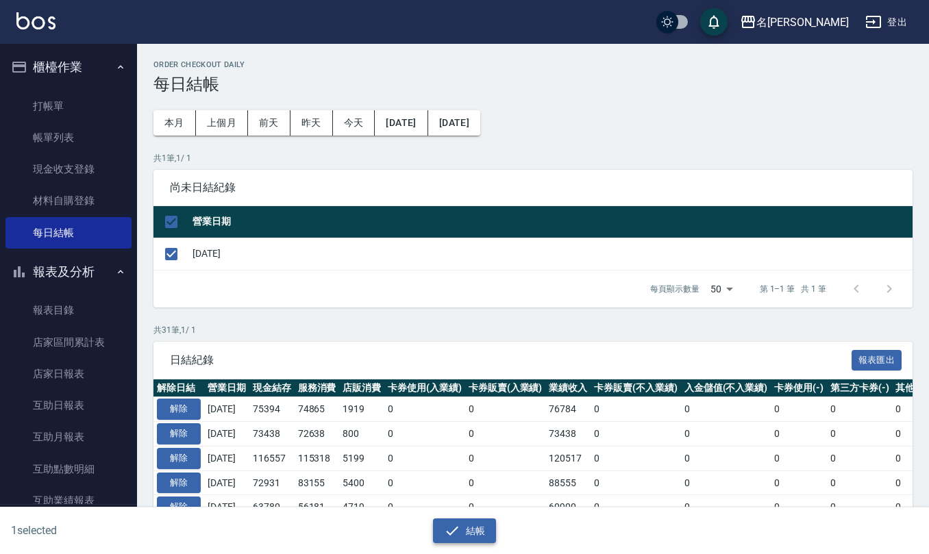
click at [452, 537] on icon "button" at bounding box center [452, 531] width 16 height 16
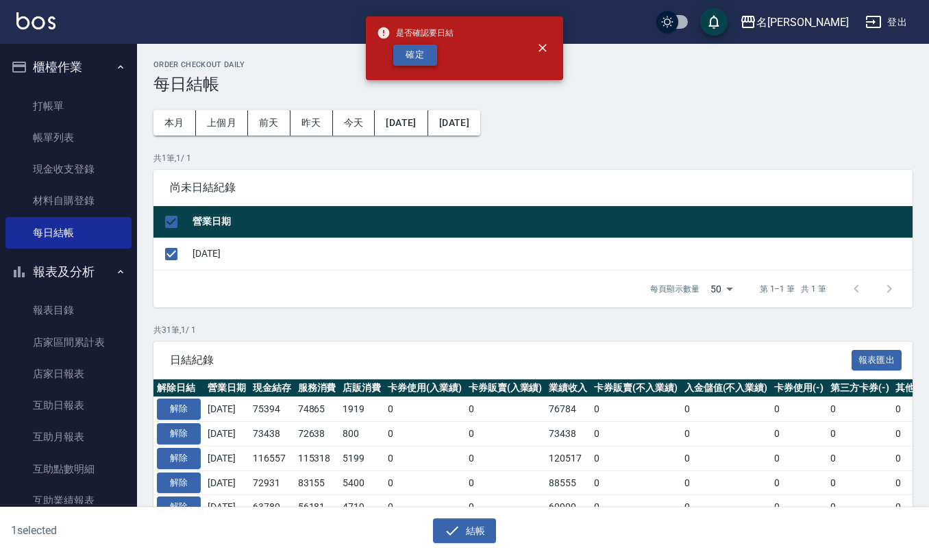
click at [419, 53] on button "確定" at bounding box center [415, 55] width 44 height 21
checkbox input "false"
